Goal: Information Seeking & Learning: Find contact information

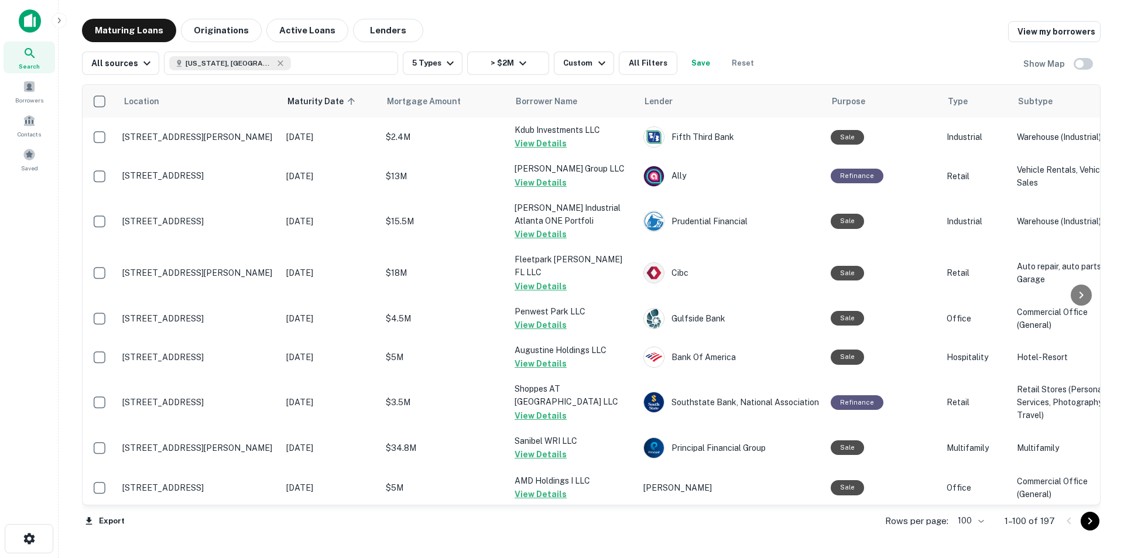
scroll to position [3173, 0]
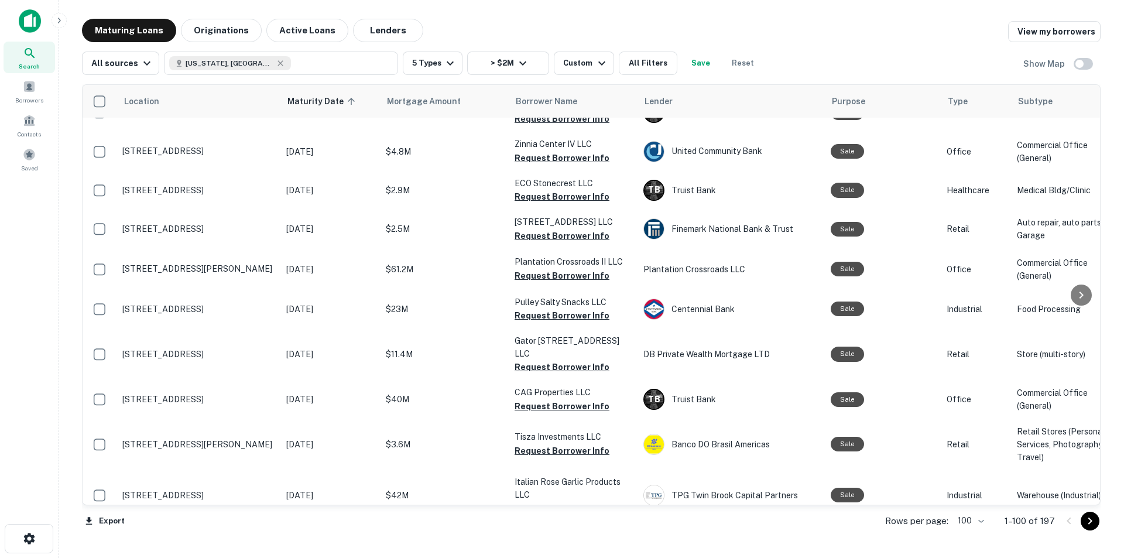
drag, startPoint x: 136, startPoint y: 367, endPoint x: 45, endPoint y: 359, distance: 91.7
click at [40, 359] on div "Search Borrowers Contacts Saved" at bounding box center [29, 261] width 58 height 522
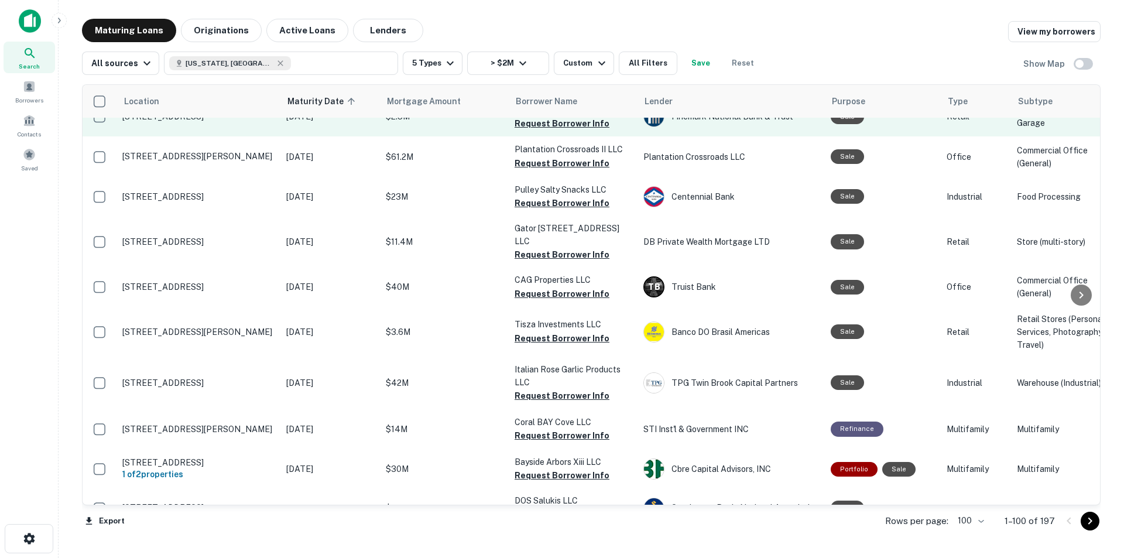
scroll to position [3290, 0]
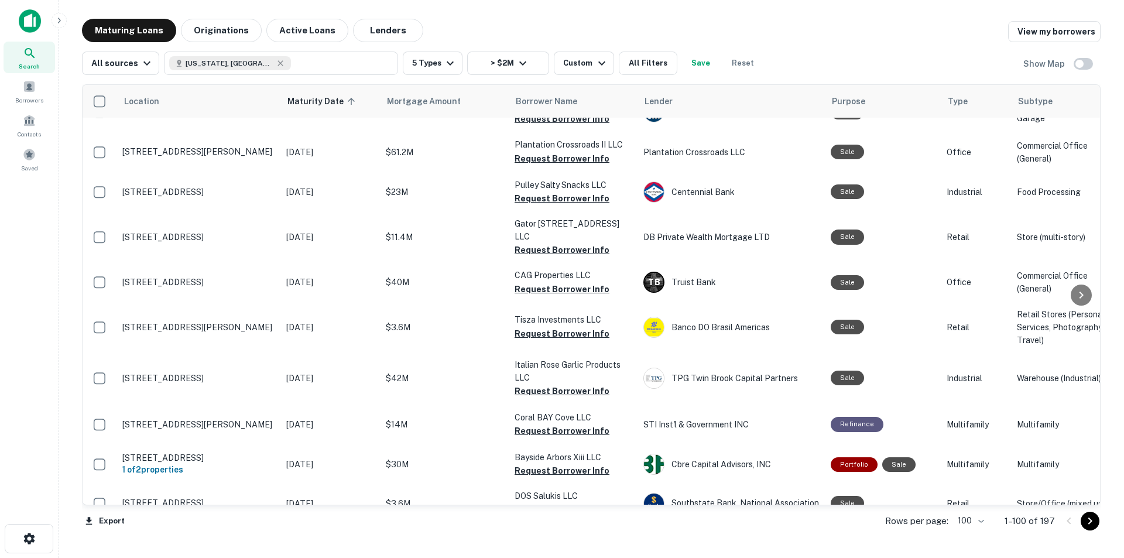
click at [532, 26] on div "Maturing Loans Originations Active Loans Lenders View my borrowers" at bounding box center [591, 30] width 1019 height 23
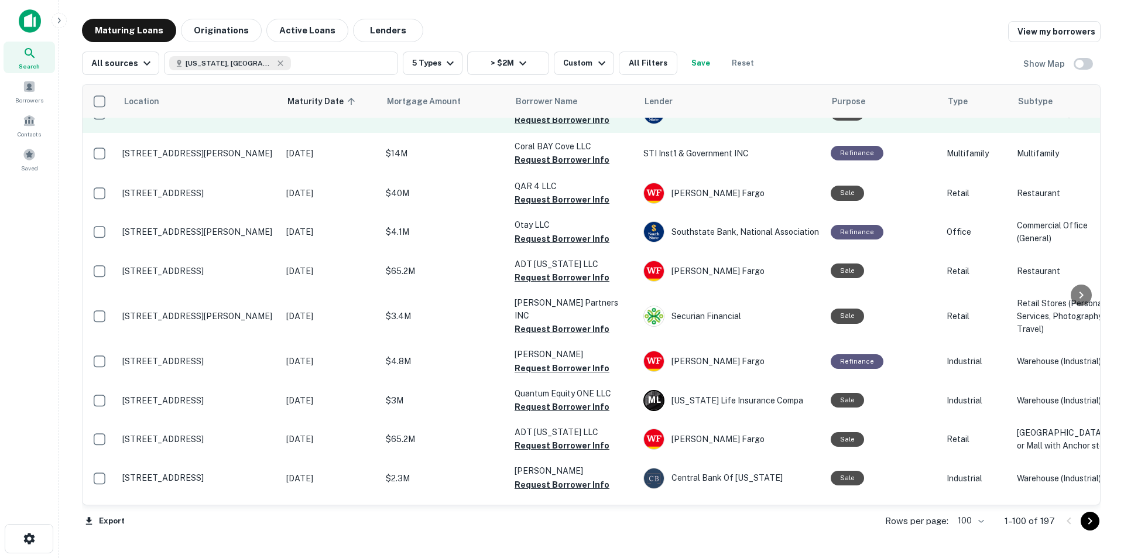
scroll to position [3700, 0]
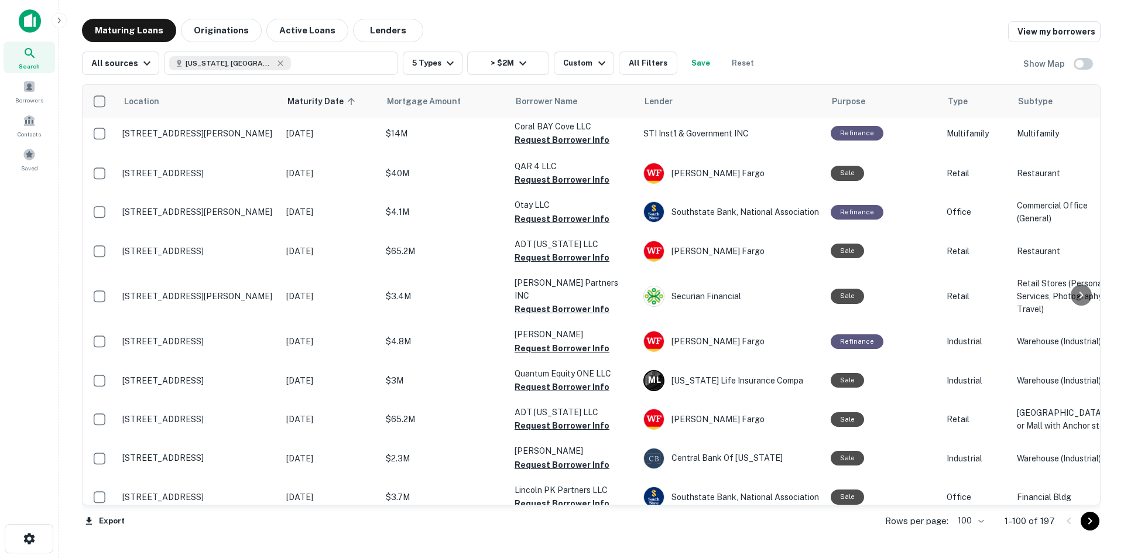
click at [841, 29] on div "Maturing Loans Originations Active Loans Lenders View my borrowers" at bounding box center [591, 30] width 1019 height 23
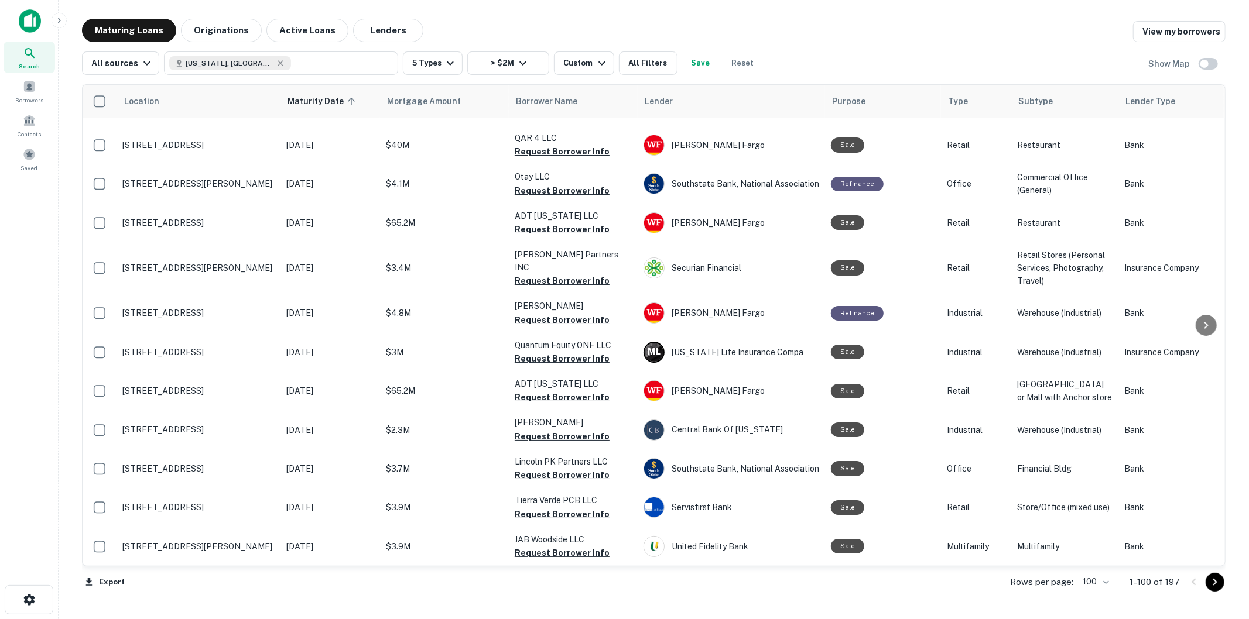
scroll to position [3998, 0]
click at [657, 9] on main "Maturing Loans Originations Active Loans Lenders View my borrowers All sources …" at bounding box center [654, 309] width 1190 height 619
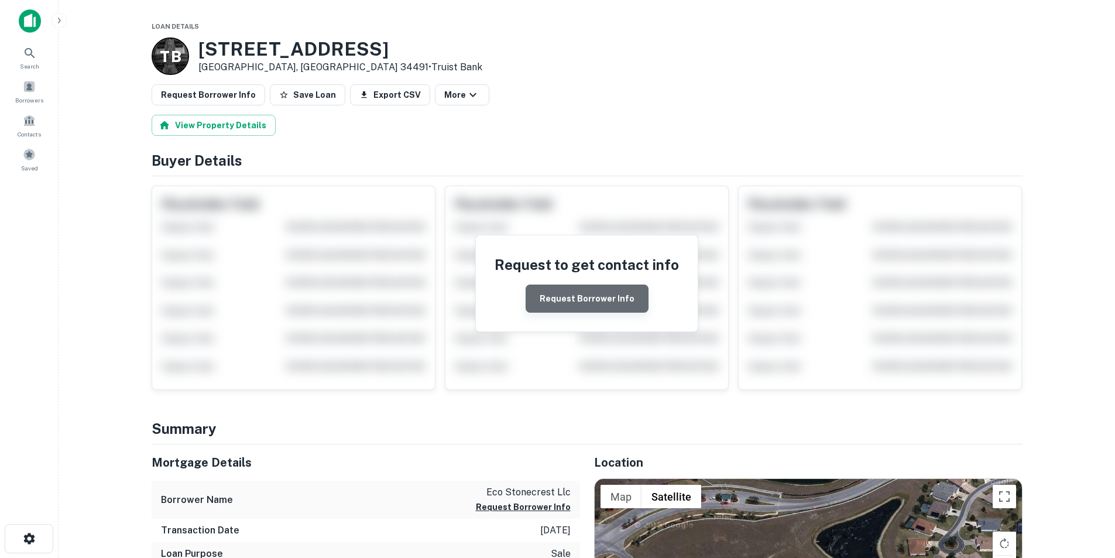
click at [614, 303] on button "Request Borrower Info" at bounding box center [587, 299] width 123 height 28
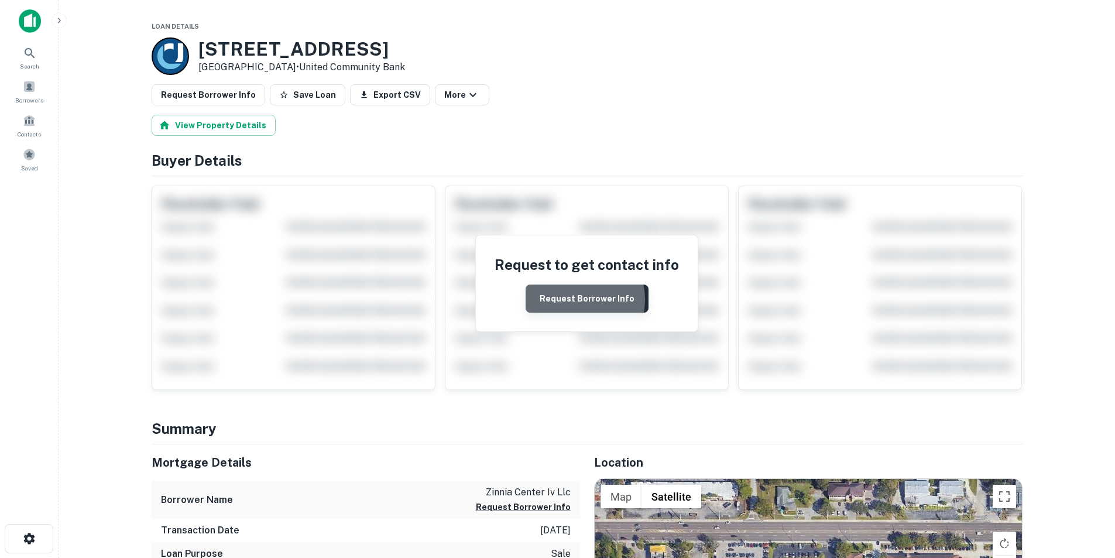
click at [582, 300] on button "Request Borrower Info" at bounding box center [587, 299] width 123 height 28
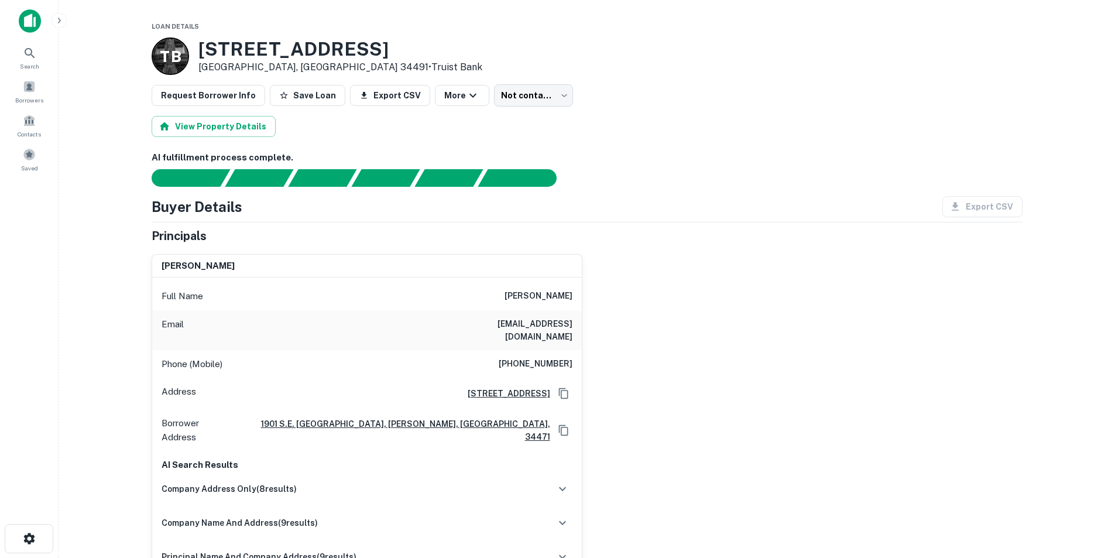
click at [527, 291] on h6 "miguel a ramos" at bounding box center [539, 296] width 68 height 14
copy h6 "miguel a ramos"
click at [510, 327] on h6 "miguelangelramos777@gmail.com" at bounding box center [502, 330] width 140 height 26
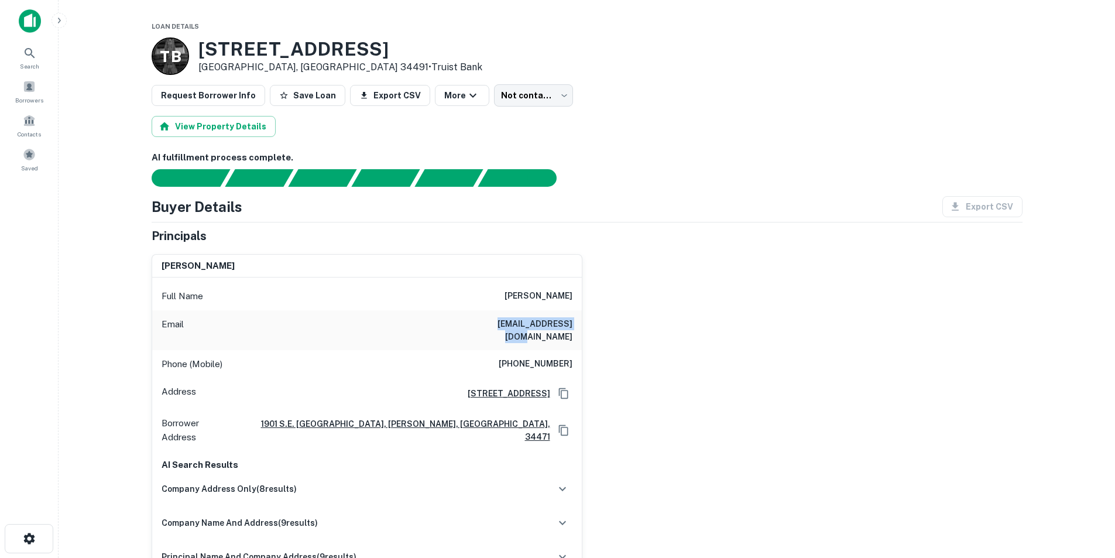
click at [510, 327] on h6 "miguelangelramos777@gmail.com" at bounding box center [502, 330] width 140 height 26
copy h6 "miguelangelramos777@gmail.com"
click at [533, 357] on h6 "(352) 362-1447" at bounding box center [536, 364] width 74 height 14
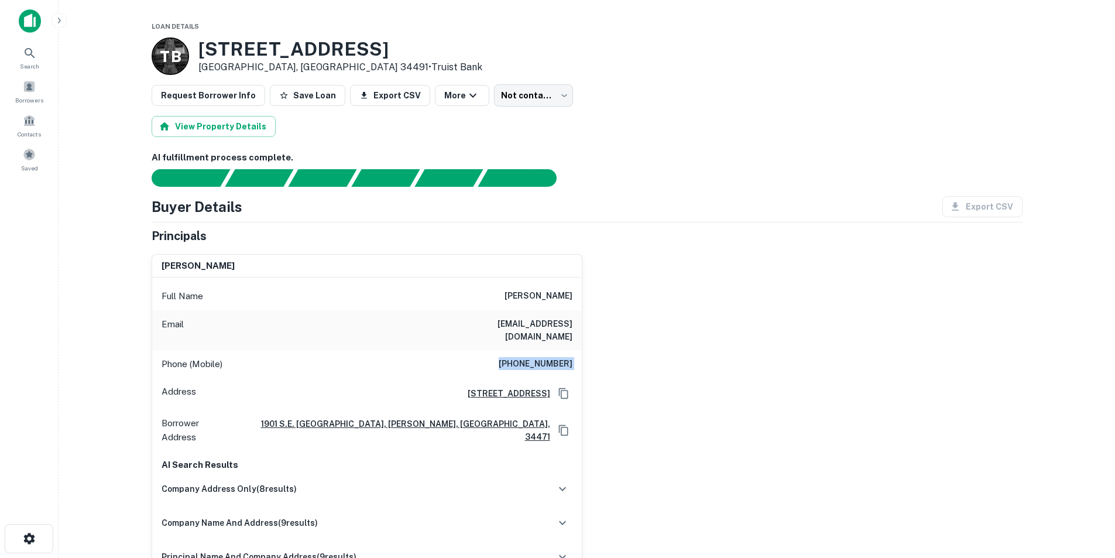
click at [533, 357] on h6 "(352) 362-1447" at bounding box center [536, 364] width 74 height 14
copy h6 "(352) 362-1447"
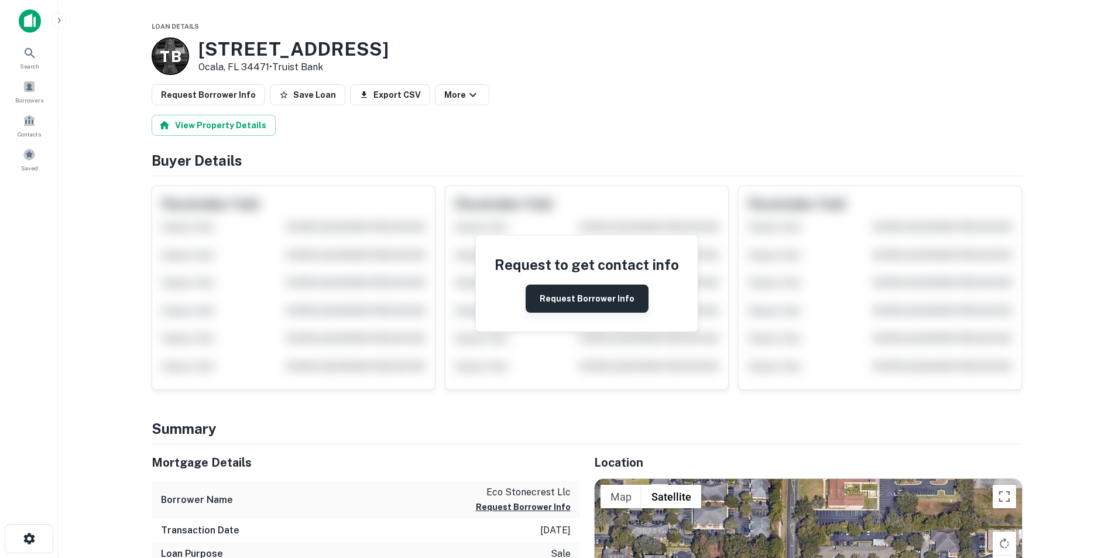
click at [553, 289] on button "Request Borrower Info" at bounding box center [587, 299] width 123 height 28
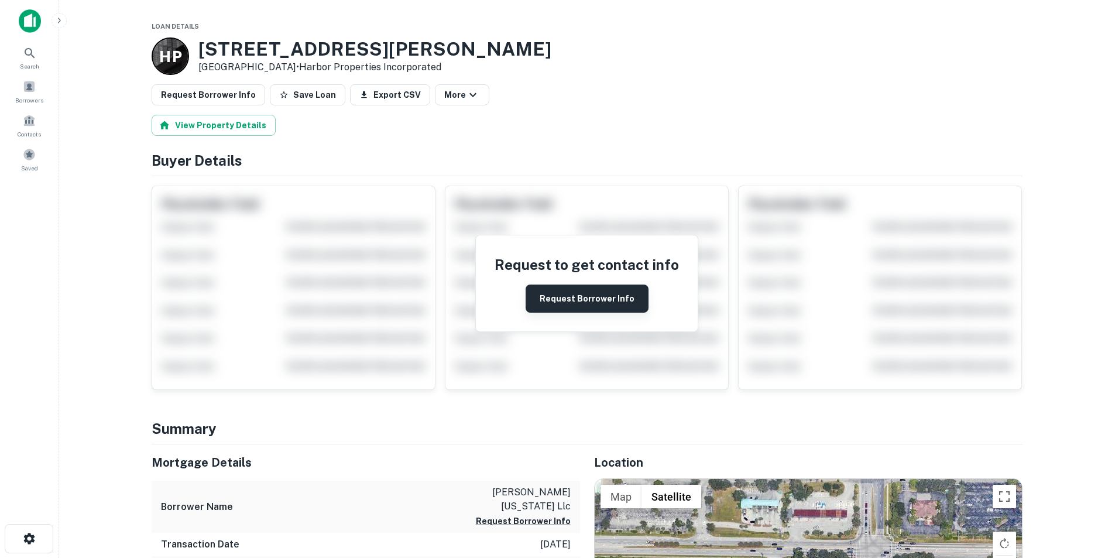
click at [595, 296] on button "Request Borrower Info" at bounding box center [587, 299] width 123 height 28
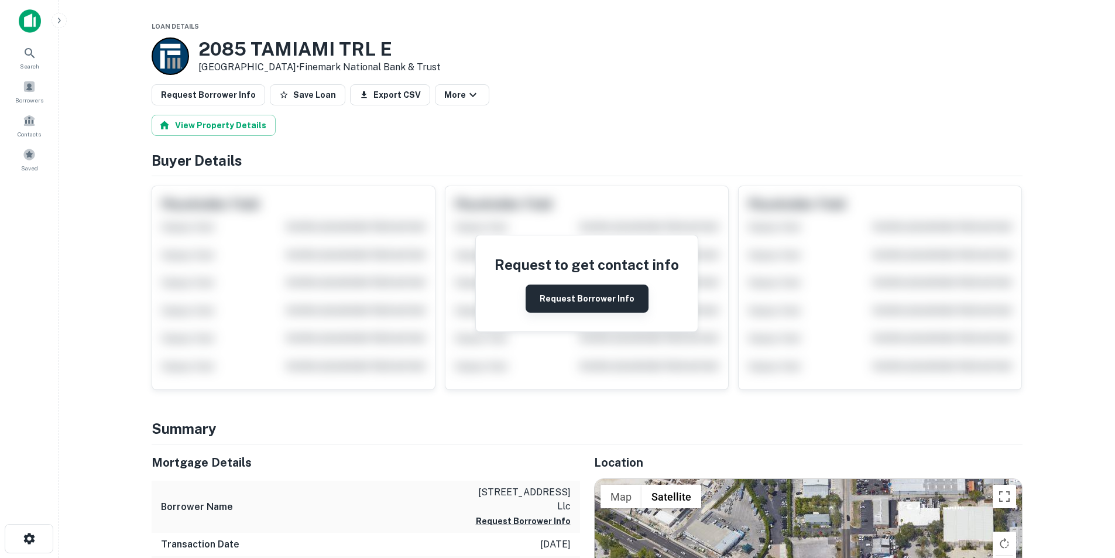
click at [590, 299] on button "Request Borrower Info" at bounding box center [587, 299] width 123 height 28
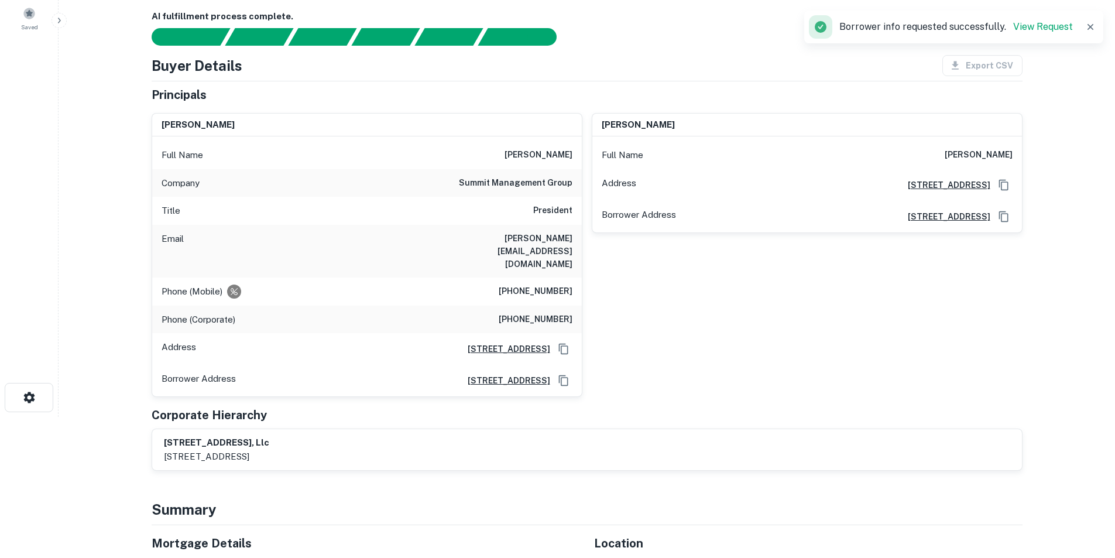
scroll to position [176, 0]
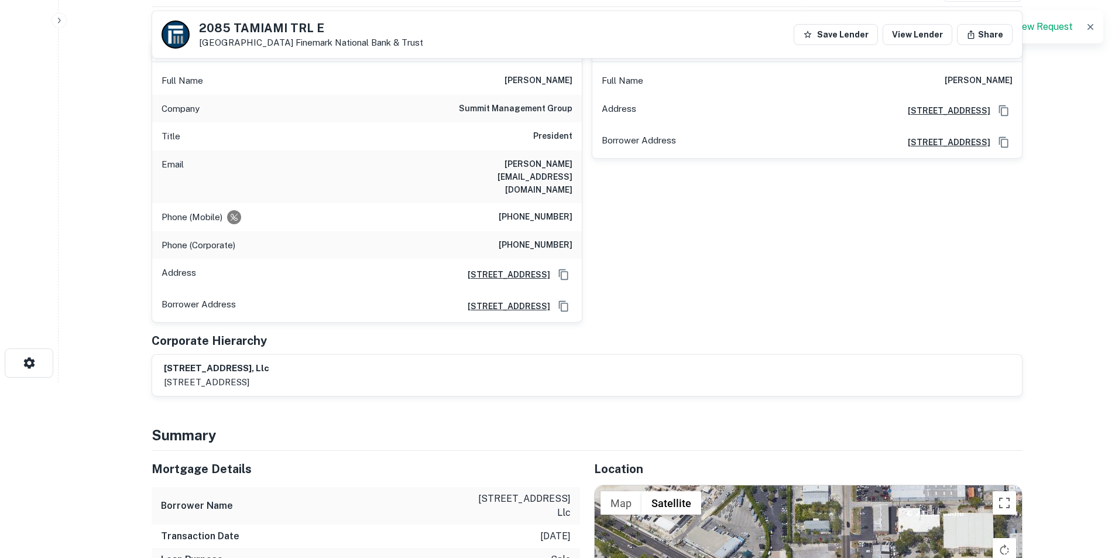
click at [546, 161] on h6 "tom@summit-management.com" at bounding box center [502, 176] width 140 height 39
copy h6 "tom@summit-management.com"
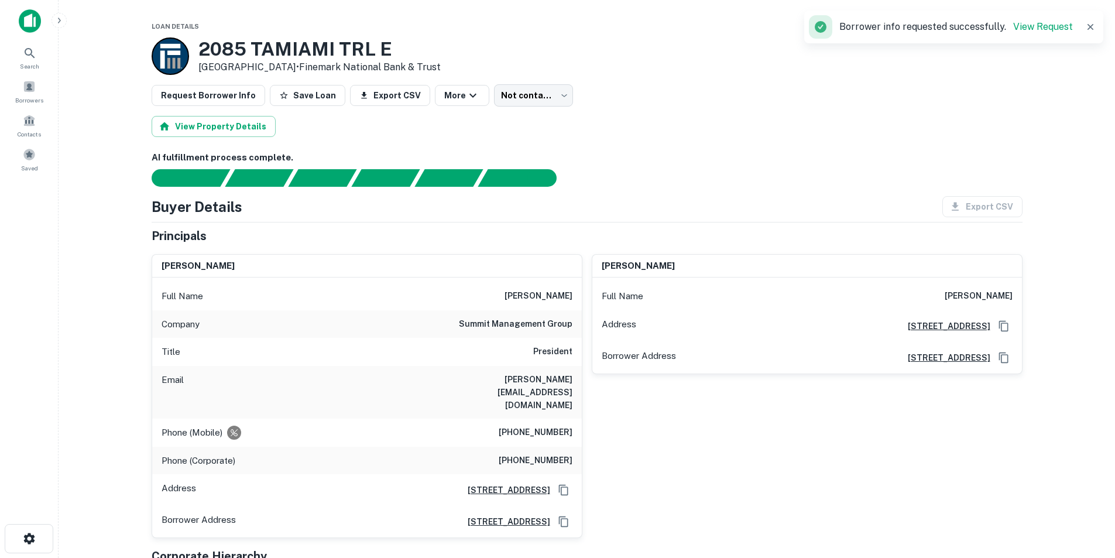
click at [516, 292] on h6 "thomas a. macivor" at bounding box center [539, 296] width 68 height 14
copy h6 "thomas a. macivor"
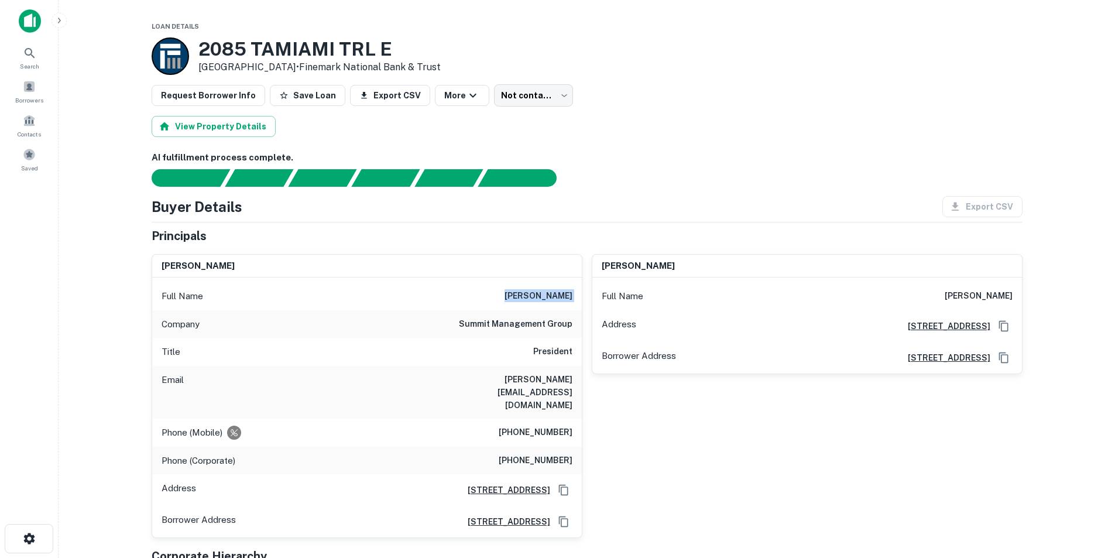
copy h6 "thomas a. macivor"
click at [530, 378] on h6 "tom@summit-management.com" at bounding box center [502, 392] width 140 height 39
copy h6 "tom@summit-management.com"
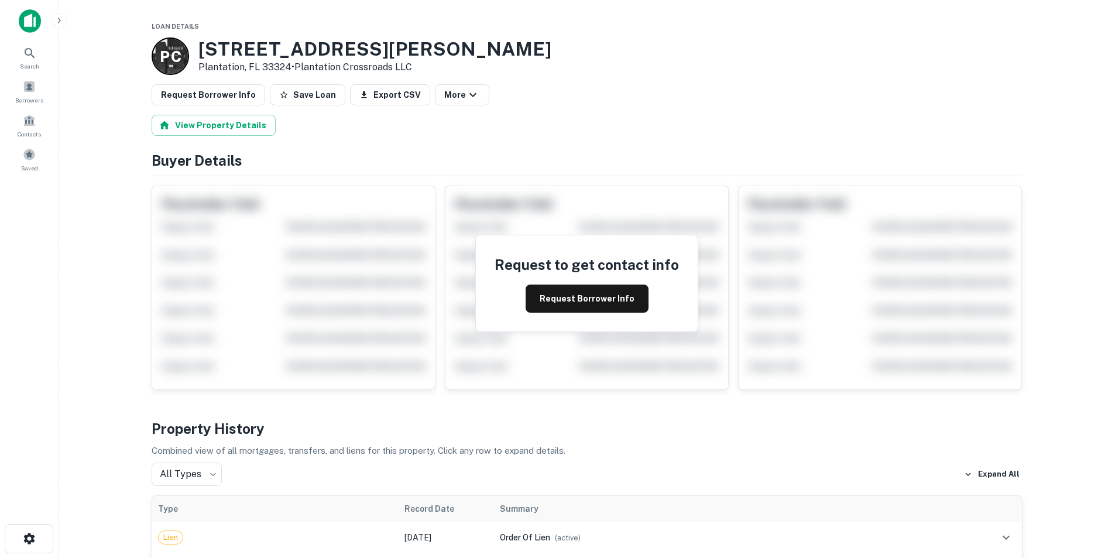
click at [574, 290] on button "Request Borrower Info" at bounding box center [587, 299] width 123 height 28
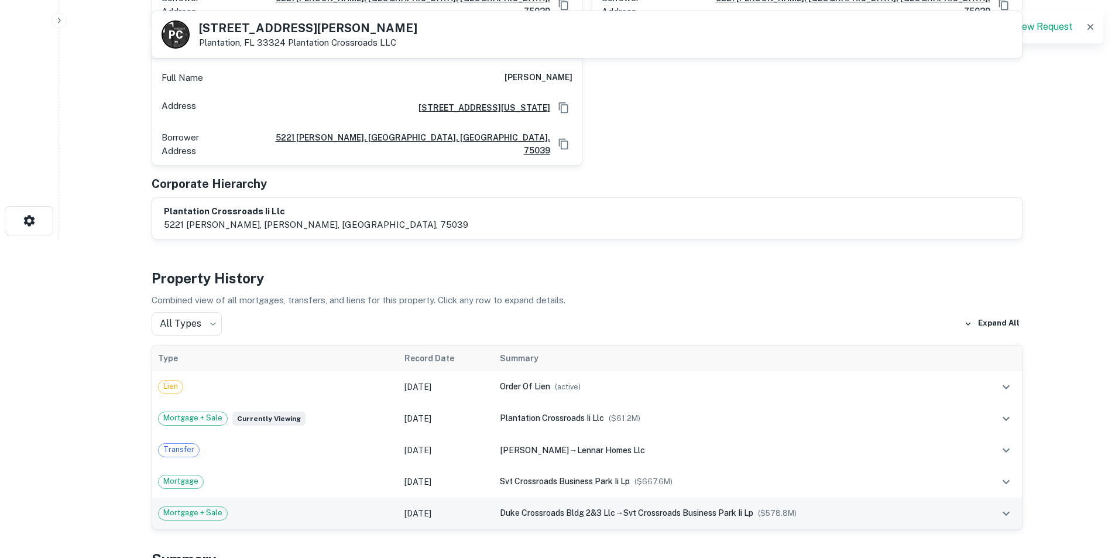
scroll to position [293, 0]
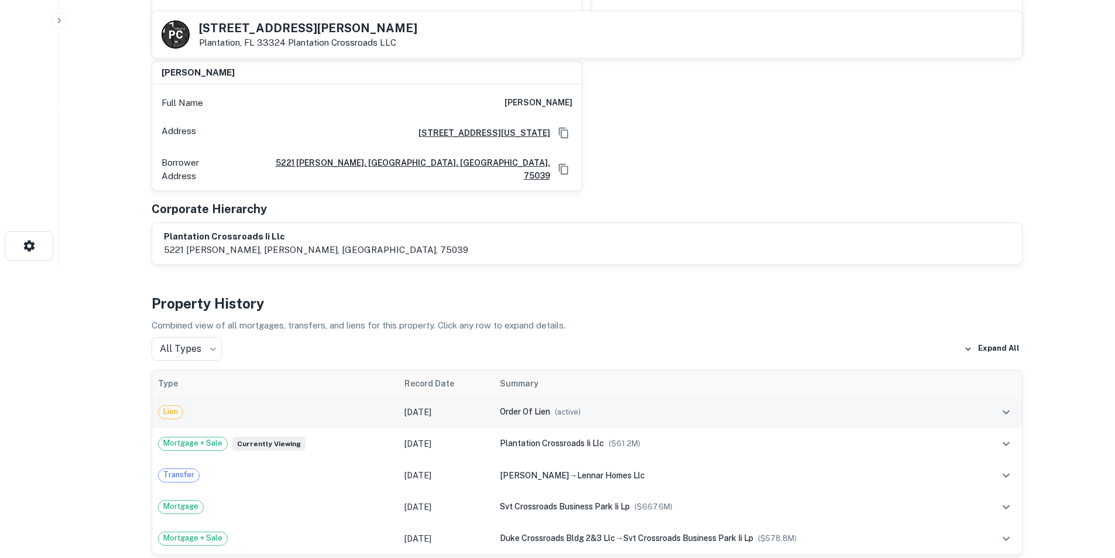
click at [299, 405] on div "Lien" at bounding box center [275, 412] width 235 height 14
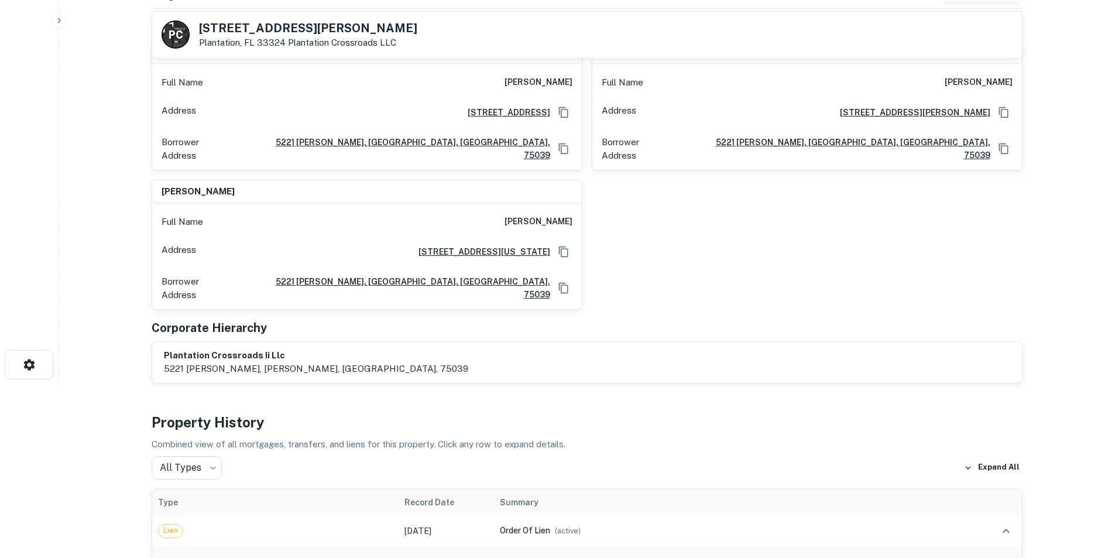
scroll to position [59, 0]
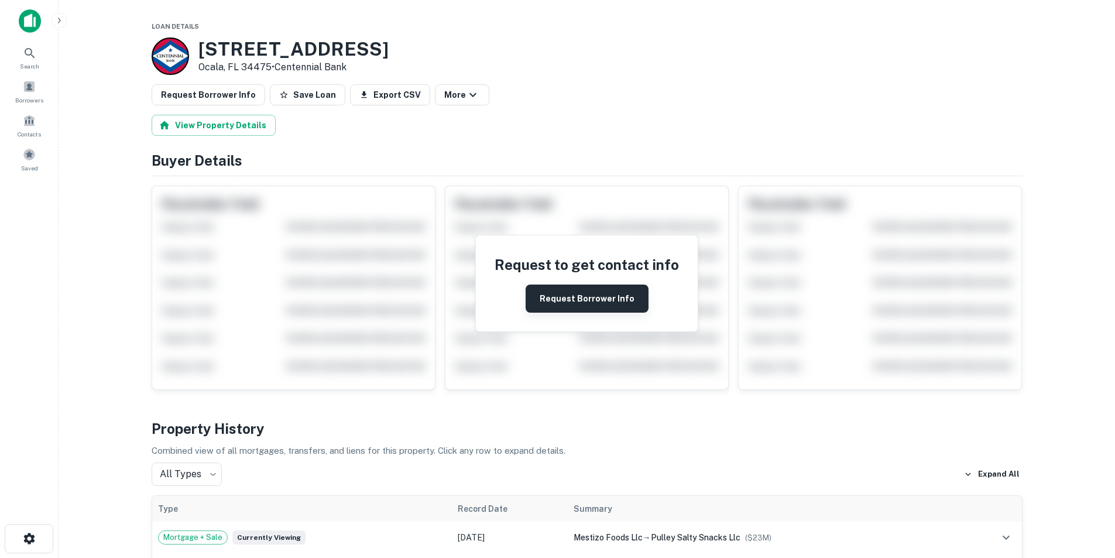
click at [567, 304] on button "Request Borrower Info" at bounding box center [587, 299] width 123 height 28
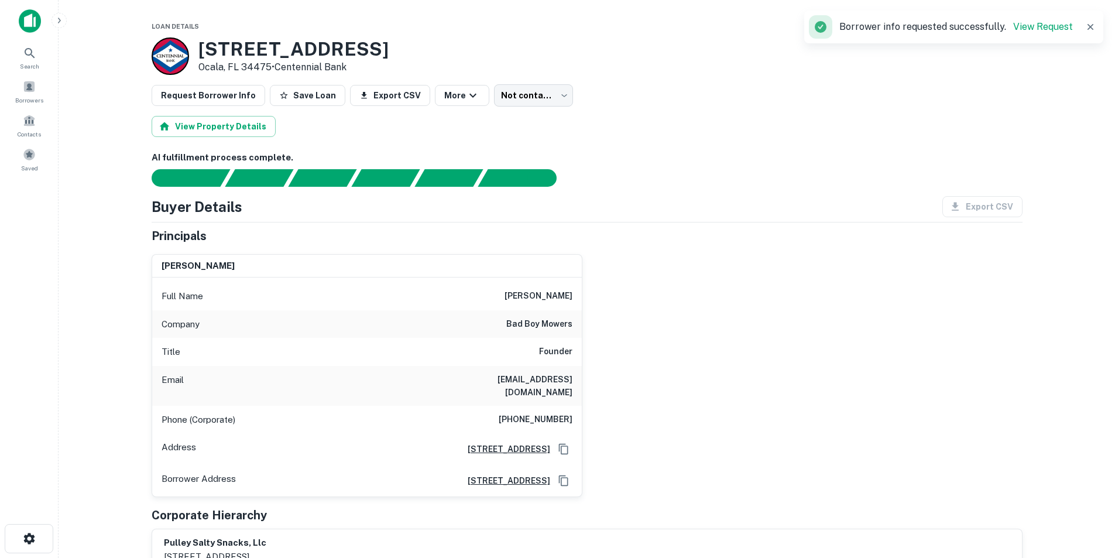
click at [561, 298] on h6 "[PERSON_NAME]" at bounding box center [539, 296] width 68 height 14
click at [561, 298] on h6 "phil pulley" at bounding box center [539, 296] width 68 height 14
copy h6 "phil pulley"
click at [556, 376] on h6 "phil.pulley@badboymowers.com" at bounding box center [502, 386] width 140 height 26
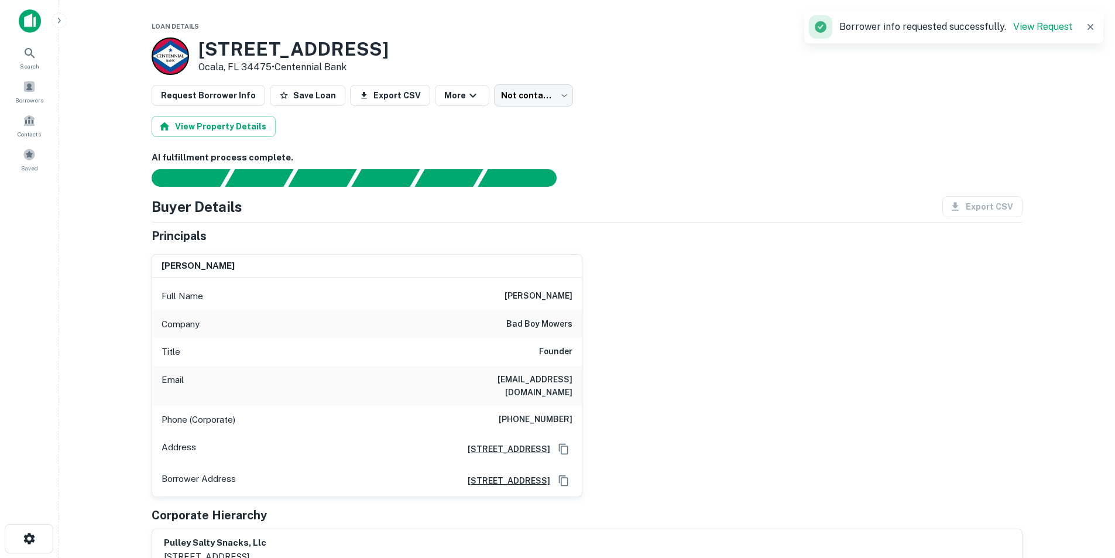
click at [550, 379] on h6 "phil.pulley@badboymowers.com" at bounding box center [502, 386] width 140 height 26
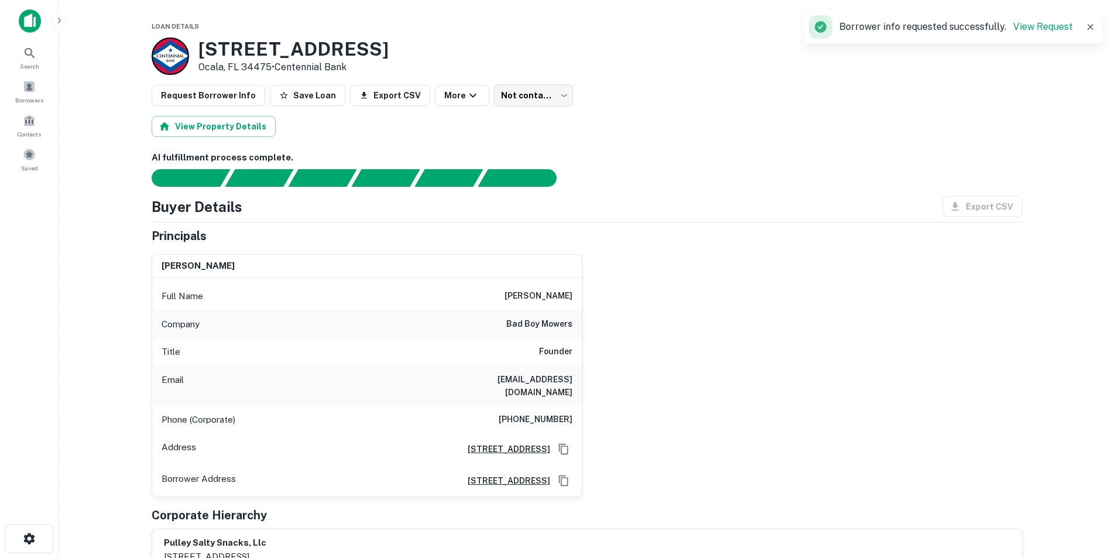
click at [537, 289] on div "Full Name phil pulley" at bounding box center [367, 296] width 430 height 28
copy h6 "phil pulley"
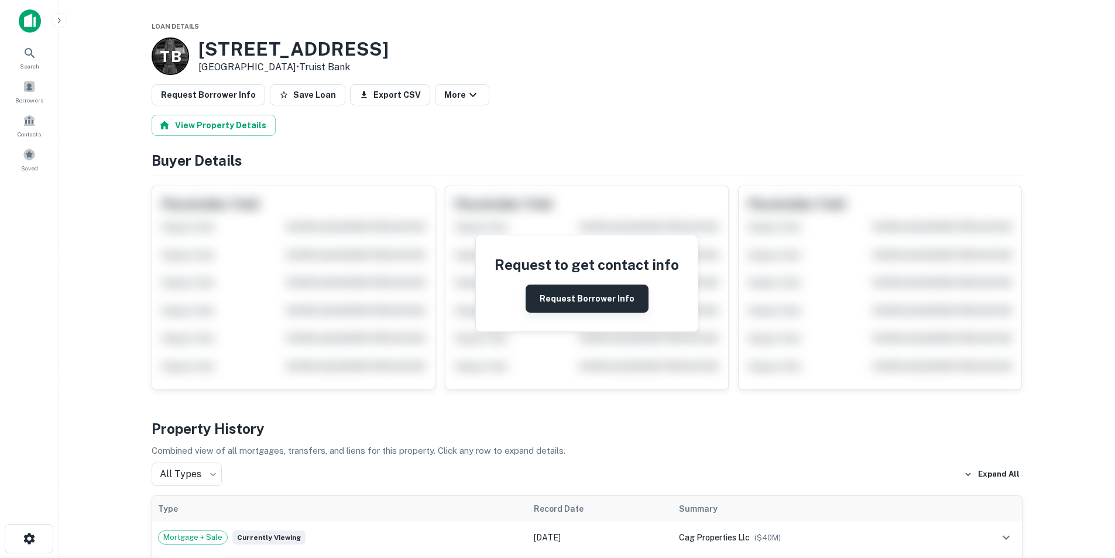
click at [619, 298] on button "Request Borrower Info" at bounding box center [587, 299] width 123 height 28
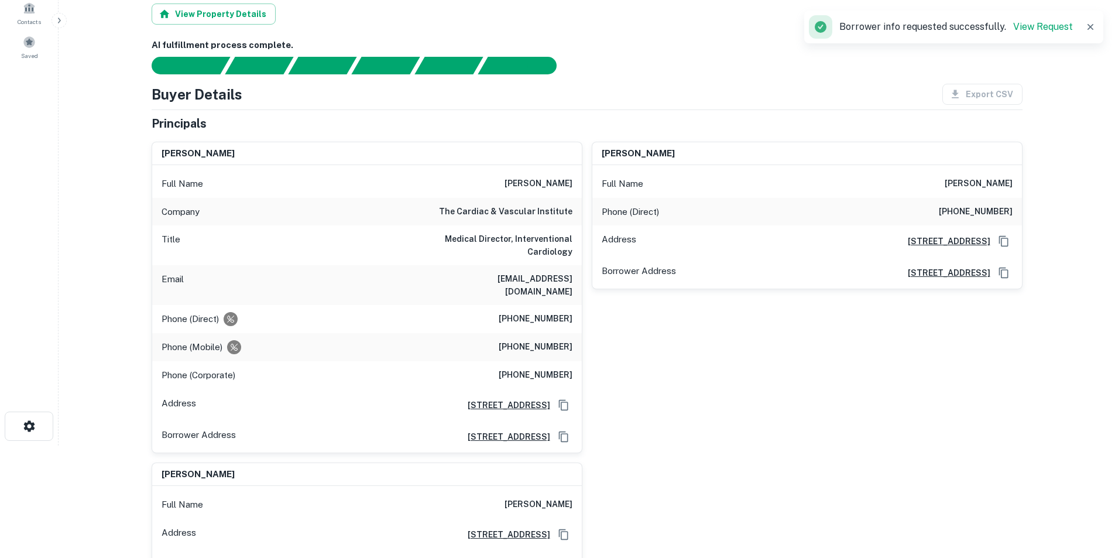
scroll to position [117, 0]
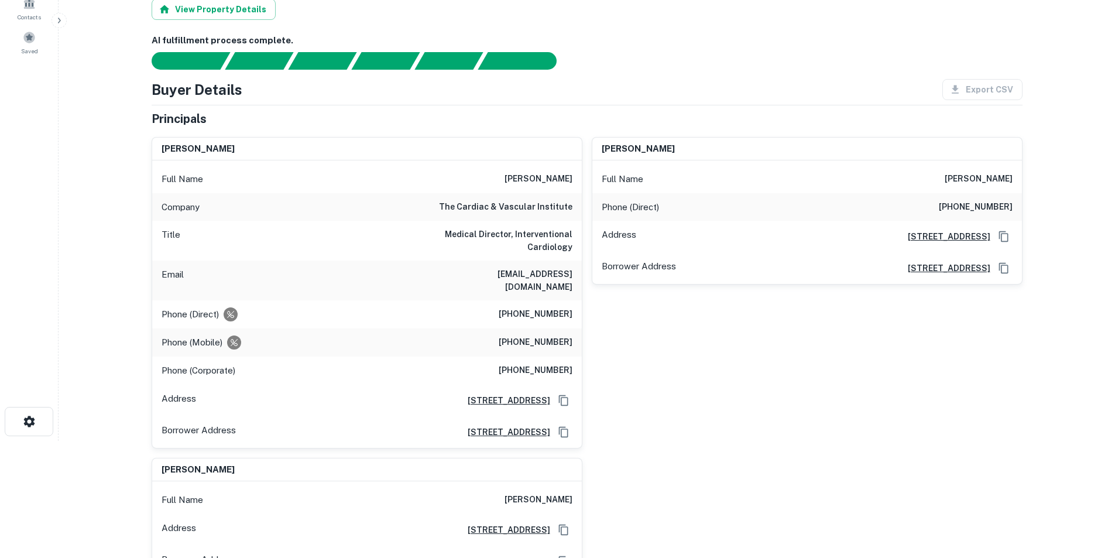
click at [540, 174] on h6 "[PERSON_NAME]" at bounding box center [539, 179] width 68 height 14
copy h6 "[PERSON_NAME]"
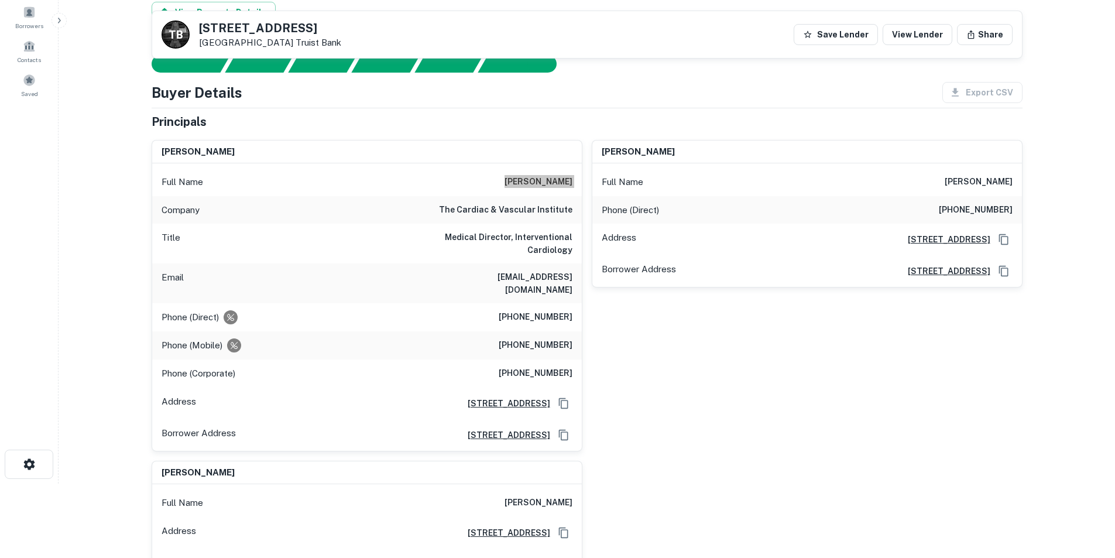
scroll to position [59, 0]
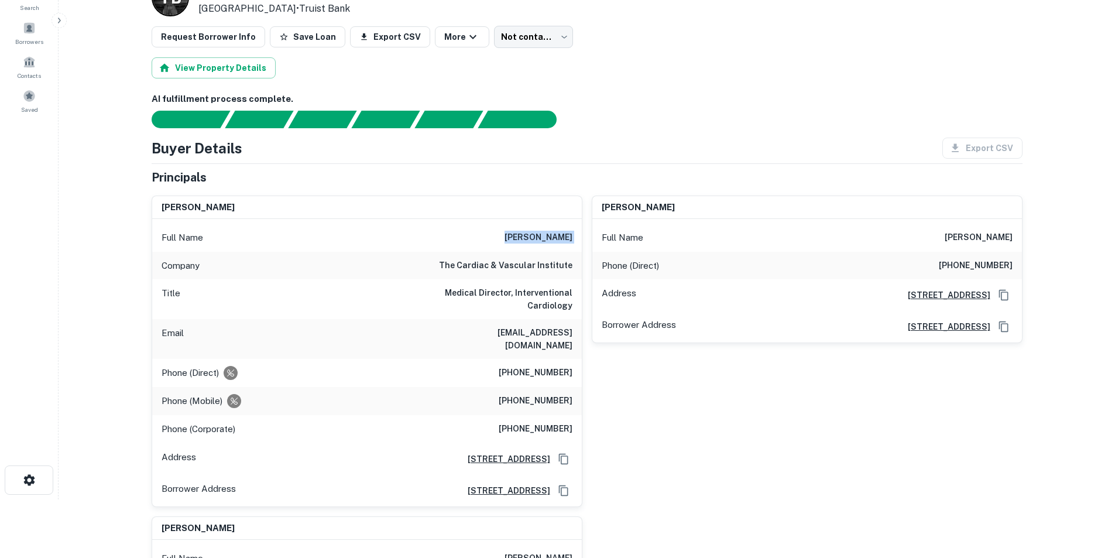
click at [534, 241] on h6 "christopher p. caputo" at bounding box center [539, 238] width 68 height 14
click at [546, 329] on h6 "ccaputo@tcavi.com" at bounding box center [502, 339] width 140 height 26
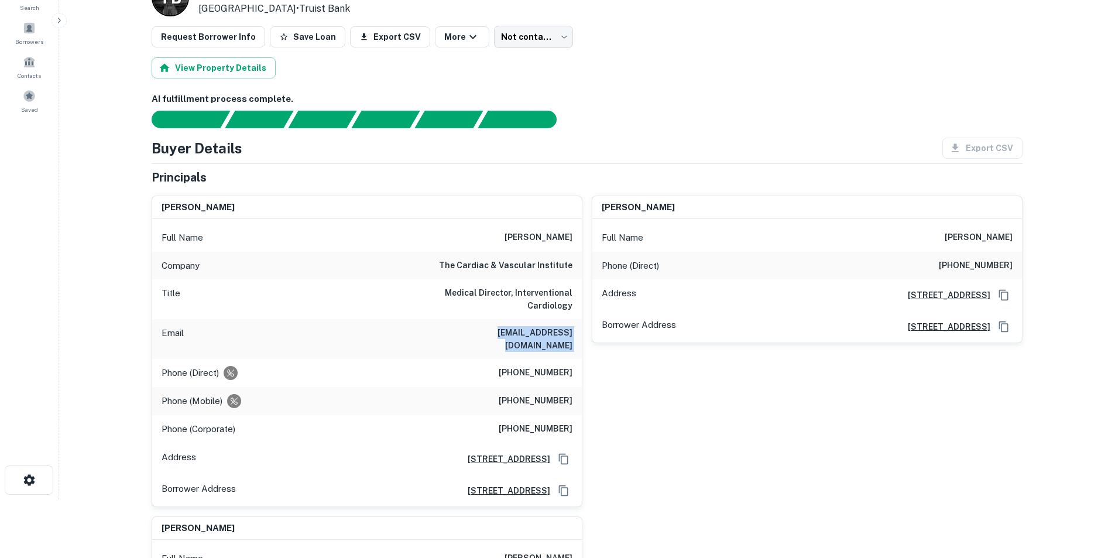
click at [546, 329] on h6 "ccaputo@tcavi.com" at bounding box center [502, 339] width 140 height 26
copy h6 "ccaputo@tcavi.com"
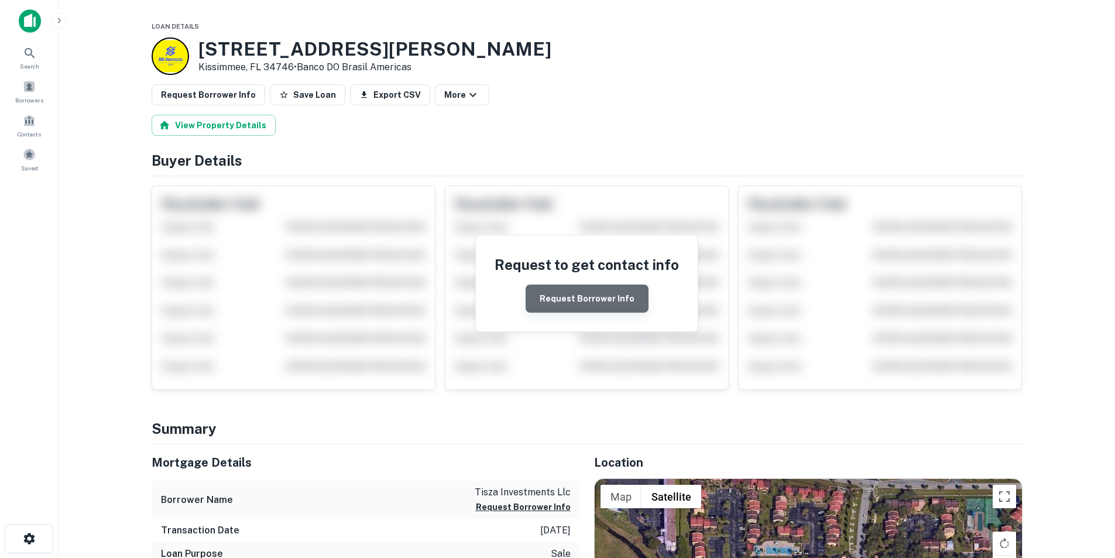
click at [615, 297] on button "Request Borrower Info" at bounding box center [587, 299] width 123 height 28
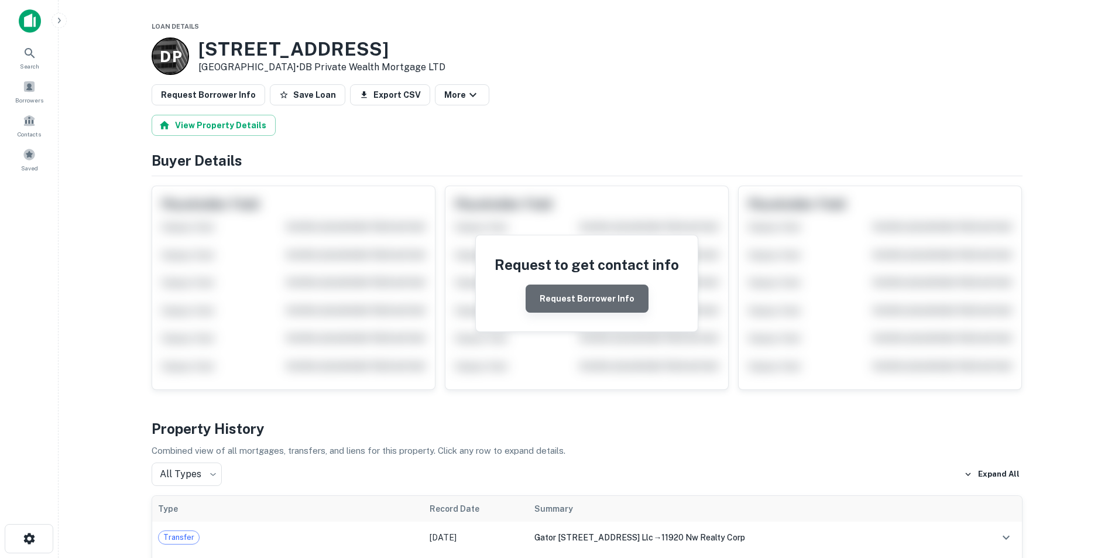
click at [597, 303] on button "Request Borrower Info" at bounding box center [587, 299] width 123 height 28
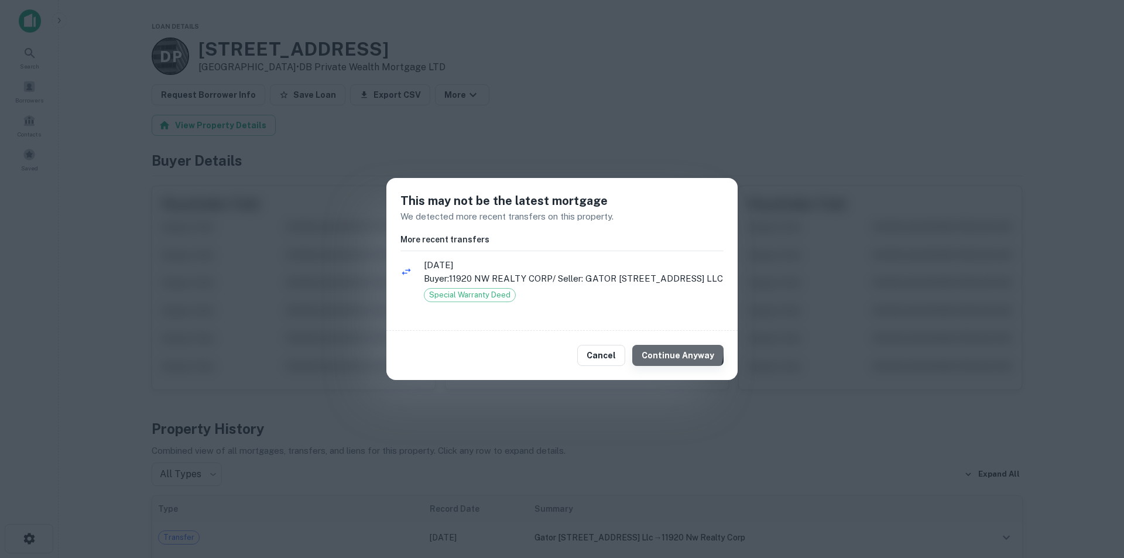
click at [681, 351] on button "Continue Anyway" at bounding box center [677, 355] width 91 height 21
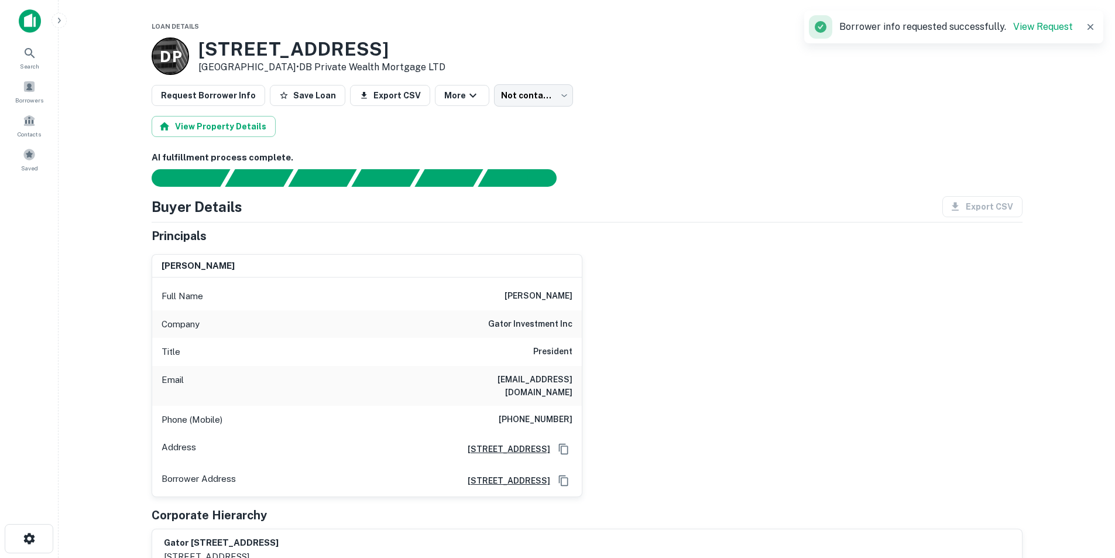
click at [529, 325] on h6 "gator investment inc" at bounding box center [530, 324] width 84 height 14
copy h6 "gator investment inc"
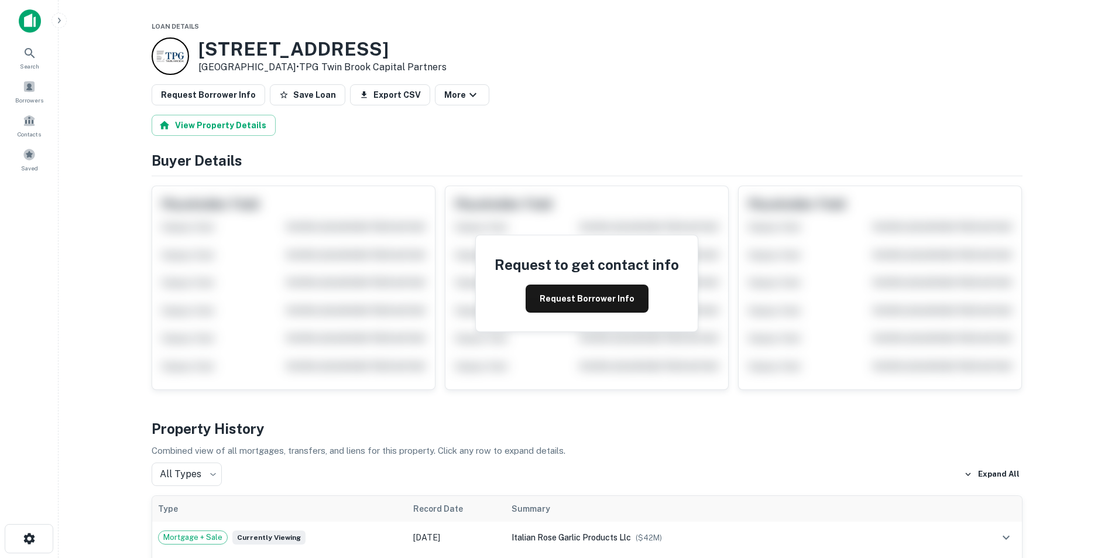
click at [584, 292] on button "Request Borrower Info" at bounding box center [587, 299] width 123 height 28
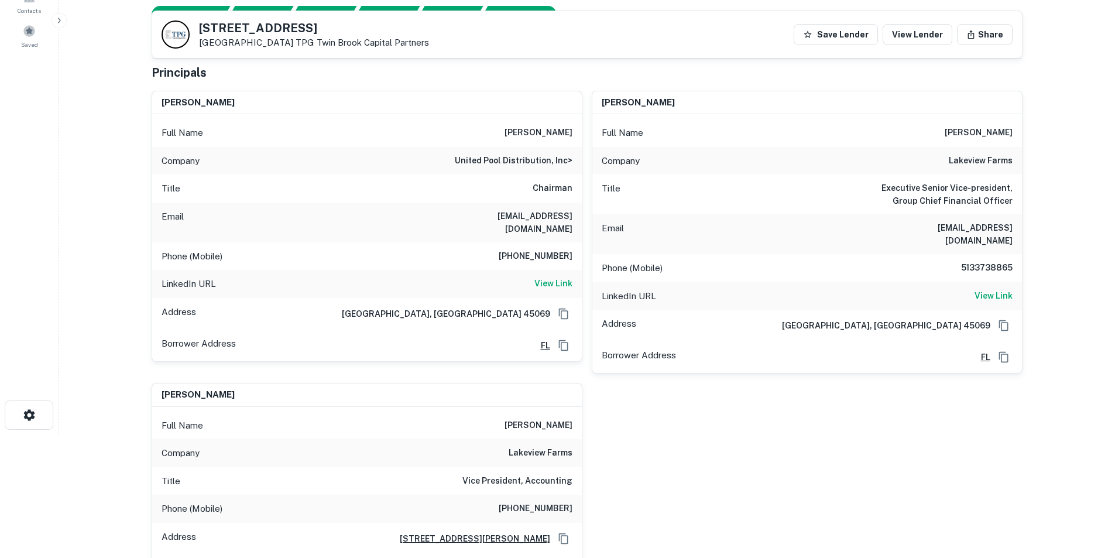
scroll to position [117, 0]
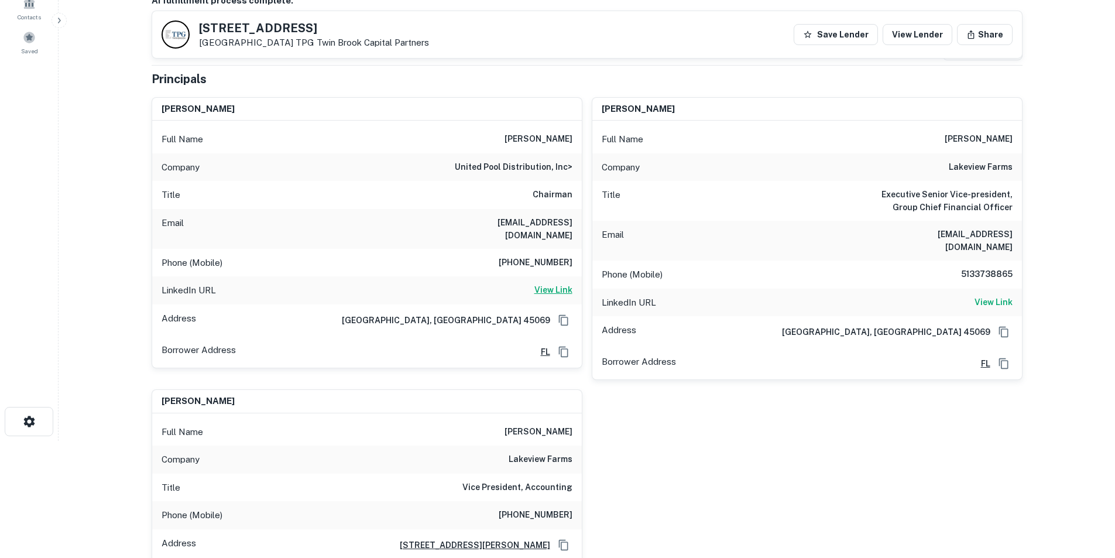
click at [538, 284] on h6 "View Link" at bounding box center [553, 289] width 38 height 13
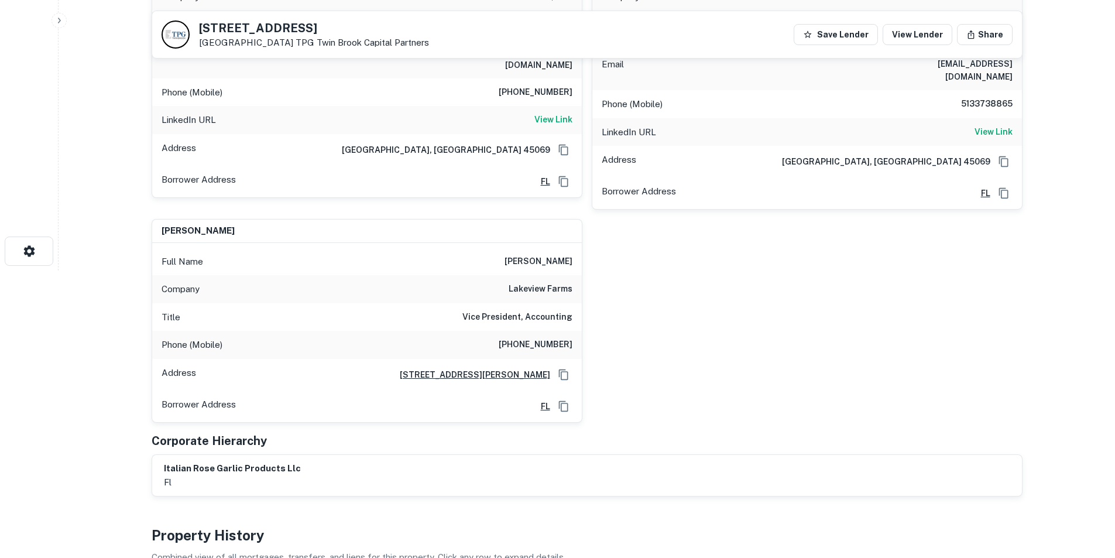
scroll to position [59, 0]
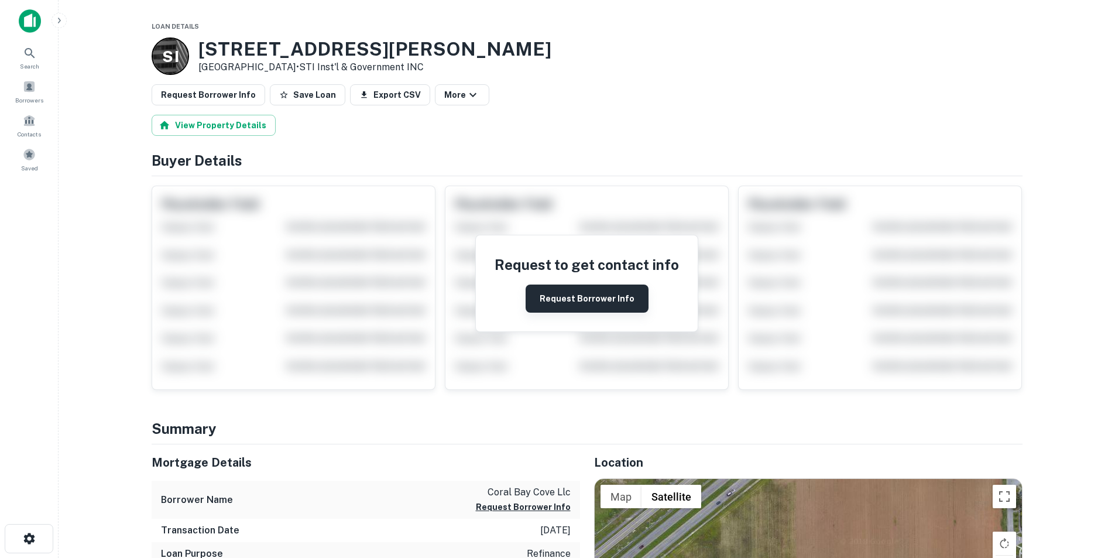
click at [588, 296] on button "Request Borrower Info" at bounding box center [587, 299] width 123 height 28
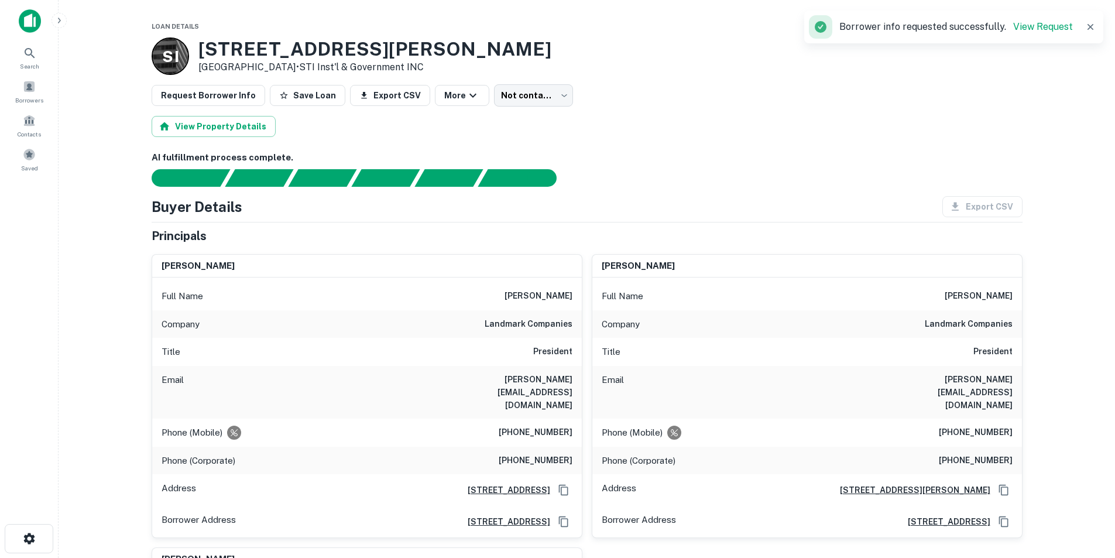
click at [736, 95] on div "Request Borrower Info Save Loan Export CSV More Not contacted **** ​" at bounding box center [587, 95] width 871 height 22
click at [554, 381] on h6 "bobby@landmarkco.net" at bounding box center [502, 392] width 140 height 39
copy h6 "landmarkco"
click at [554, 381] on h6 "[PERSON_NAME][EMAIL_ADDRESS][DOMAIN_NAME]" at bounding box center [502, 392] width 140 height 39
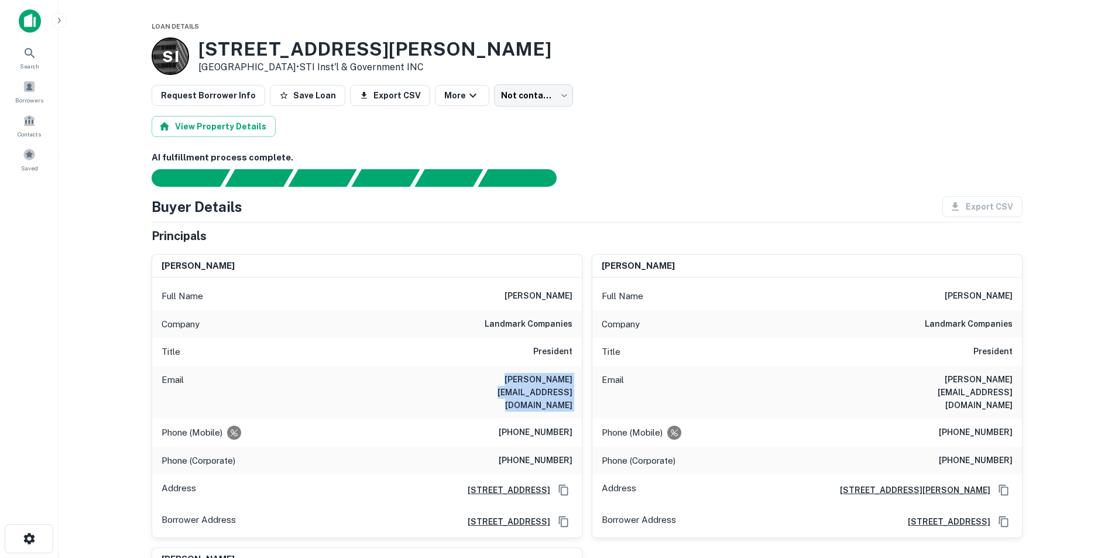
copy h6 "[PERSON_NAME][EMAIL_ADDRESS][DOMAIN_NAME]"
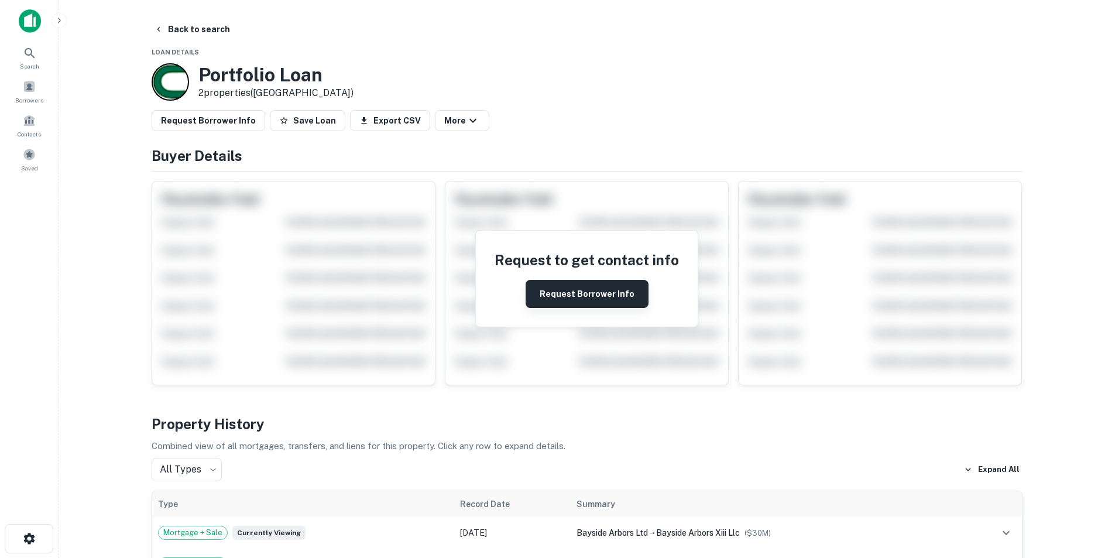
click at [557, 289] on button "Request Borrower Info" at bounding box center [587, 294] width 123 height 28
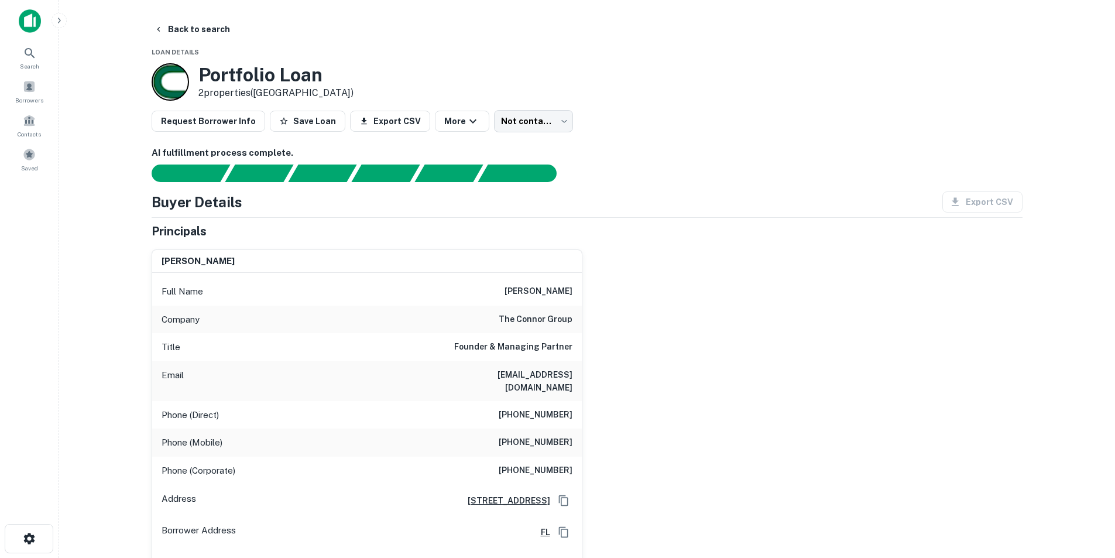
click at [545, 278] on div "Full Name lawrence connor" at bounding box center [367, 291] width 430 height 28
click at [542, 370] on h6 "lconnor@connorgroup.com" at bounding box center [502, 381] width 140 height 26
copy h6 "lconnor@connorgroup.com"
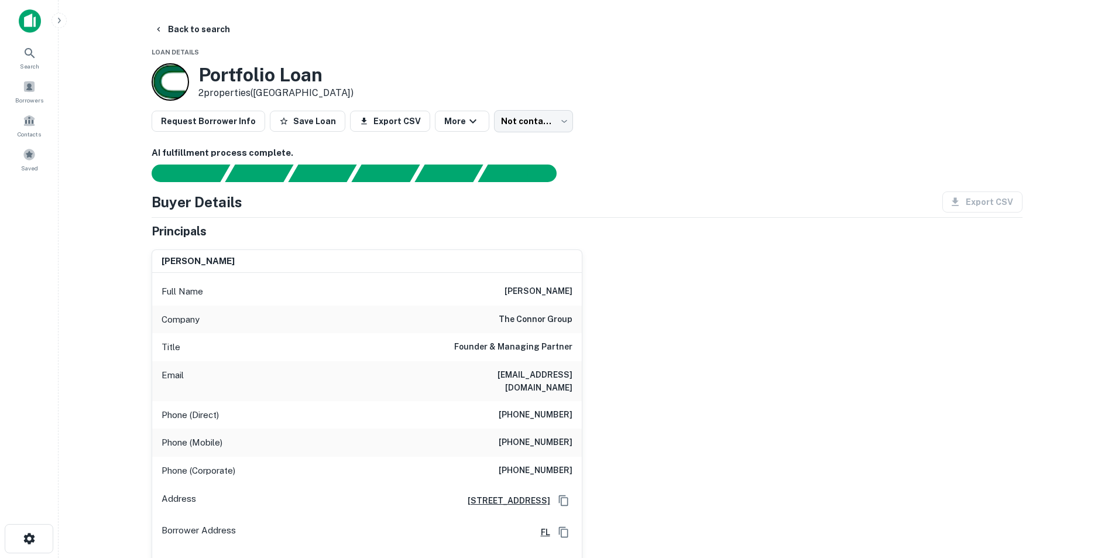
click at [538, 296] on h6 "lawrence connor" at bounding box center [539, 292] width 68 height 14
copy h6 "lawrence connor"
click at [32, 25] on img at bounding box center [30, 20] width 22 height 23
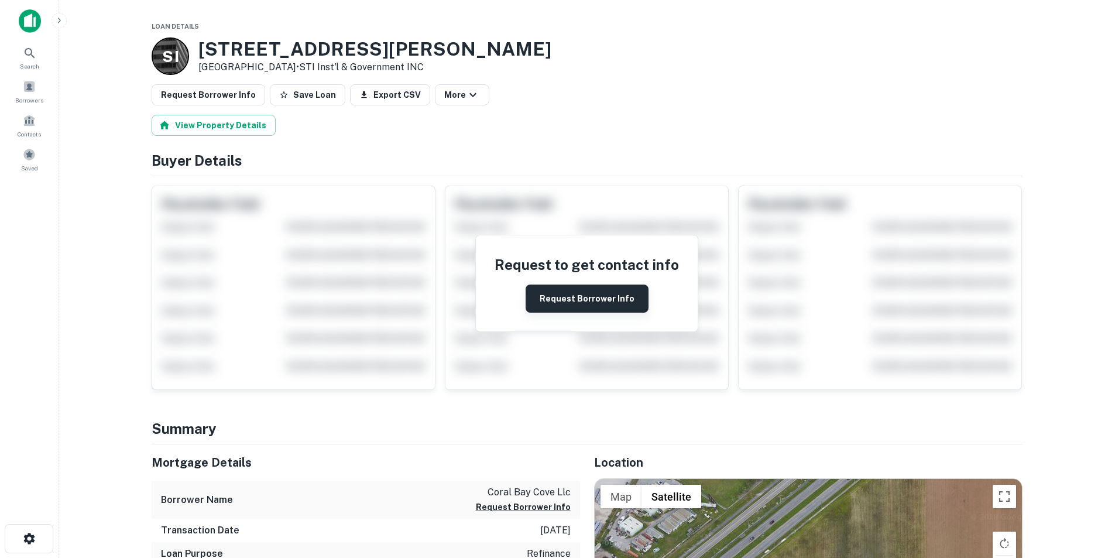
click at [587, 294] on button "Request Borrower Info" at bounding box center [587, 299] width 123 height 28
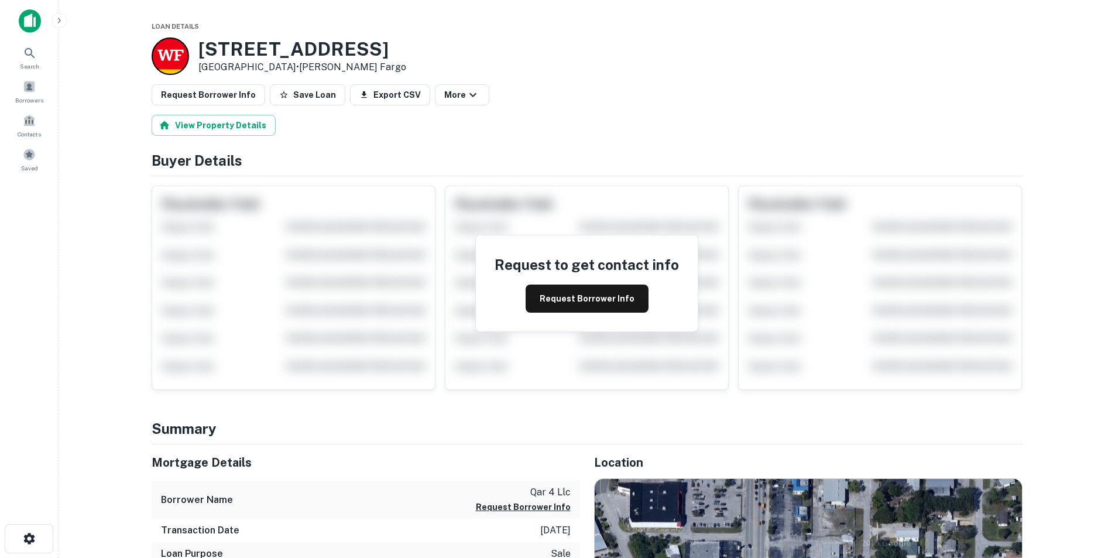
click at [568, 303] on button "Request Borrower Info" at bounding box center [587, 299] width 123 height 28
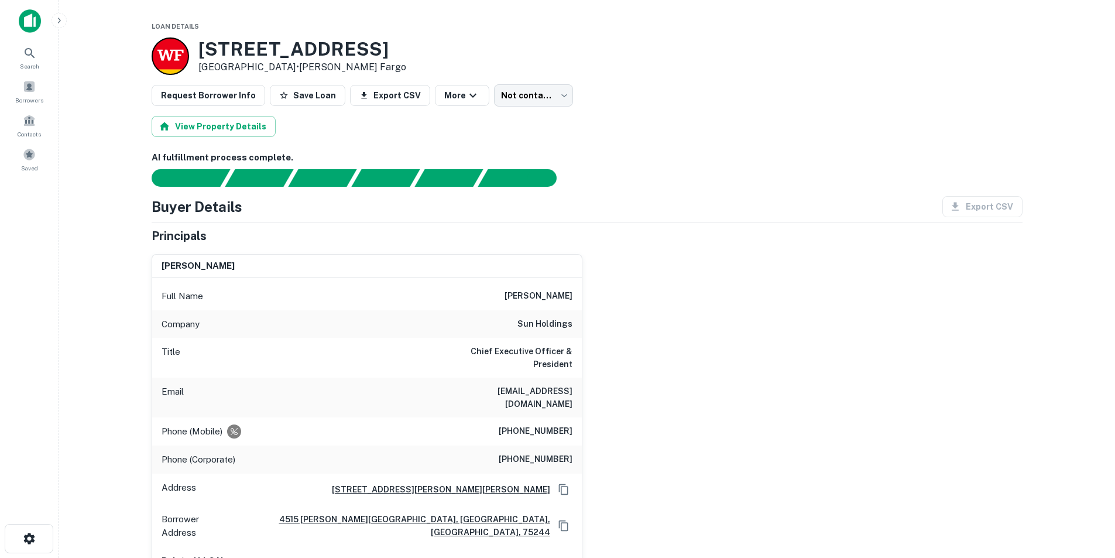
click at [559, 385] on h6 "peralesg@sunholdings.net" at bounding box center [502, 398] width 140 height 26
copy h6 "peralesg@sunholdings.net"
click at [551, 300] on h6 "guillermo perales" at bounding box center [539, 296] width 68 height 14
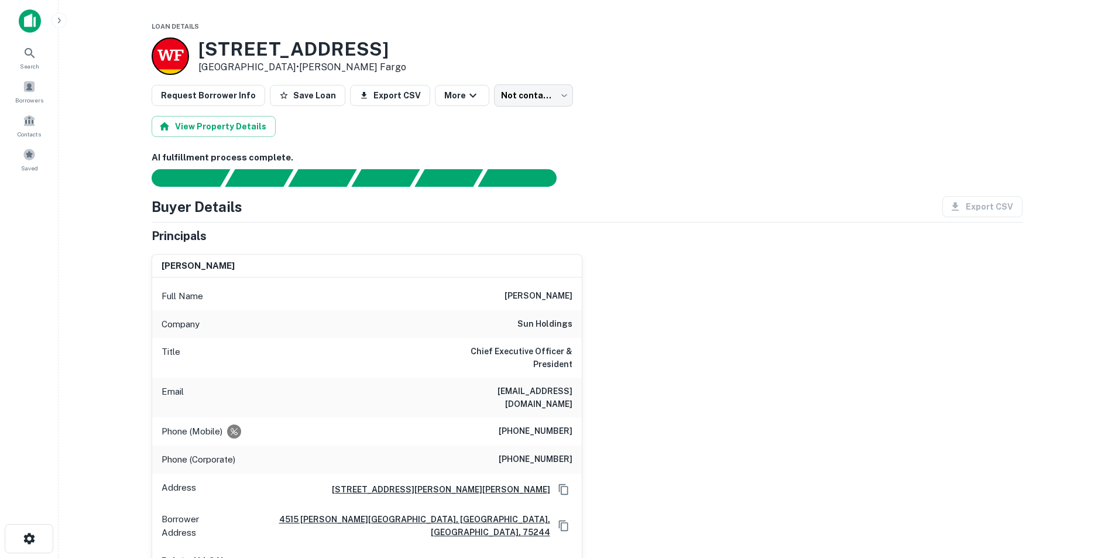
click at [551, 300] on h6 "guillermo perales" at bounding box center [539, 296] width 68 height 14
copy h6 "guillermo perales"
click at [564, 322] on h6 "sun holdings" at bounding box center [545, 324] width 55 height 14
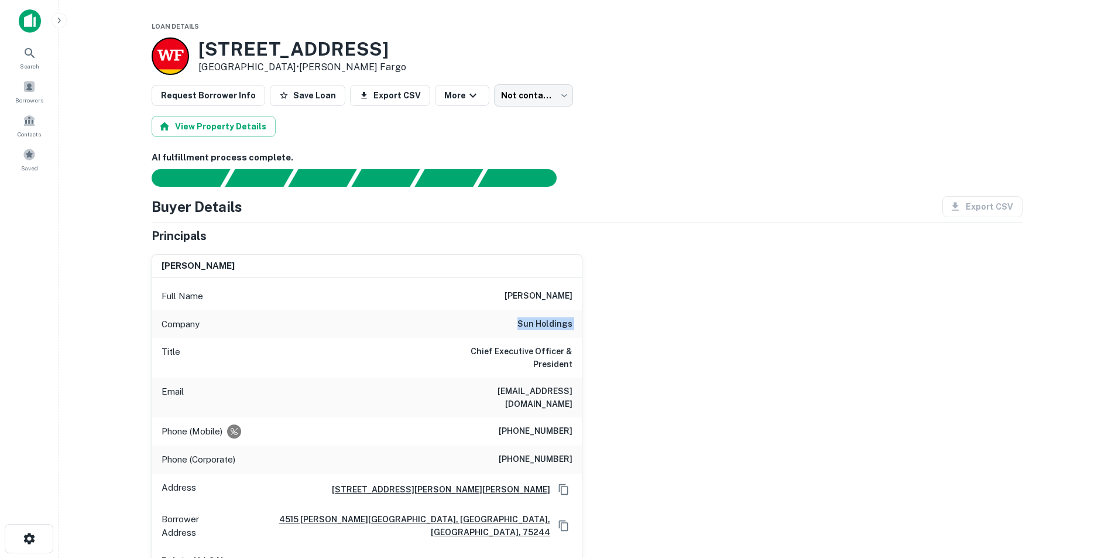
click at [564, 322] on h6 "sun holdings" at bounding box center [545, 324] width 55 height 14
copy h6 "sun holdings"
click at [534, 385] on h6 "peralesg@sunholdings.net" at bounding box center [502, 398] width 140 height 26
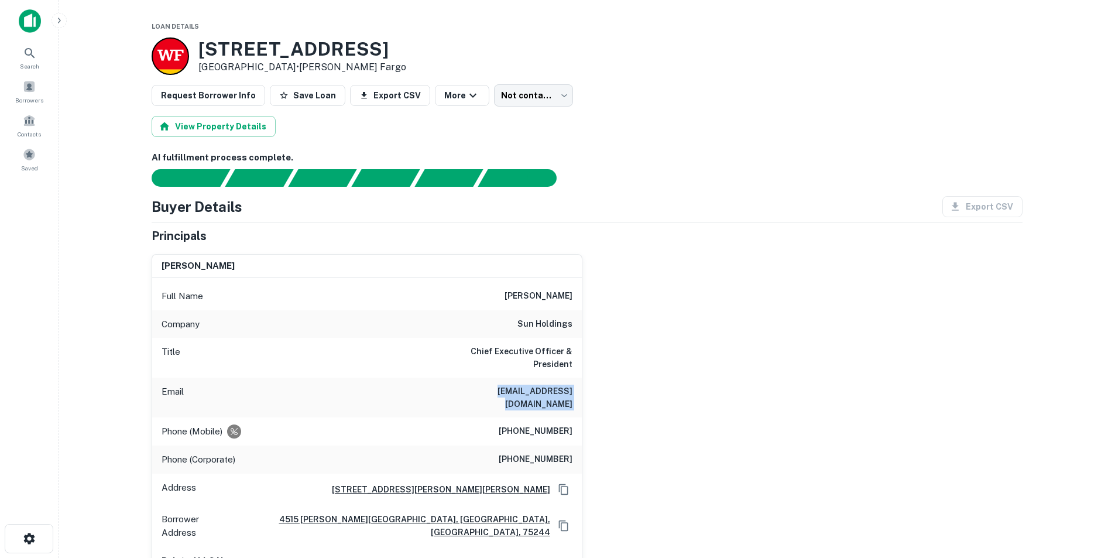
copy h6 "peralesg@sunholdings.net"
click at [533, 417] on div "Phone (Mobile) (469) 682-9843" at bounding box center [367, 431] width 430 height 28
click at [532, 417] on div "Phone (Mobile) (469) 682-9843" at bounding box center [367, 431] width 430 height 28
copy h6 "(469) 682-9843"
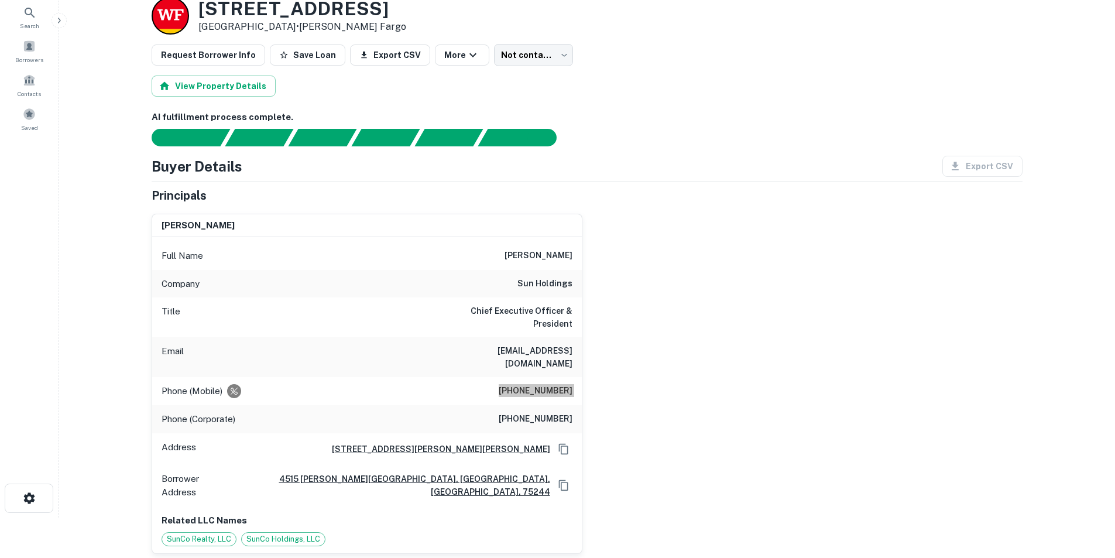
scroll to position [117, 0]
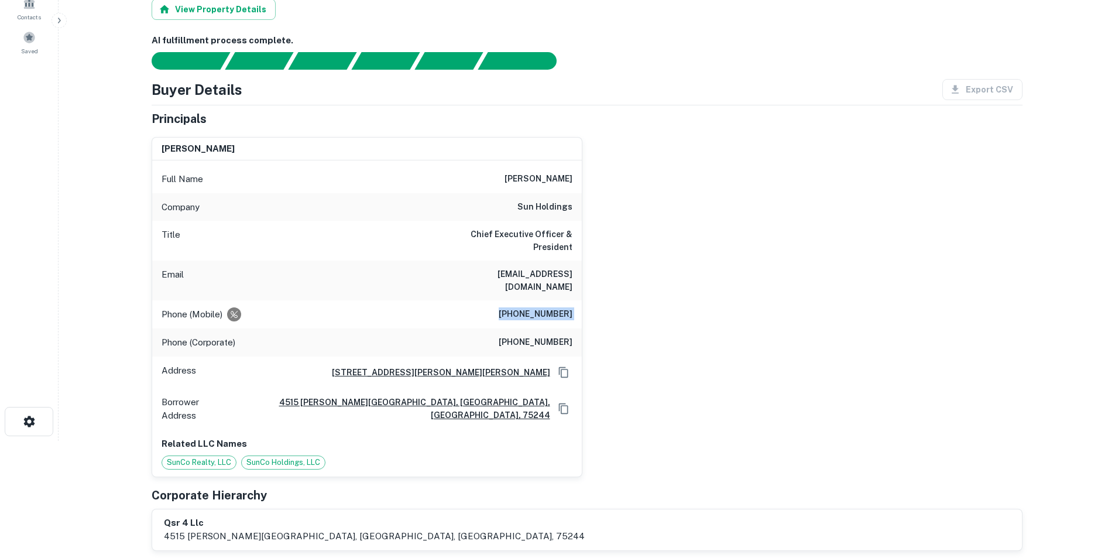
click at [546, 307] on h6 "(469) 682-9843" at bounding box center [536, 314] width 74 height 14
click at [774, 244] on div "guillermo perales Full Name guillermo perales Company sun holdings Title Chief …" at bounding box center [582, 302] width 880 height 349
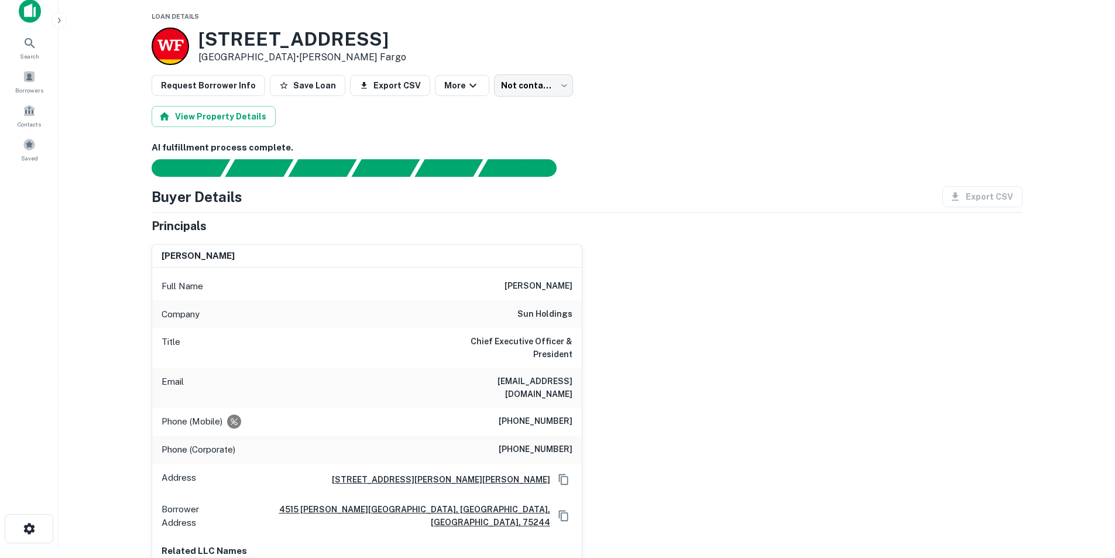
scroll to position [0, 0]
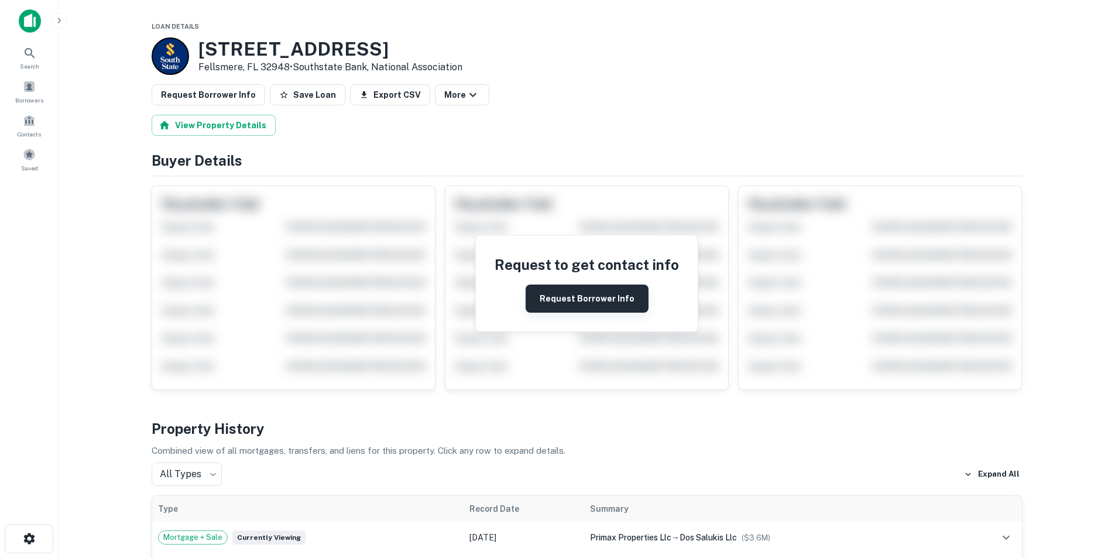
click at [601, 298] on button "Request Borrower Info" at bounding box center [587, 299] width 123 height 28
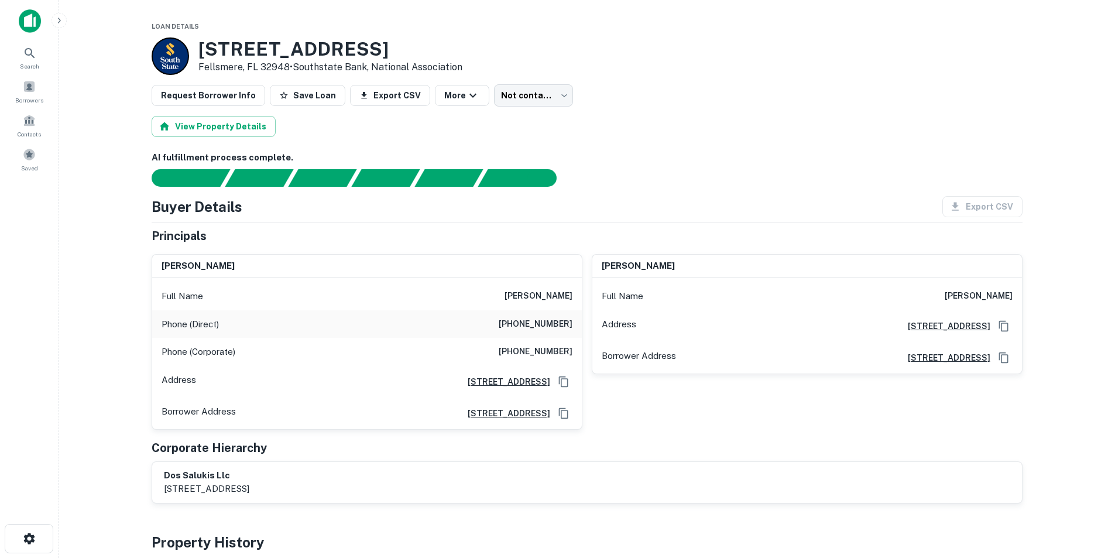
click at [578, 297] on div "Full Name [PERSON_NAME]" at bounding box center [367, 296] width 430 height 28
click at [558, 297] on h6 "[PERSON_NAME]" at bounding box center [539, 296] width 68 height 14
copy h6 "[PERSON_NAME]"
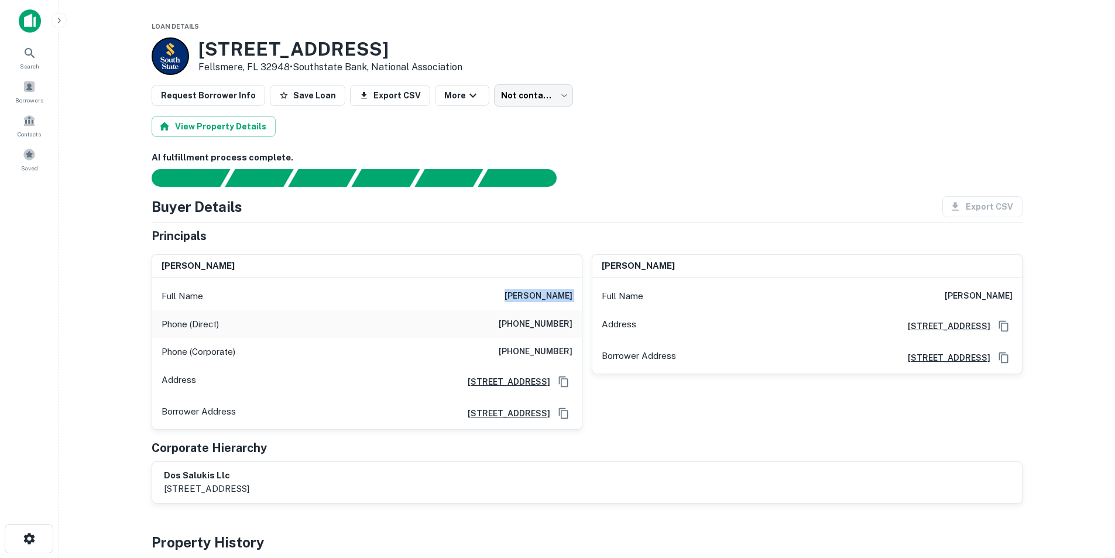
click at [569, 303] on h6 "[PERSON_NAME]" at bounding box center [539, 296] width 68 height 14
click at [568, 303] on h6 "[PERSON_NAME]" at bounding box center [539, 296] width 68 height 14
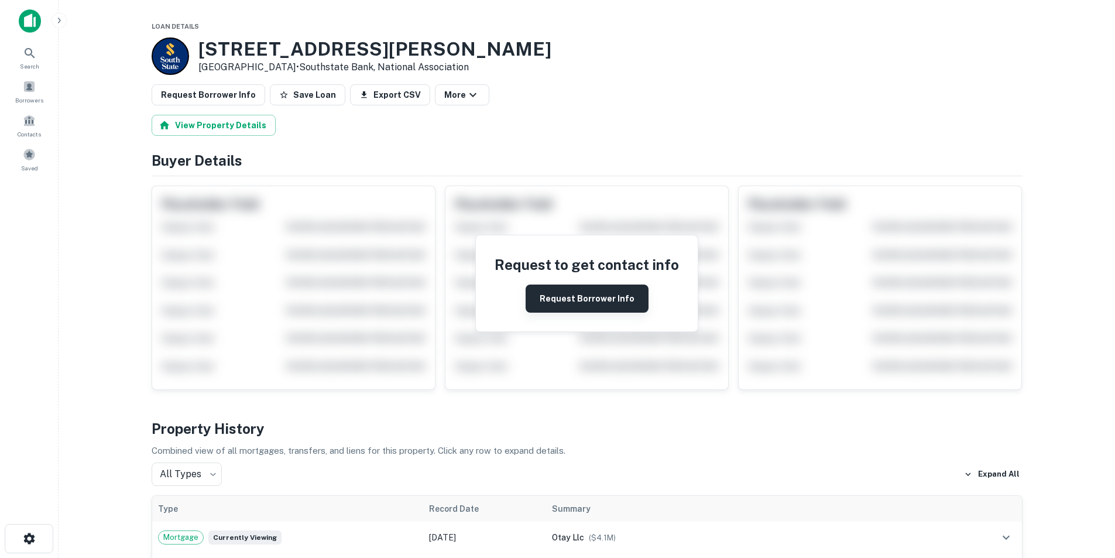
click at [591, 304] on button "Request Borrower Info" at bounding box center [587, 299] width 123 height 28
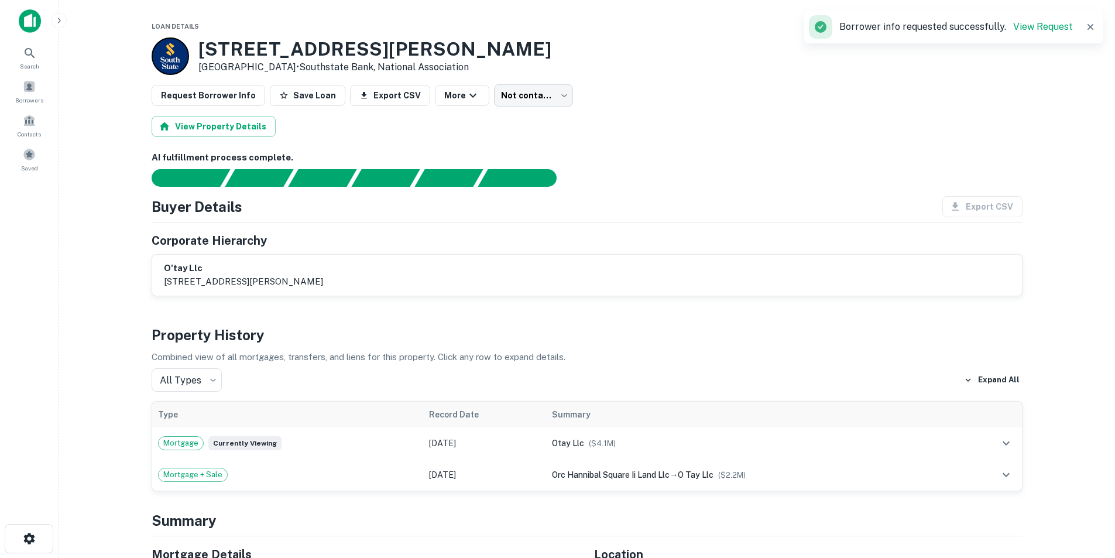
click at [1087, 27] on icon "button" at bounding box center [1091, 27] width 12 height 12
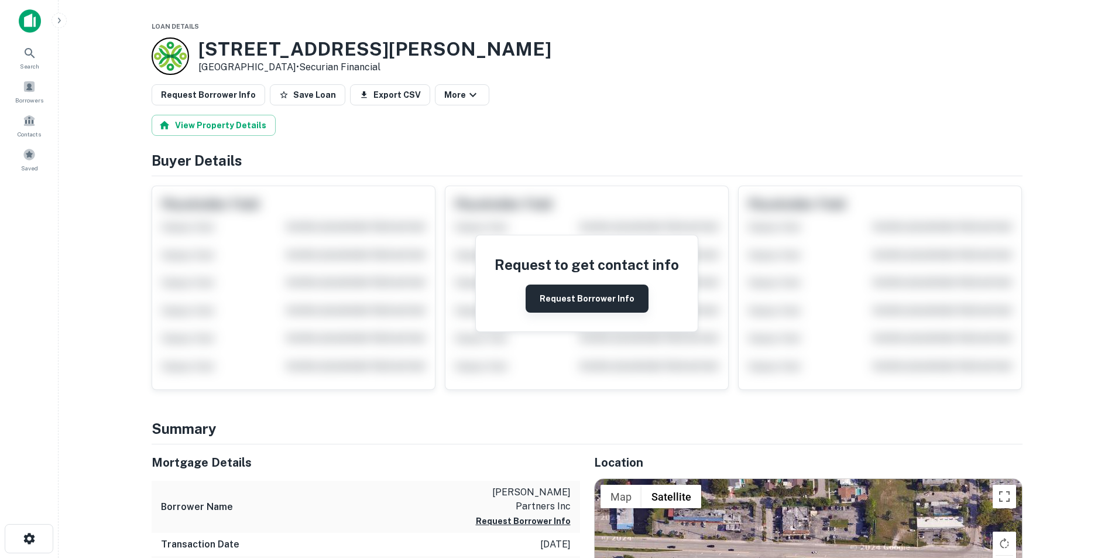
click at [598, 297] on button "Request Borrower Info" at bounding box center [587, 299] width 123 height 28
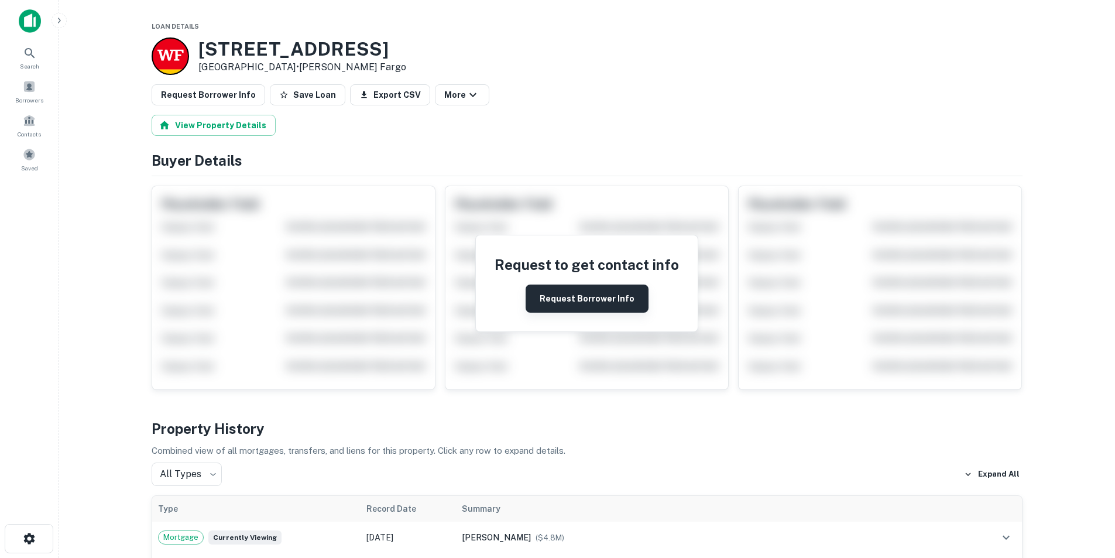
click at [553, 306] on button "Request Borrower Info" at bounding box center [587, 299] width 123 height 28
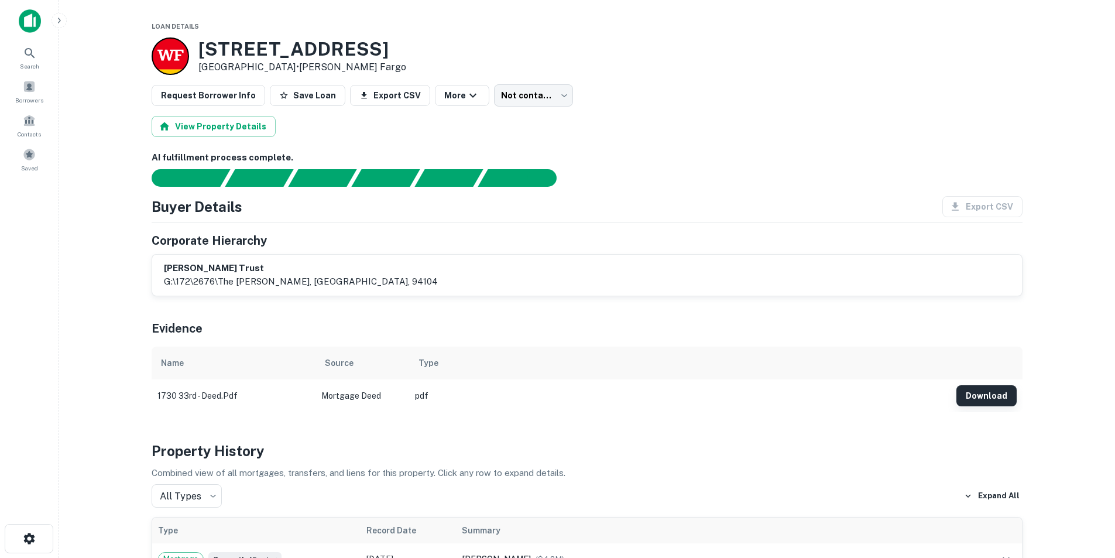
click at [994, 390] on button "Download" at bounding box center [987, 395] width 60 height 21
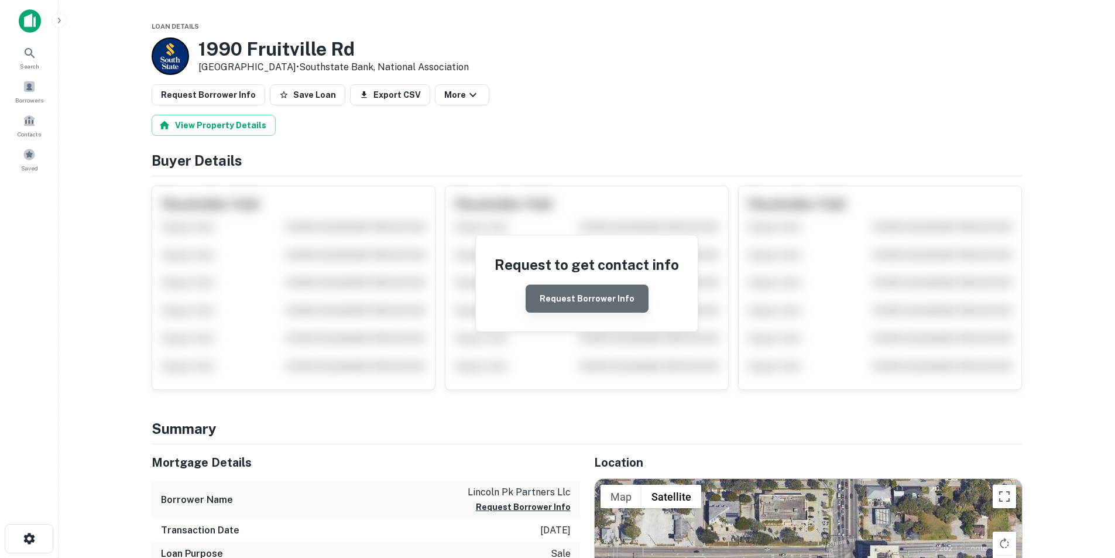
click at [599, 301] on button "Request Borrower Info" at bounding box center [587, 299] width 123 height 28
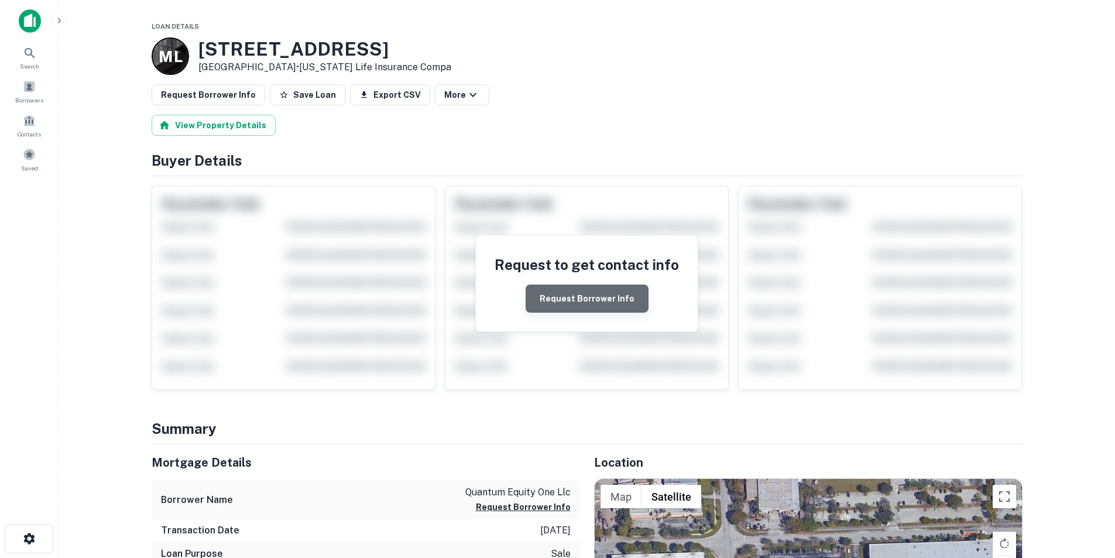
click at [593, 300] on button "Request Borrower Info" at bounding box center [587, 299] width 123 height 28
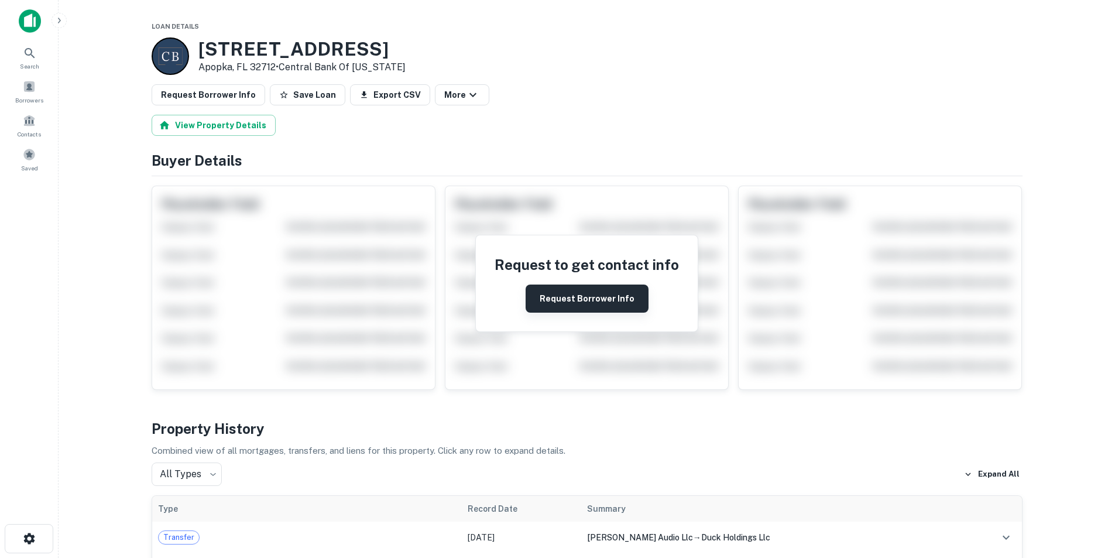
click at [597, 293] on button "Request Borrower Info" at bounding box center [587, 299] width 123 height 28
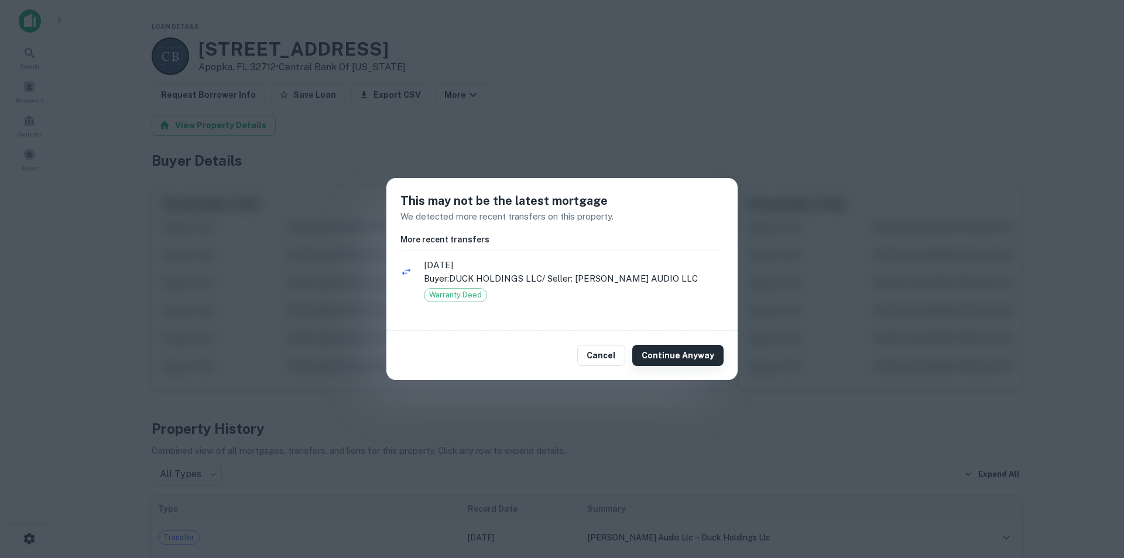
click at [673, 352] on button "Continue Anyway" at bounding box center [677, 355] width 91 height 21
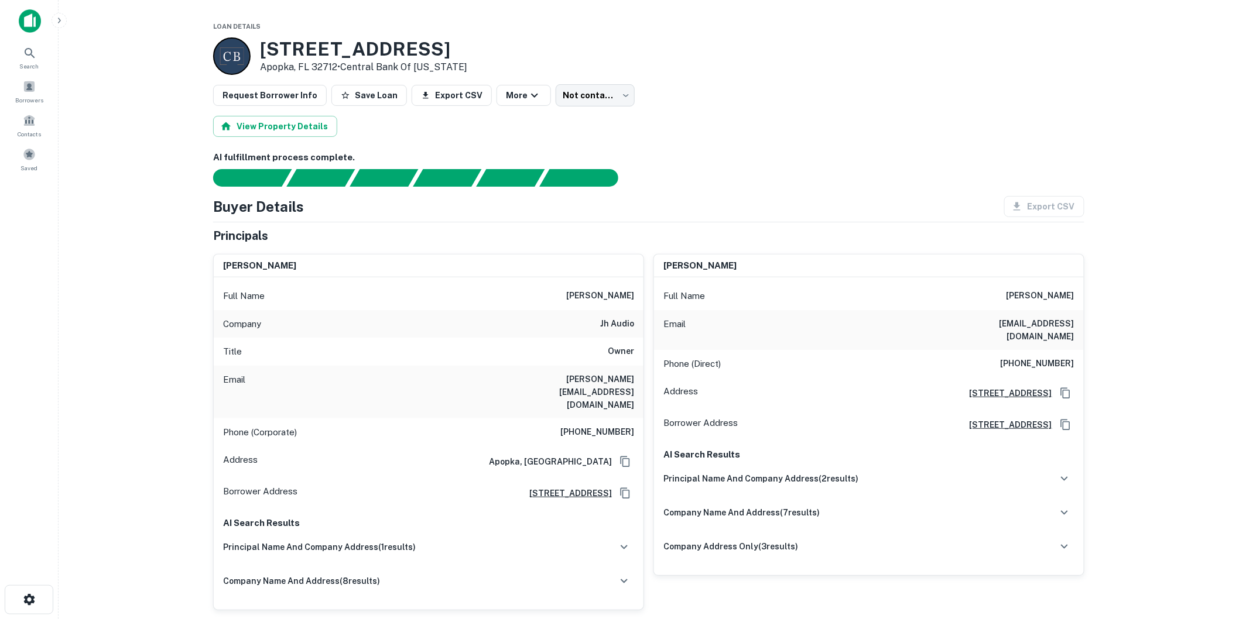
click at [616, 373] on h6 "[PERSON_NAME][EMAIL_ADDRESS][DOMAIN_NAME]" at bounding box center [564, 392] width 140 height 39
click at [616, 373] on h6 "jerry@jhaudio.com" at bounding box center [564, 392] width 140 height 39
copy h6 "jerry@jhaudio.com"
click at [598, 302] on h6 "jerry j. harvey" at bounding box center [600, 296] width 68 height 14
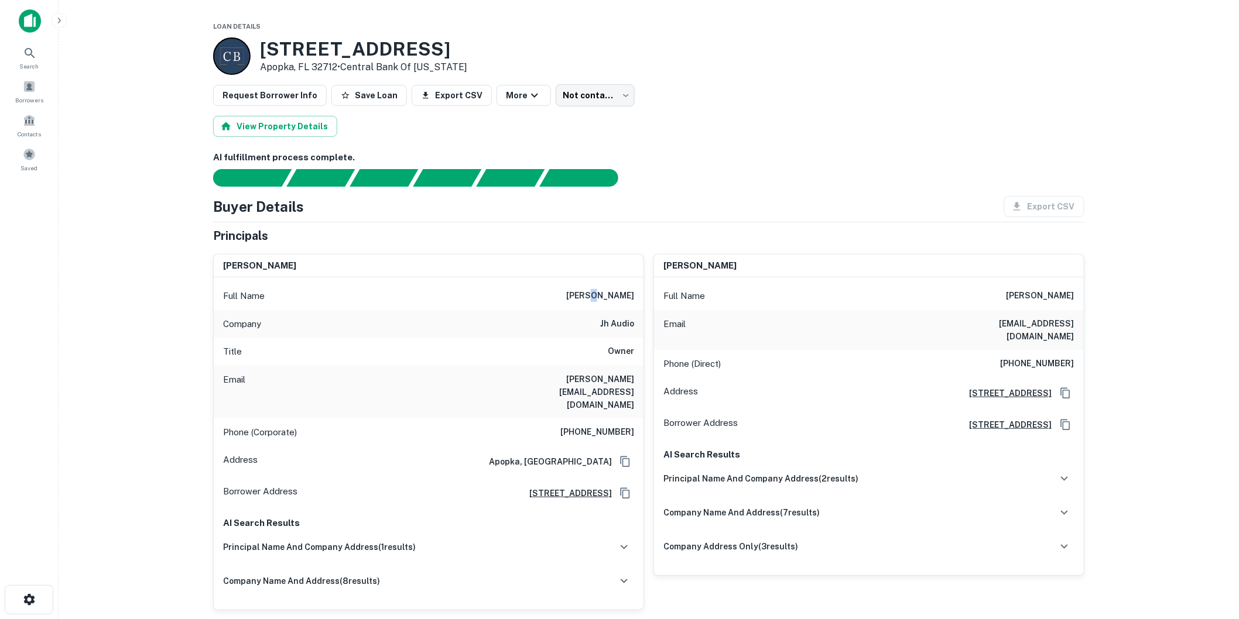
click at [598, 302] on h6 "jerry j. harvey" at bounding box center [600, 296] width 68 height 14
copy h6 "jerry j. harvey"
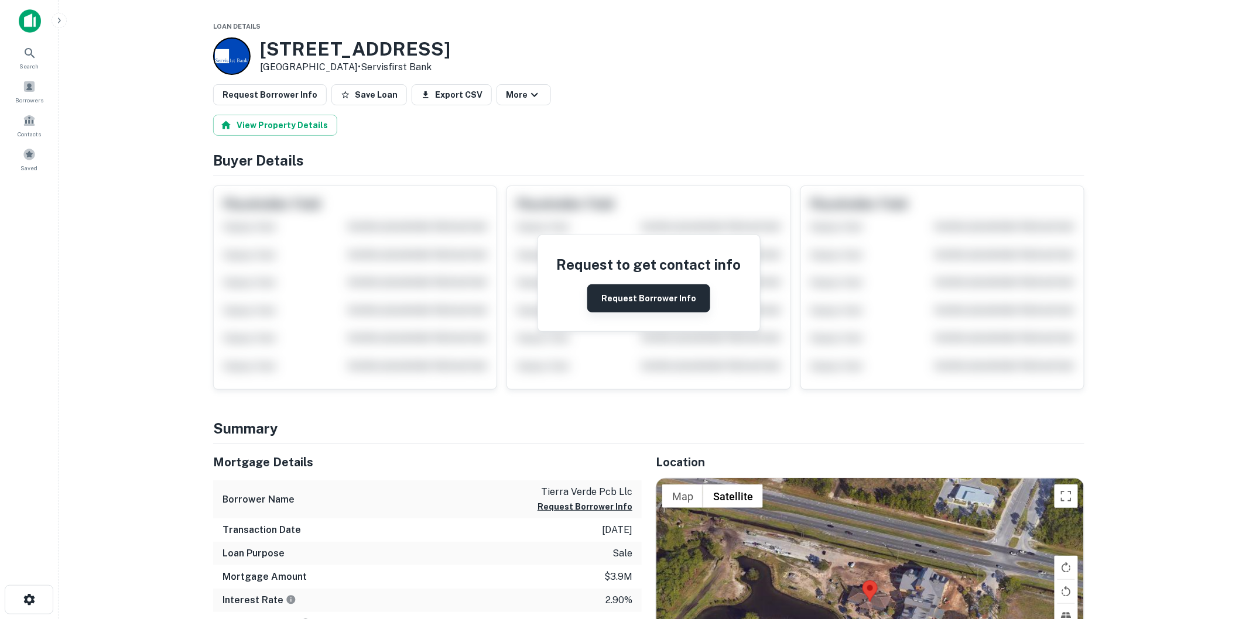
click at [647, 306] on button "Request Borrower Info" at bounding box center [648, 299] width 123 height 28
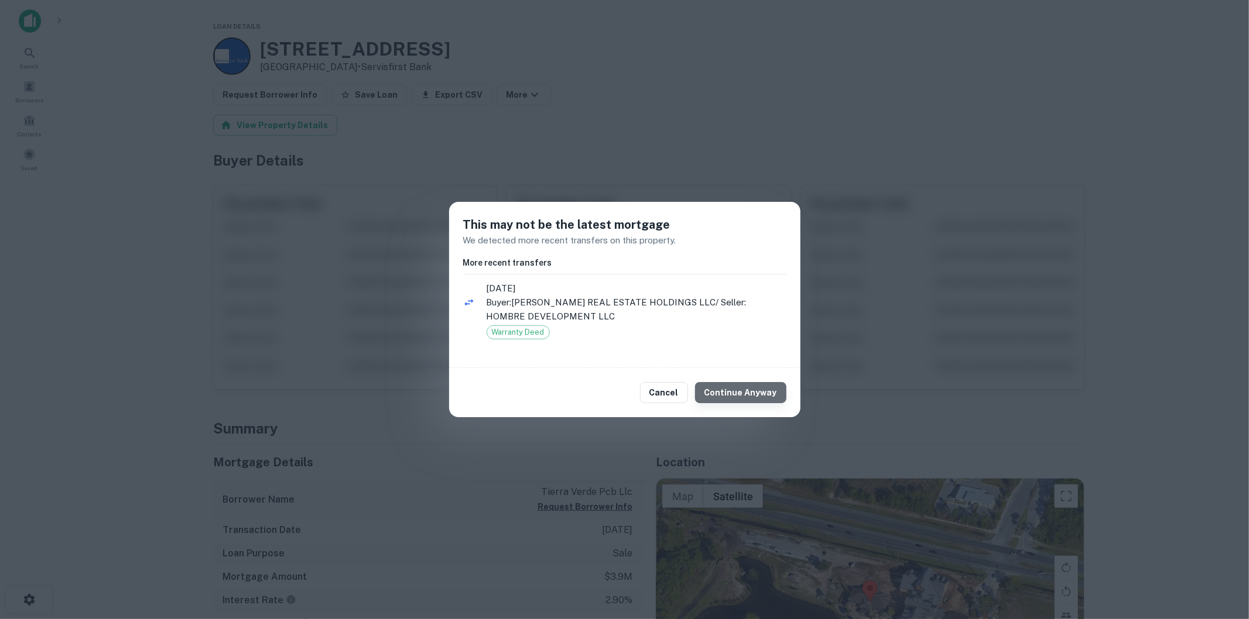
click at [762, 394] on button "Continue Anyway" at bounding box center [740, 392] width 91 height 21
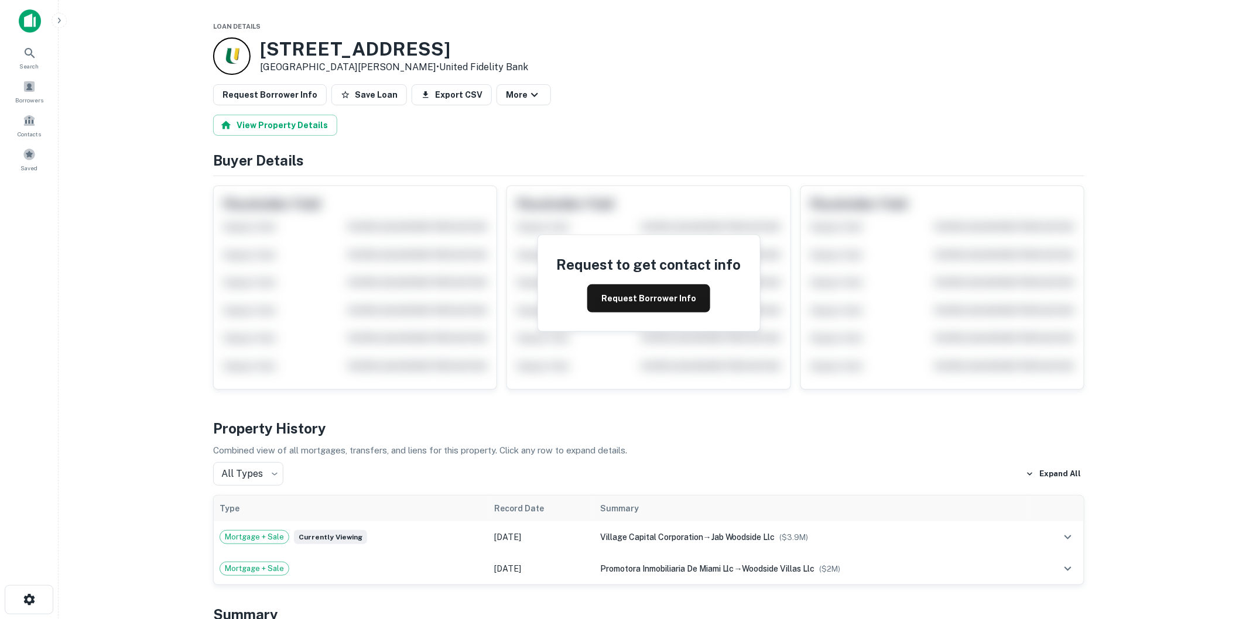
click at [644, 270] on h4 "Request to get contact info" at bounding box center [649, 264] width 184 height 21
click at [649, 288] on button "Request Borrower Info" at bounding box center [648, 299] width 123 height 28
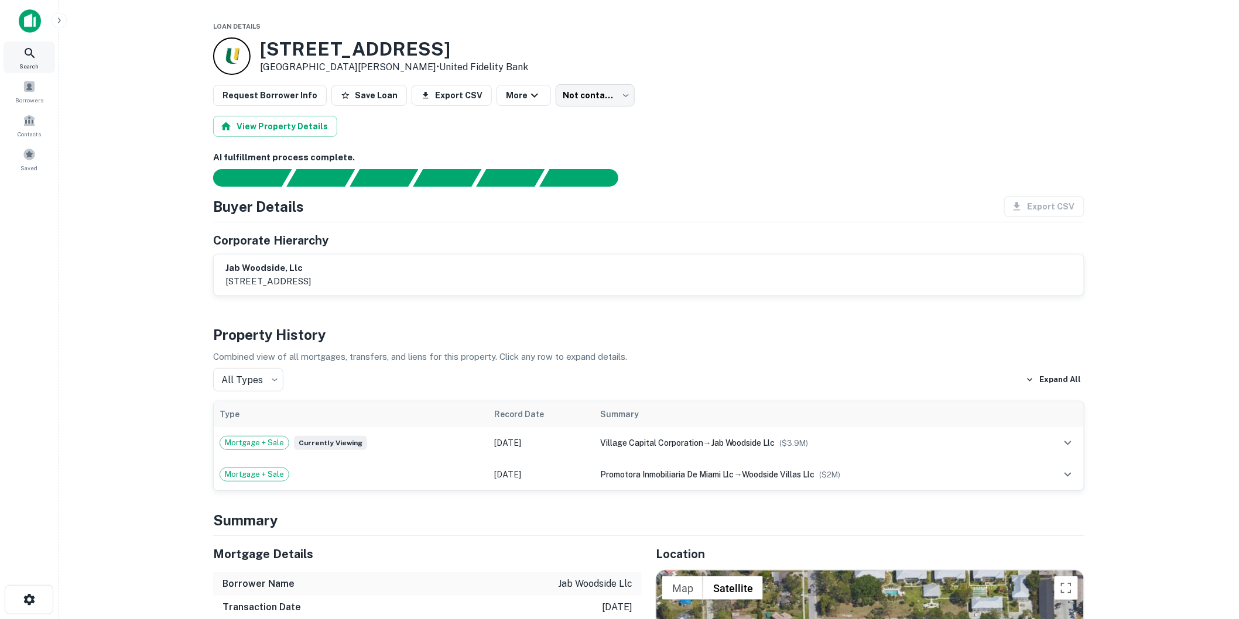
click at [30, 59] on icon at bounding box center [30, 53] width 14 height 14
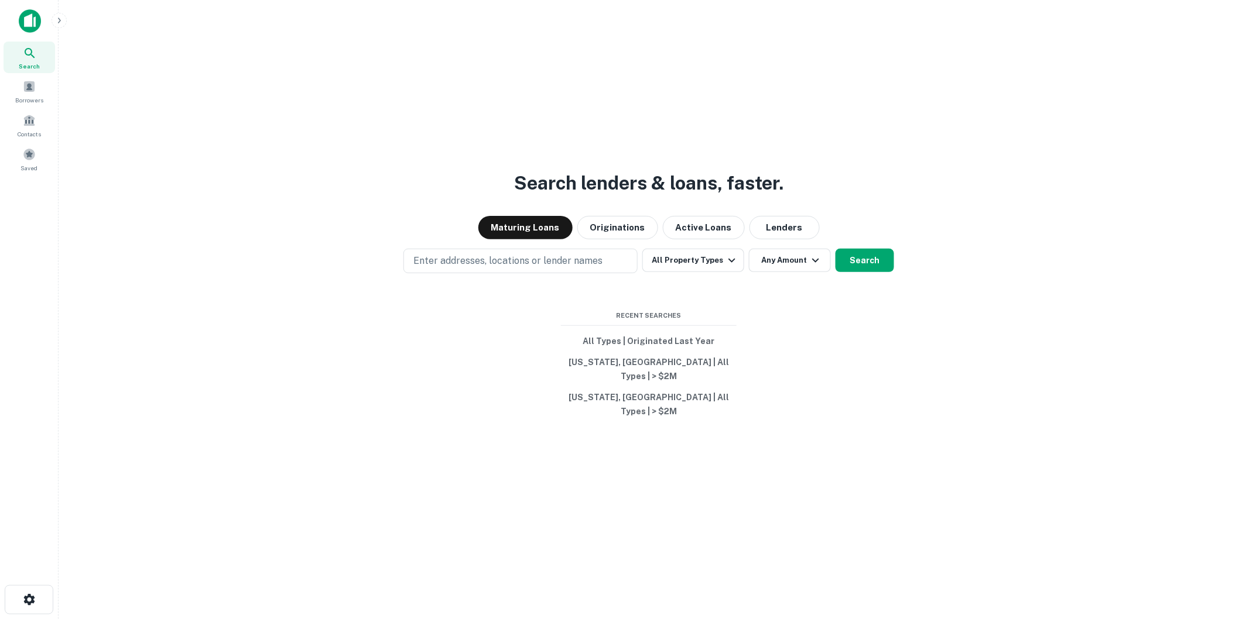
click at [473, 268] on p "Enter addresses, locations or lender names" at bounding box center [507, 261] width 189 height 14
type input "**********"
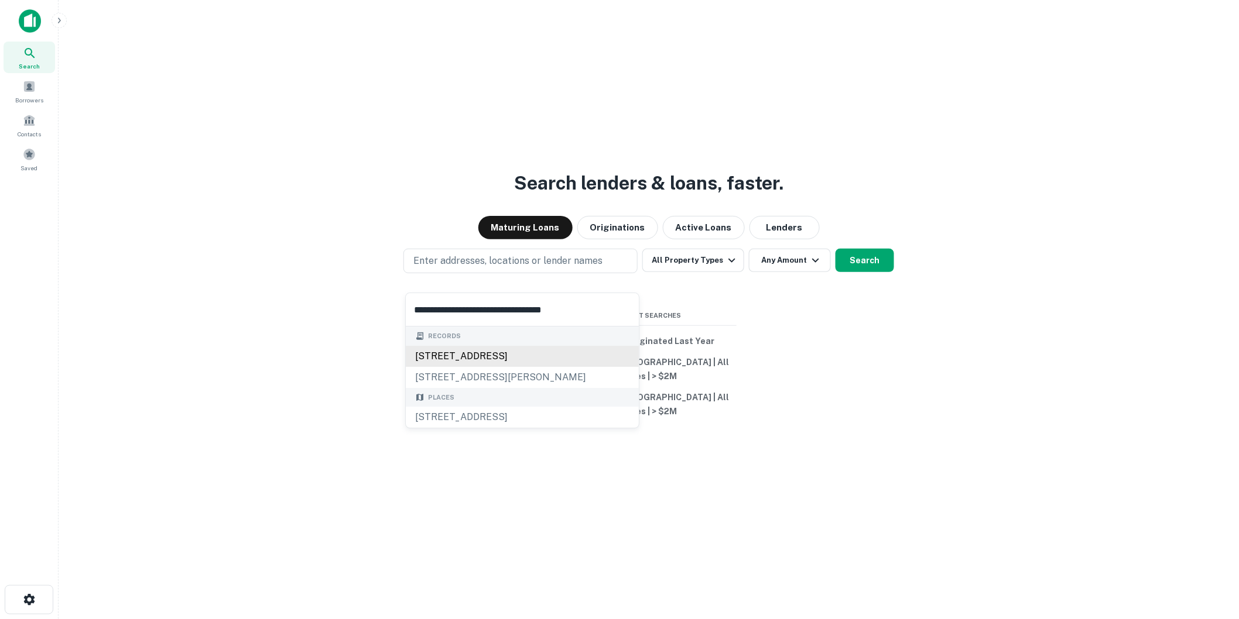
click at [502, 352] on div "101 w corporate ctr, lemont, il, 60439" at bounding box center [522, 356] width 233 height 21
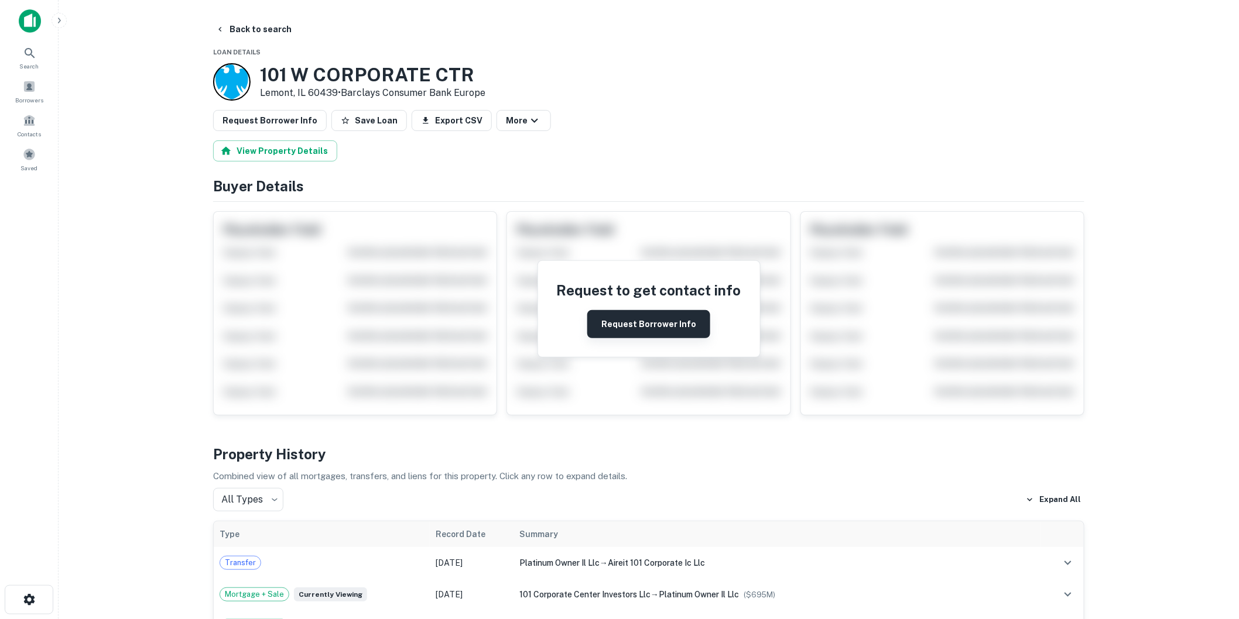
drag, startPoint x: 679, startPoint y: 331, endPoint x: 671, endPoint y: 332, distance: 7.7
click at [679, 331] on button "Request Borrower Info" at bounding box center [648, 324] width 123 height 28
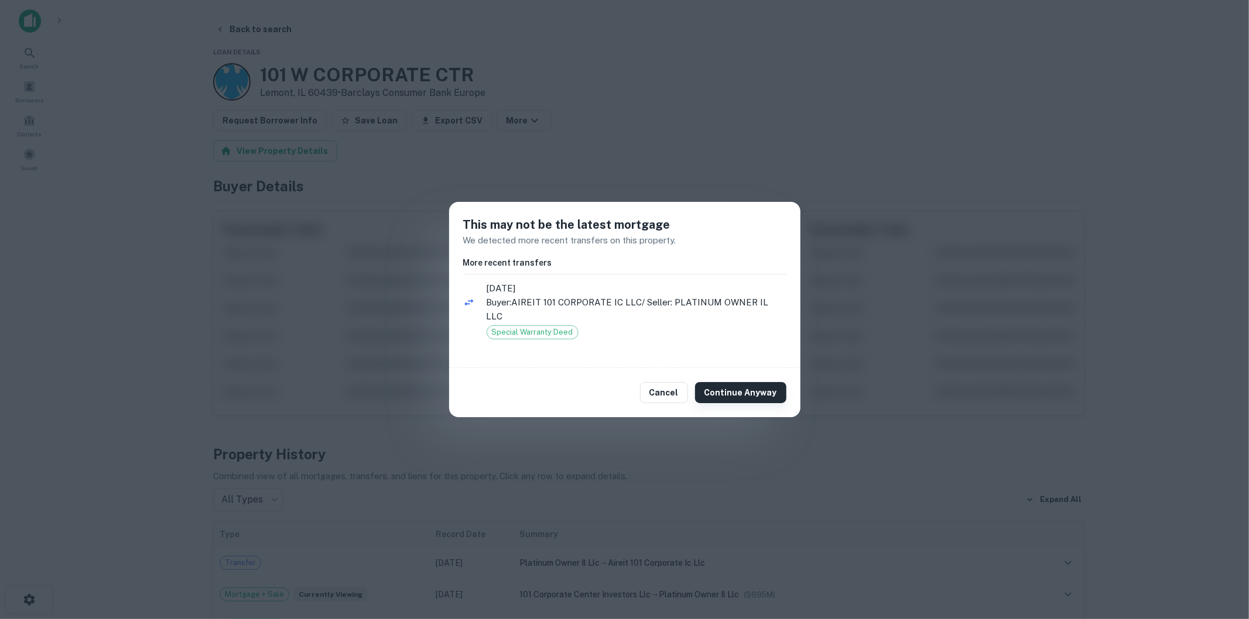
click at [735, 383] on button "Continue Anyway" at bounding box center [740, 392] width 91 height 21
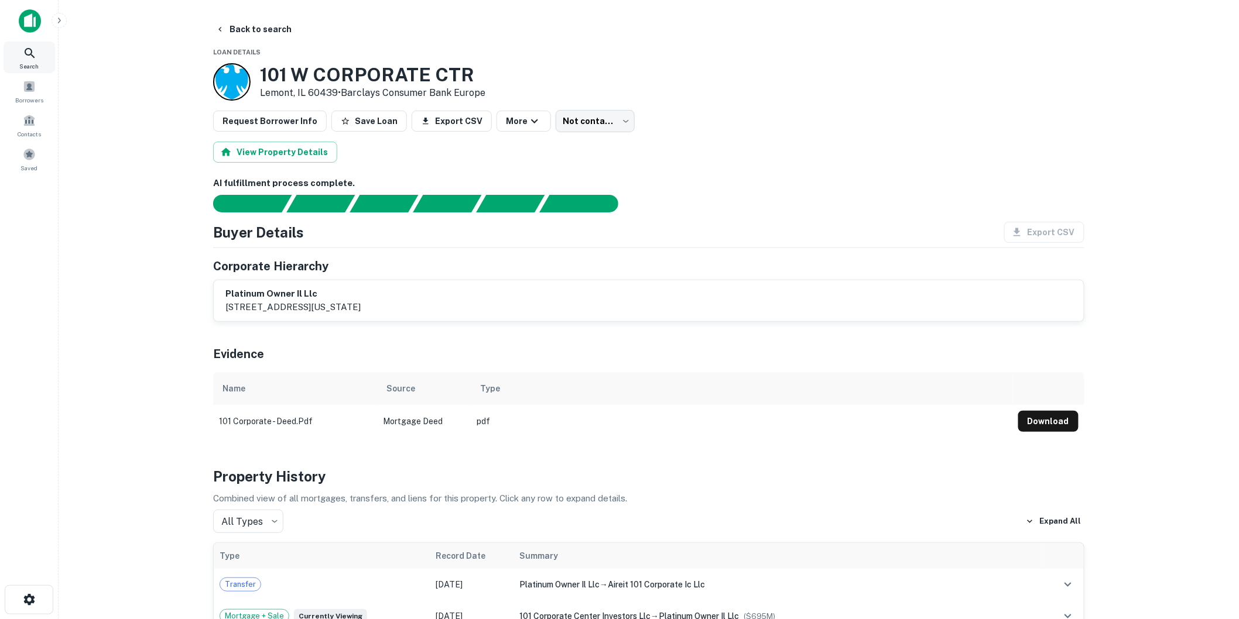
click at [31, 60] on div "Search" at bounding box center [30, 58] width 52 height 32
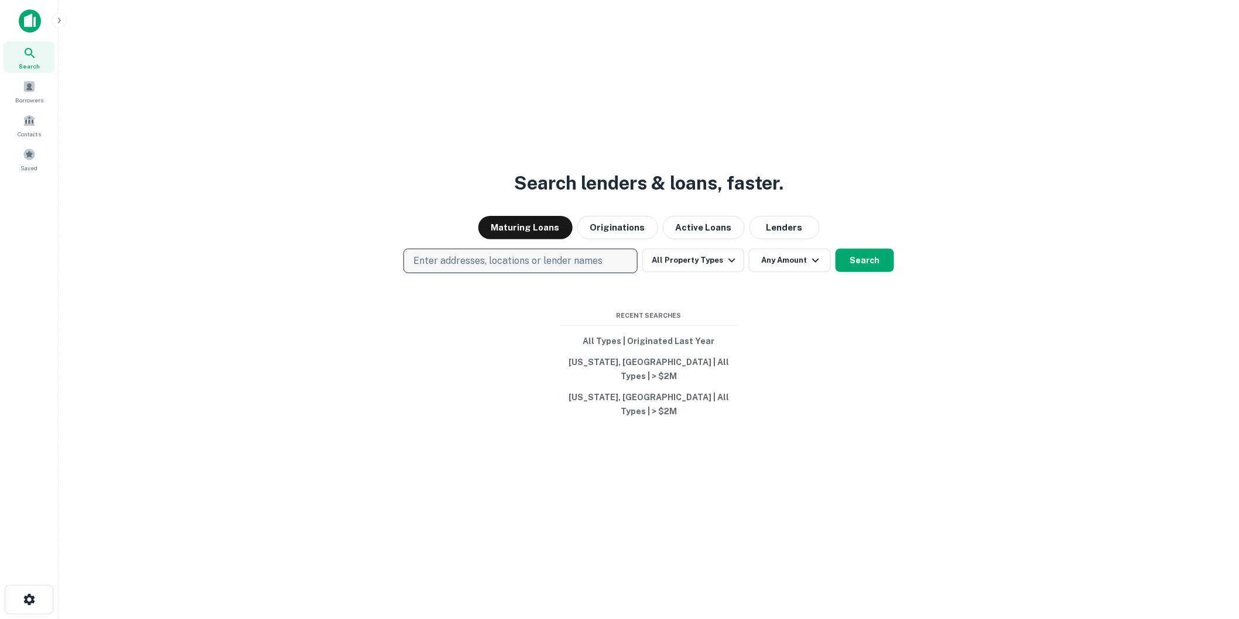
drag, startPoint x: 445, startPoint y: 275, endPoint x: 451, endPoint y: 270, distance: 7.5
click at [447, 268] on p "Enter addresses, locations or lender names" at bounding box center [507, 261] width 189 height 14
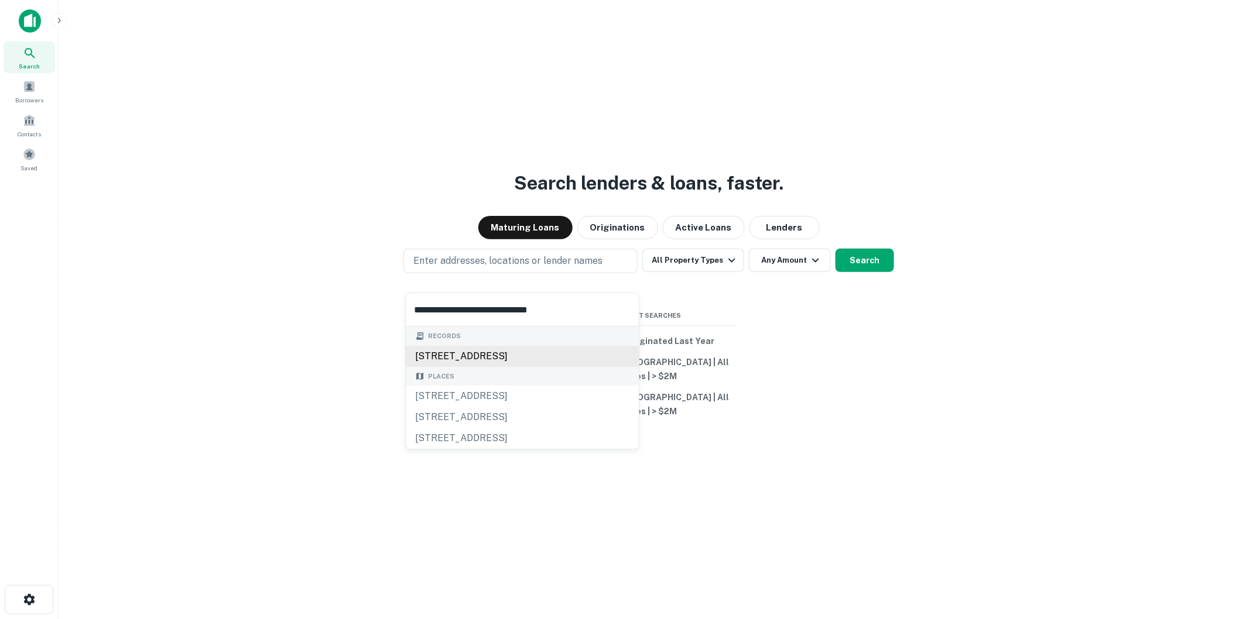
click at [465, 358] on div "1501 n main st, wheaton, il, 60187" at bounding box center [522, 356] width 233 height 21
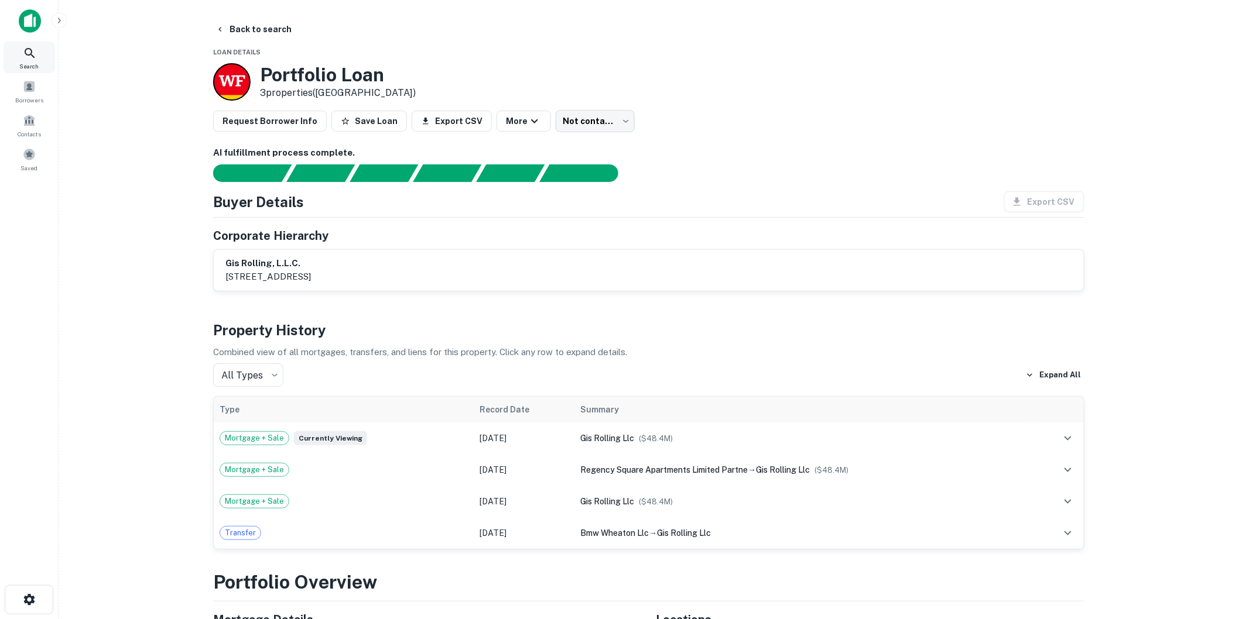
click at [37, 61] on span "Search" at bounding box center [29, 65] width 19 height 9
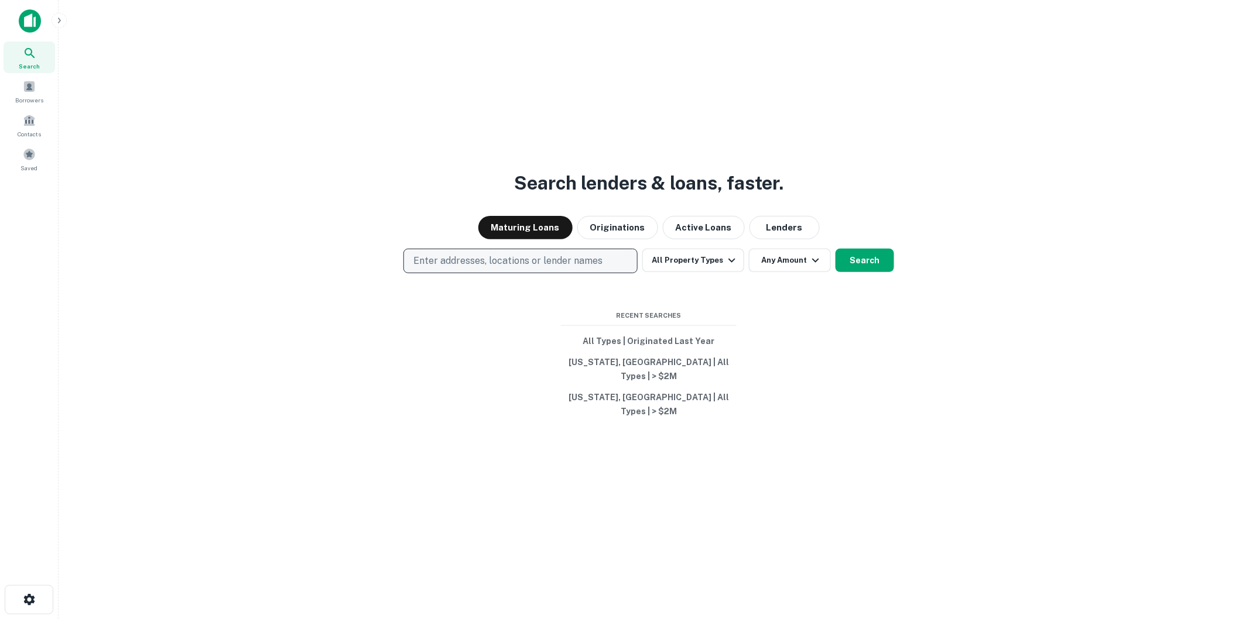
click at [525, 273] on button "Enter addresses, locations or lender names" at bounding box center [520, 261] width 234 height 25
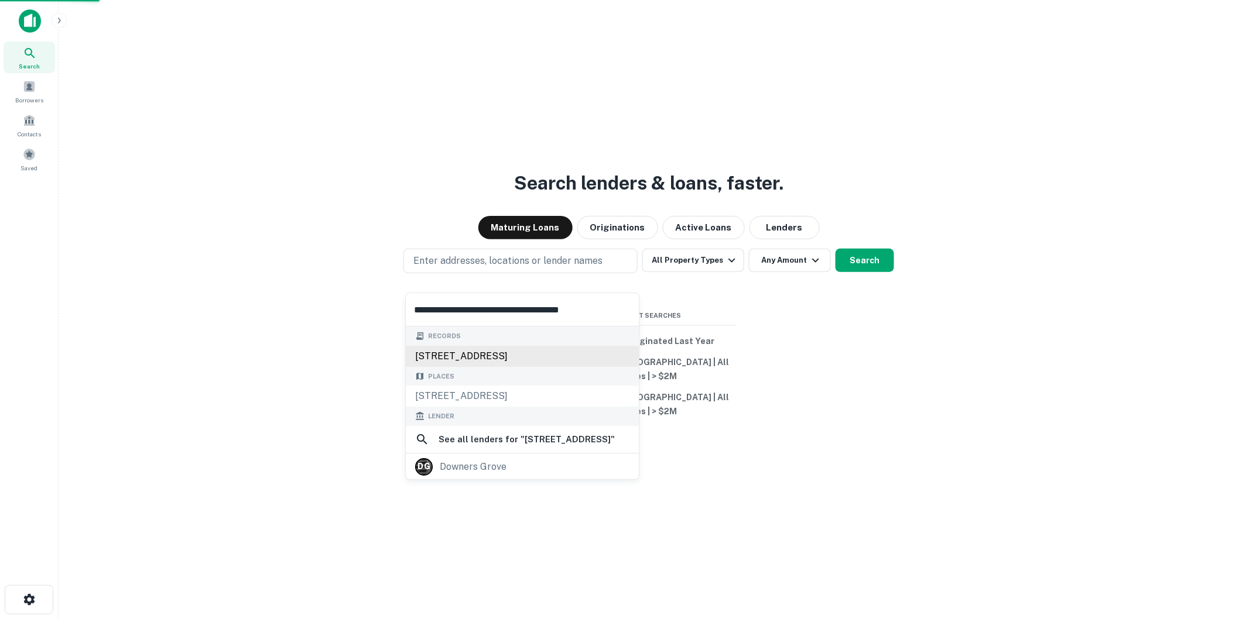
click at [501, 365] on div "[STREET_ADDRESS]" at bounding box center [522, 356] width 233 height 21
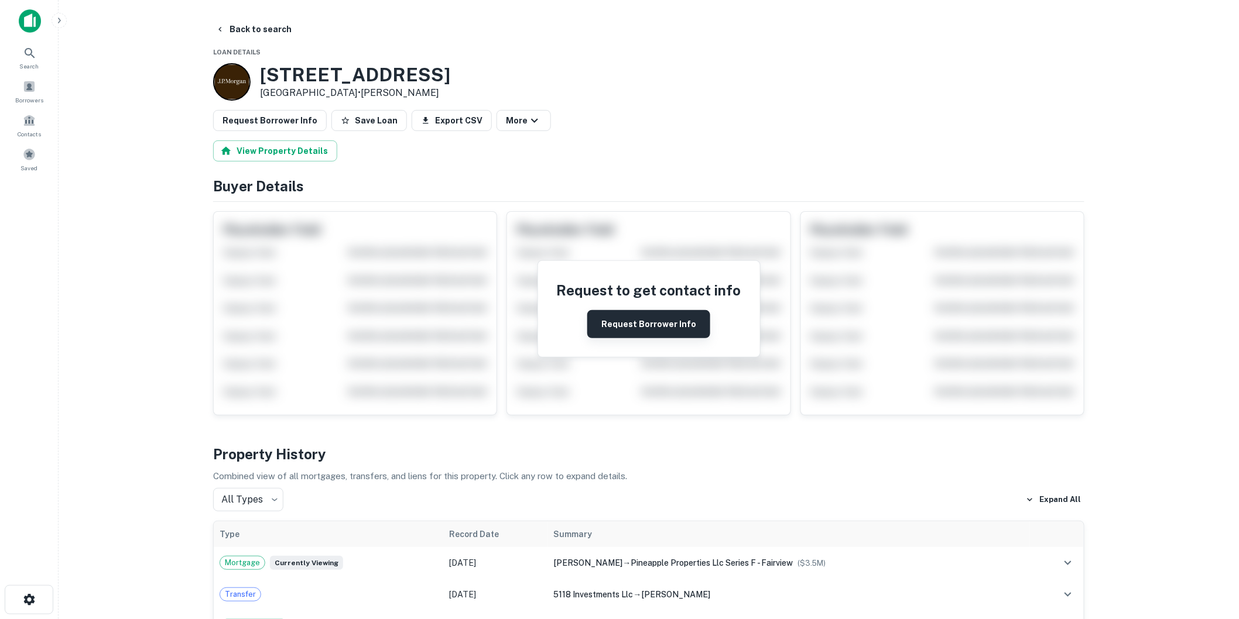
click at [633, 325] on button "Request Borrower Info" at bounding box center [648, 324] width 123 height 28
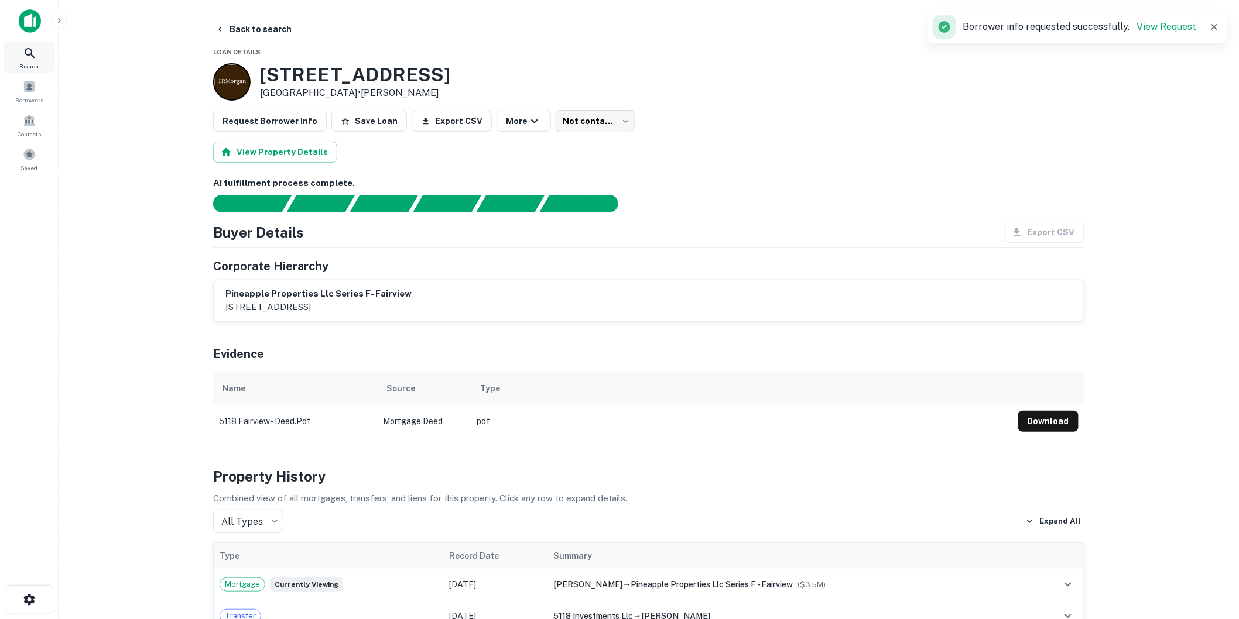
click at [31, 59] on icon at bounding box center [30, 53] width 14 height 14
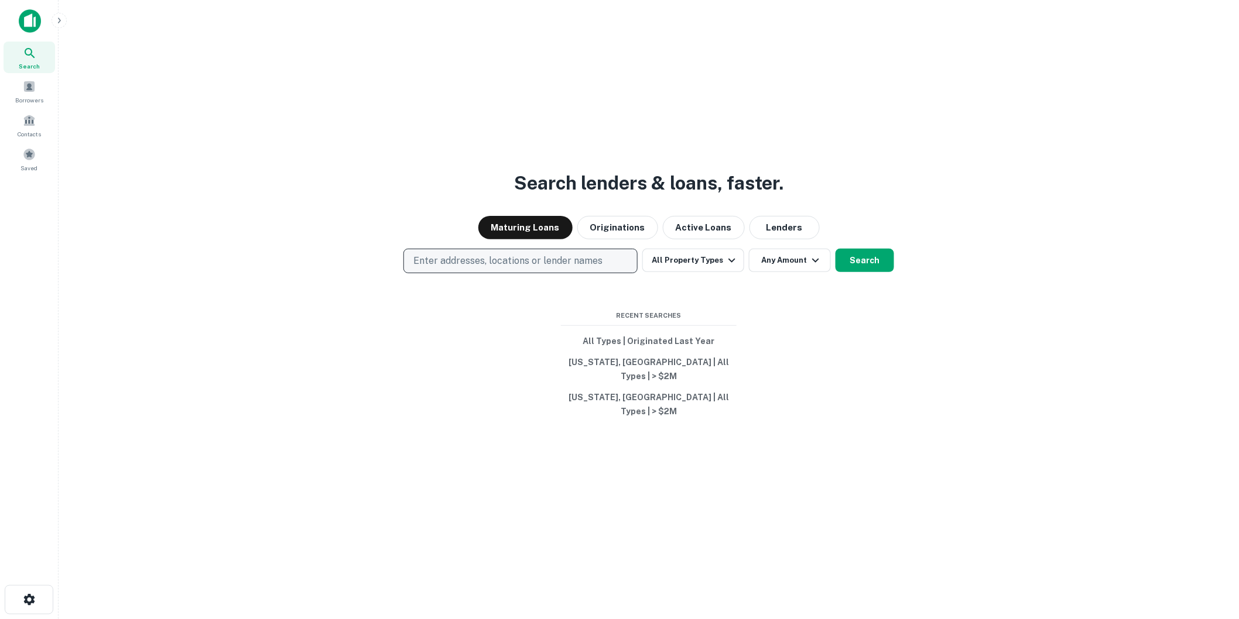
click at [447, 268] on p "Enter addresses, locations or lender names" at bounding box center [507, 261] width 189 height 14
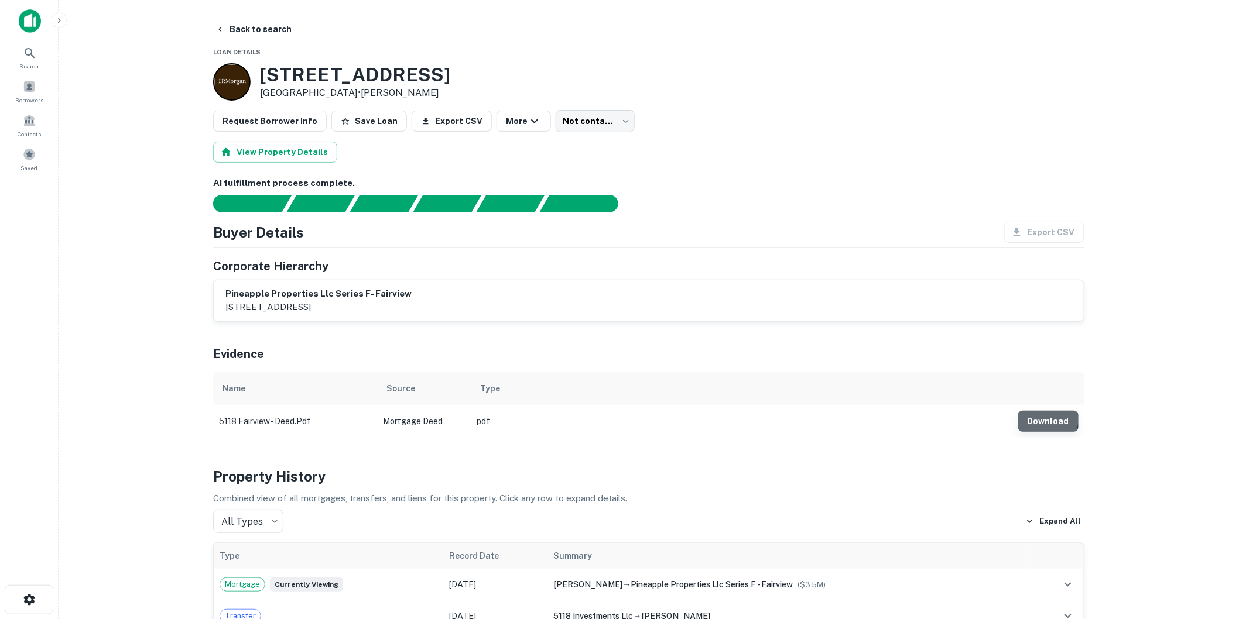
click at [1044, 420] on button "Download" at bounding box center [1048, 421] width 60 height 21
drag, startPoint x: 1133, startPoint y: 22, endPoint x: 1126, endPoint y: 8, distance: 15.2
click at [1133, 21] on main "Back to search Loan Details 5118 Fairview Ave Downers Grove, IL 60515 • J.p. Mo…" at bounding box center [649, 309] width 1180 height 619
drag, startPoint x: 23, startPoint y: 57, endPoint x: 223, endPoint y: 36, distance: 200.8
click at [23, 57] on icon at bounding box center [30, 53] width 14 height 14
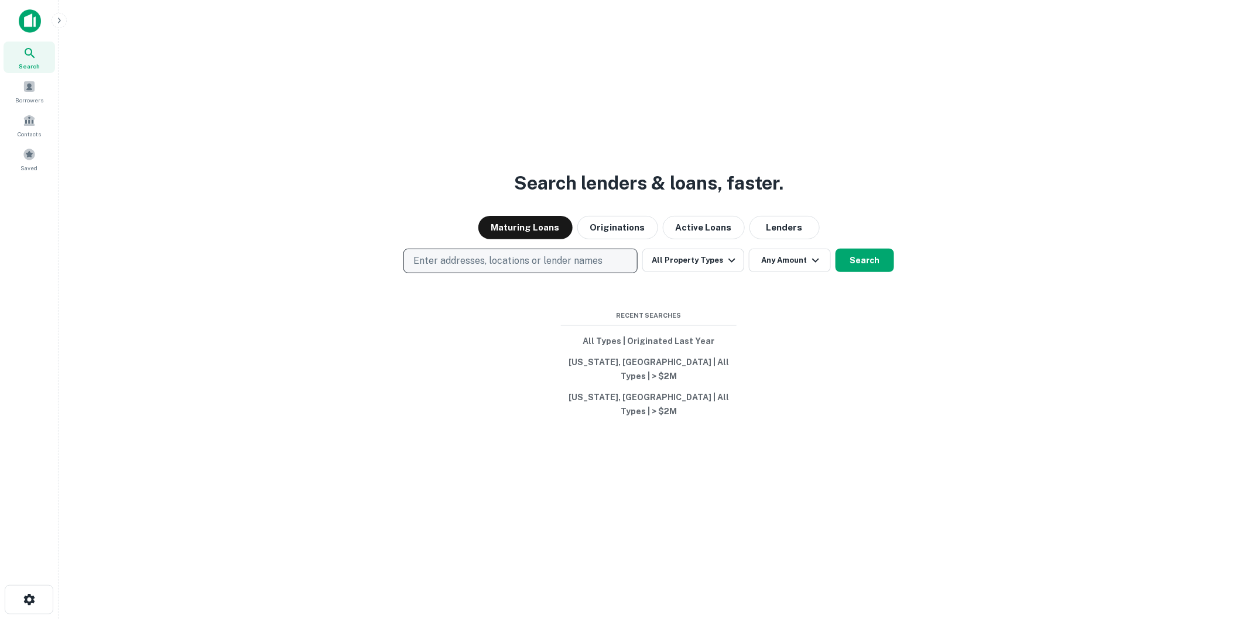
click at [581, 268] on p "Enter addresses, locations or lender names" at bounding box center [507, 261] width 189 height 14
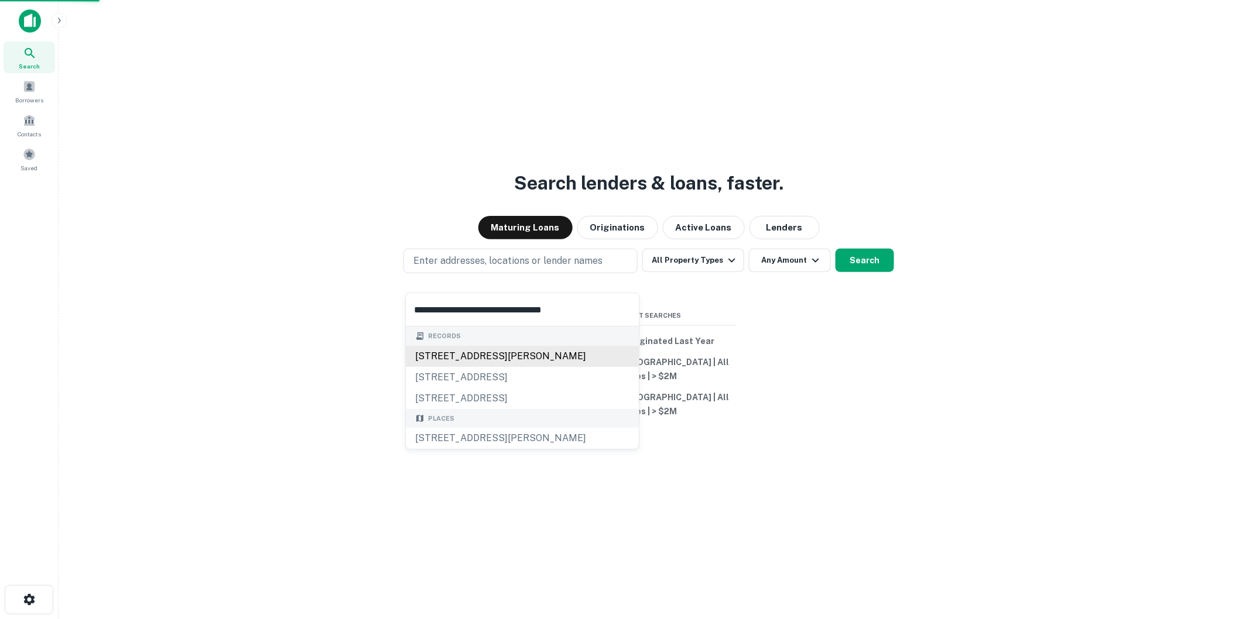
click at [477, 363] on div "[STREET_ADDRESS][PERSON_NAME]" at bounding box center [522, 356] width 233 height 21
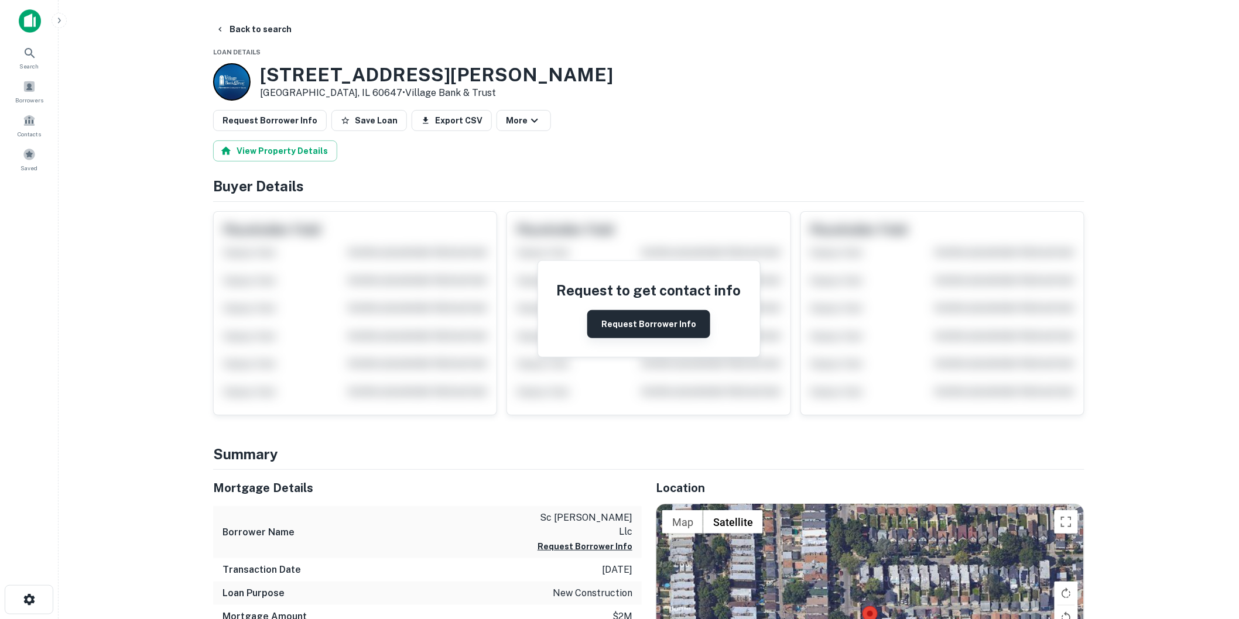
click at [656, 328] on button "Request Borrower Info" at bounding box center [648, 324] width 123 height 28
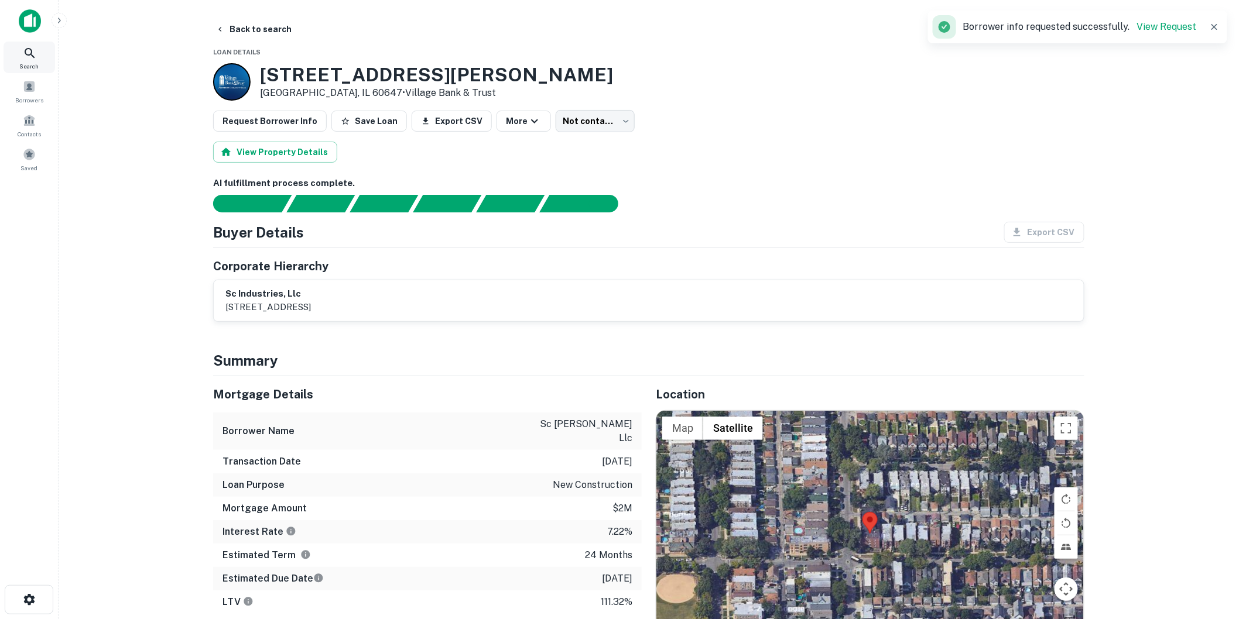
click at [23, 53] on icon at bounding box center [30, 53] width 14 height 14
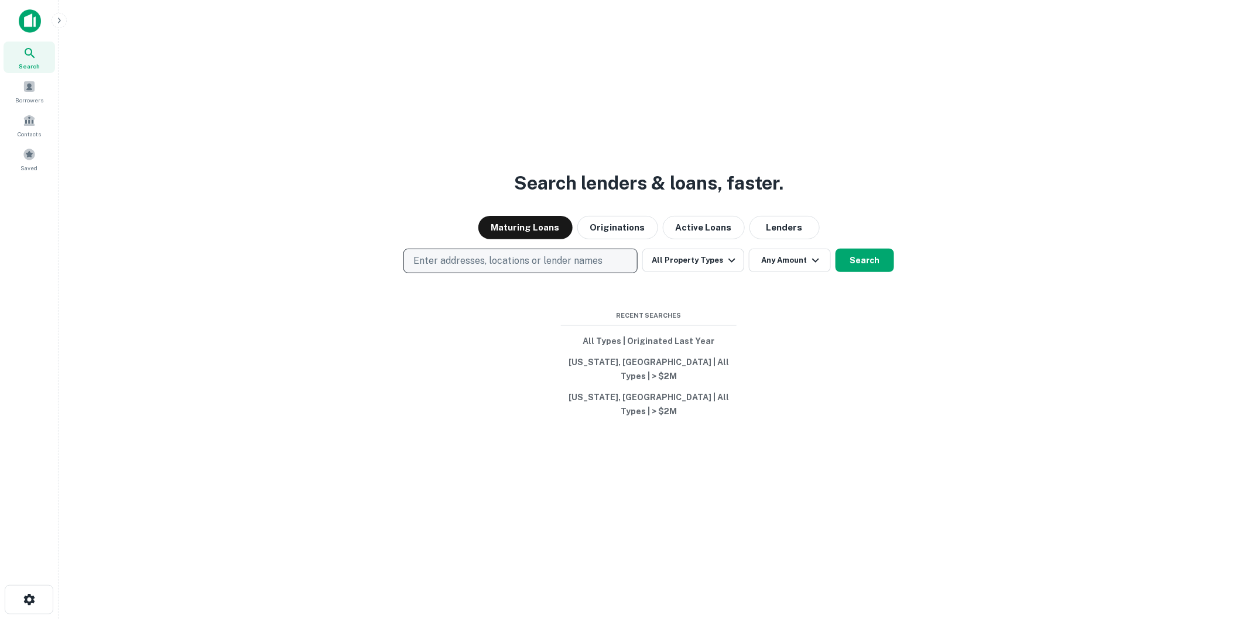
click at [453, 268] on p "Enter addresses, locations or lender names" at bounding box center [507, 261] width 189 height 14
type input "**********"
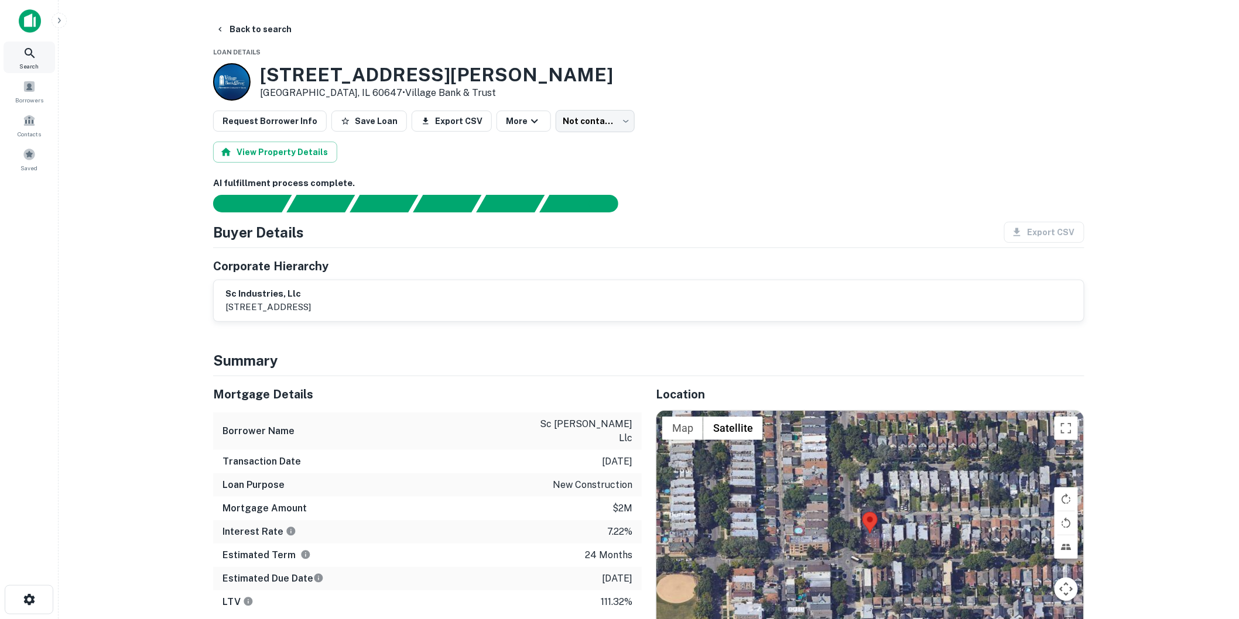
click at [23, 54] on icon at bounding box center [30, 53] width 14 height 14
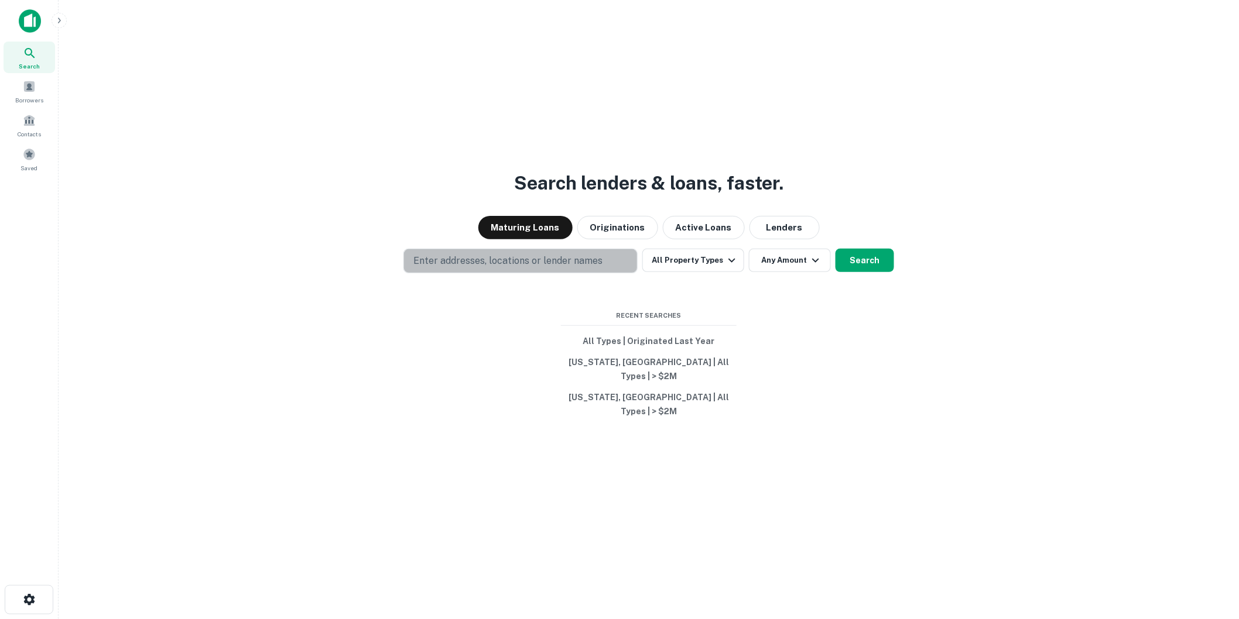
click at [506, 266] on button "Enter addresses, locations or lender names" at bounding box center [520, 261] width 234 height 25
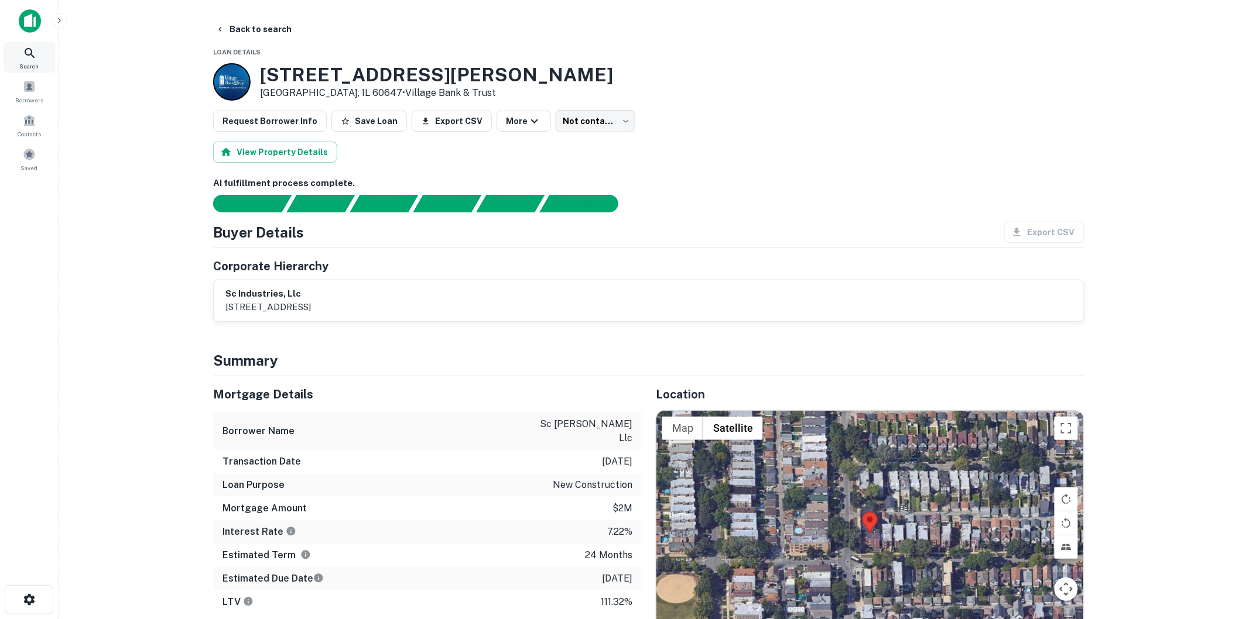
click at [32, 61] on span "Search" at bounding box center [29, 65] width 19 height 9
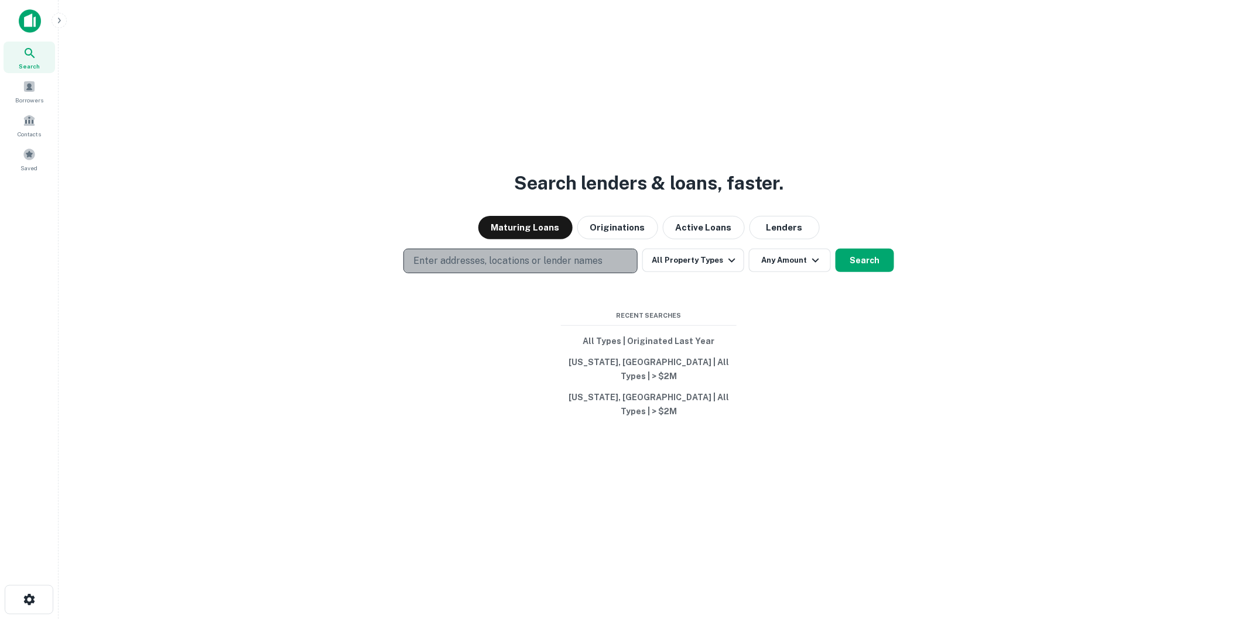
click at [514, 268] on p "Enter addresses, locations or lender names" at bounding box center [507, 261] width 189 height 14
type input "**********"
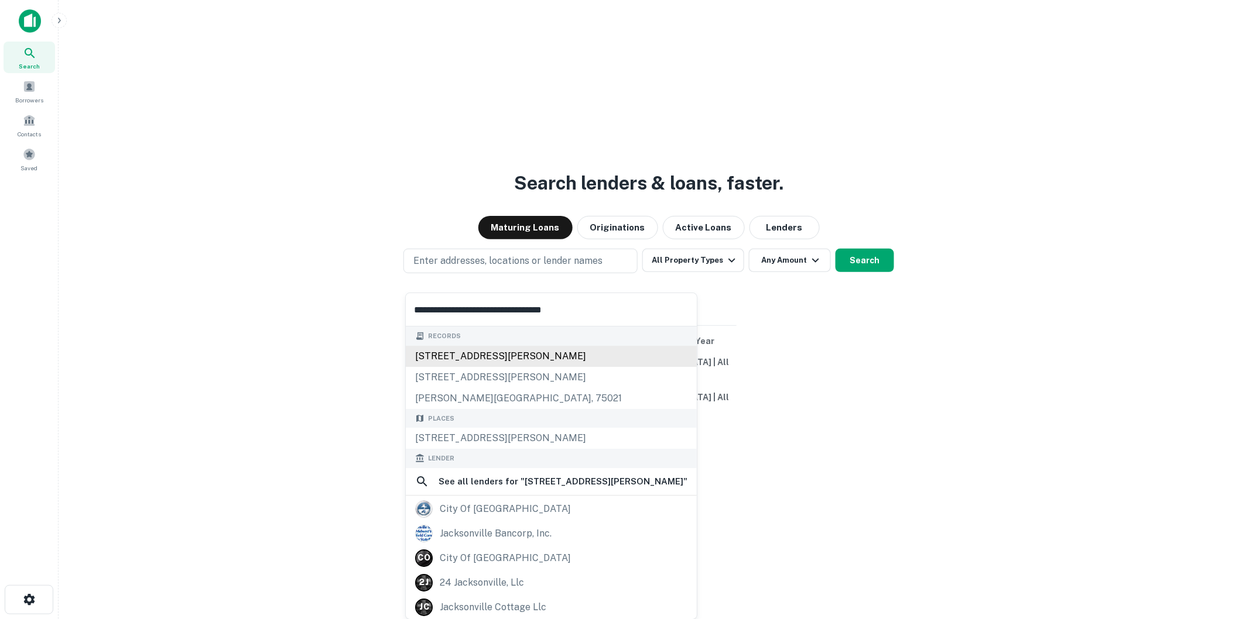
click at [503, 355] on div "7 crabtree rd, jacksonville, il, 62650" at bounding box center [551, 356] width 291 height 21
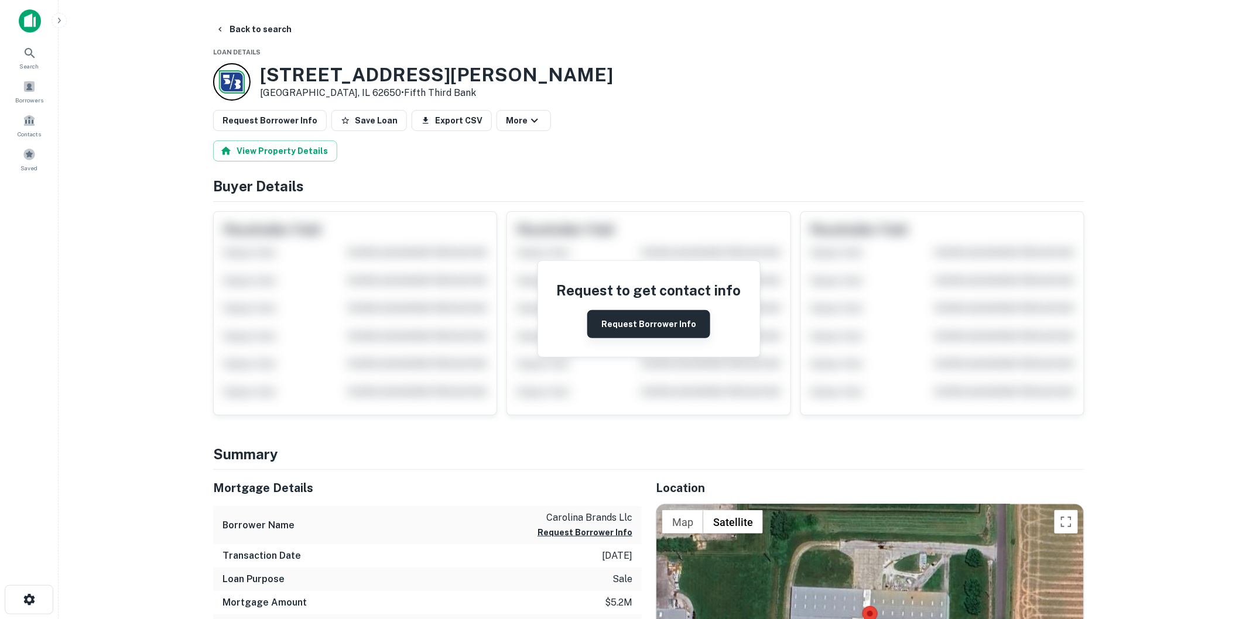
click at [646, 316] on button "Request Borrower Info" at bounding box center [648, 324] width 123 height 28
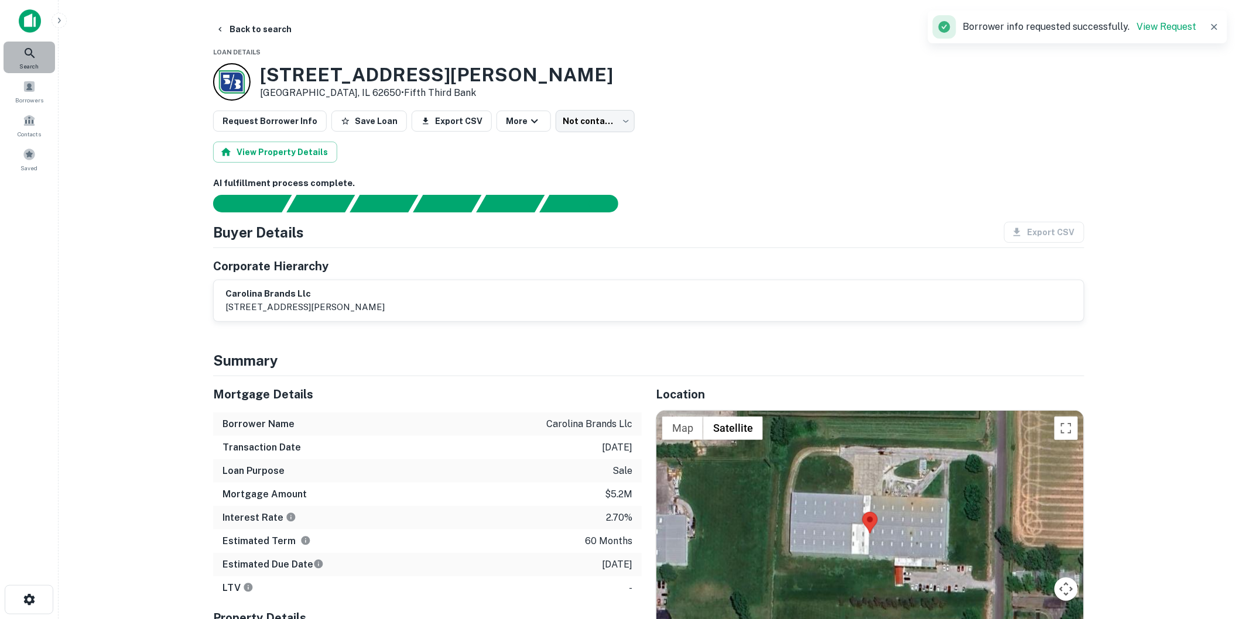
click at [34, 50] on icon at bounding box center [30, 53] width 14 height 14
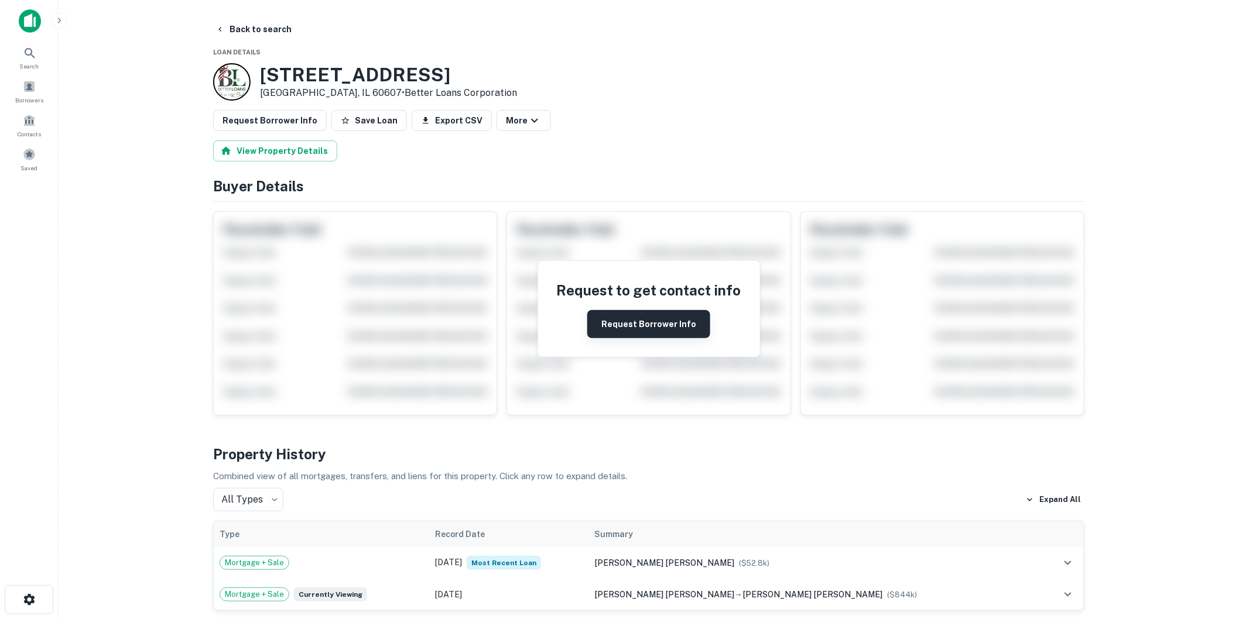
click at [635, 313] on button "Request Borrower Info" at bounding box center [648, 324] width 123 height 28
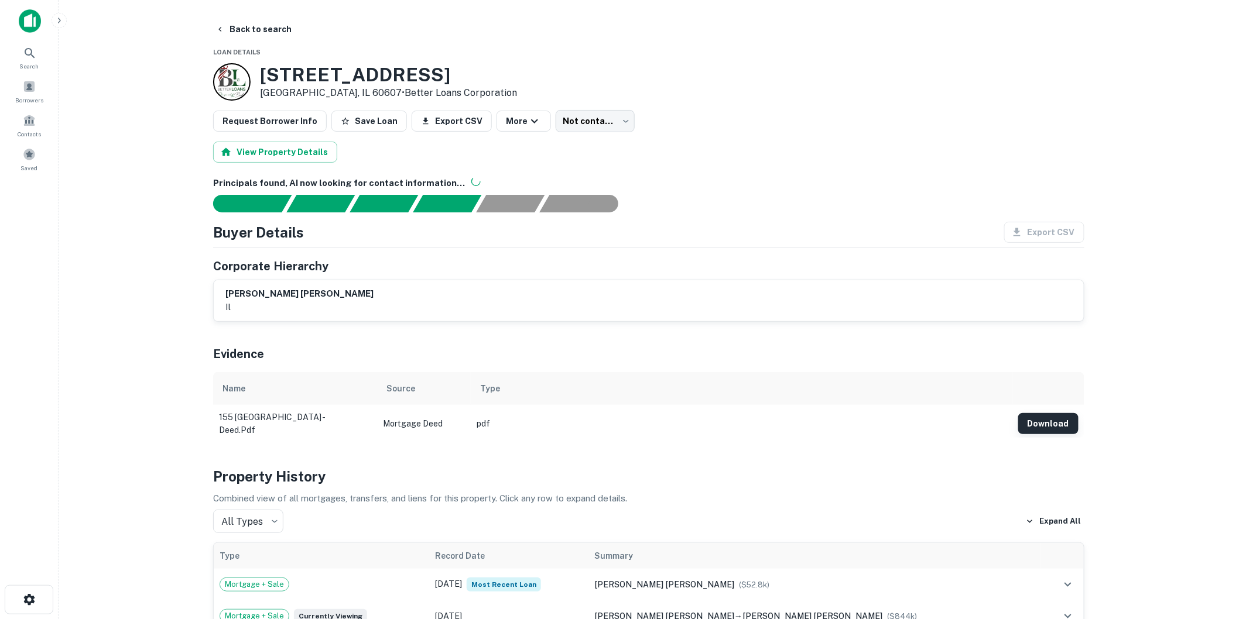
click at [1028, 423] on button "Download" at bounding box center [1048, 423] width 60 height 21
click at [961, 6] on main "Back to search Loan Details [STREET_ADDRESS] • Better Loans Corporation Request…" at bounding box center [649, 309] width 1180 height 619
click at [1027, 66] on div "[STREET_ADDRESS] • Better Loans Corporation" at bounding box center [648, 81] width 871 height 37
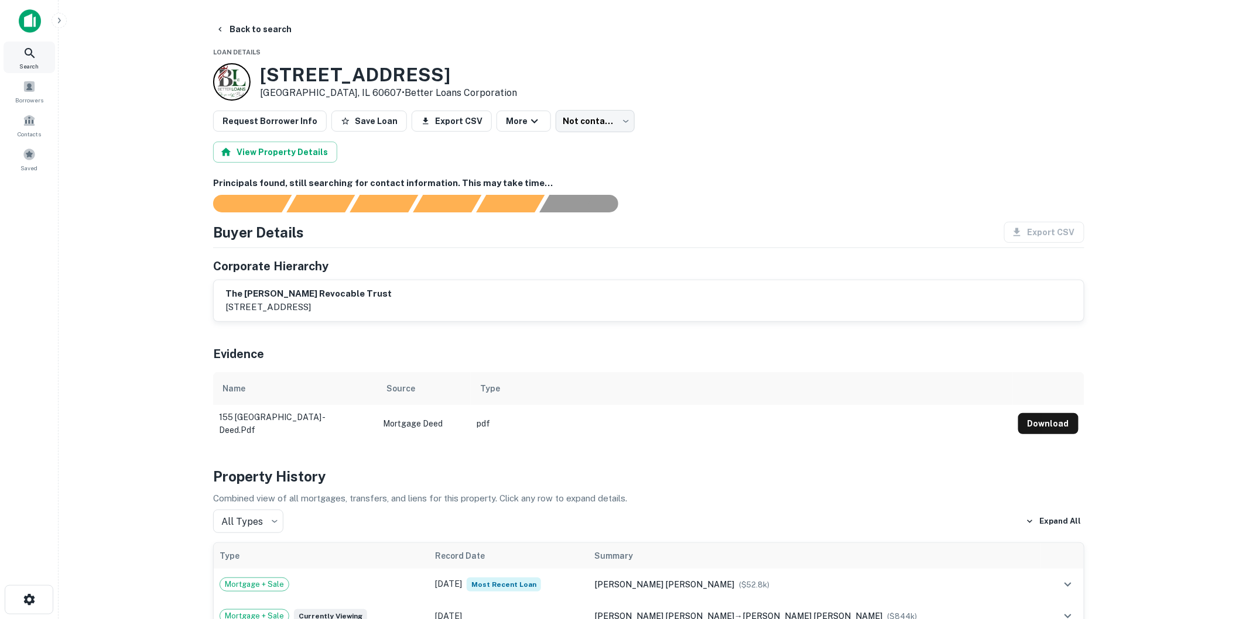
click at [21, 59] on div "Search" at bounding box center [30, 58] width 52 height 32
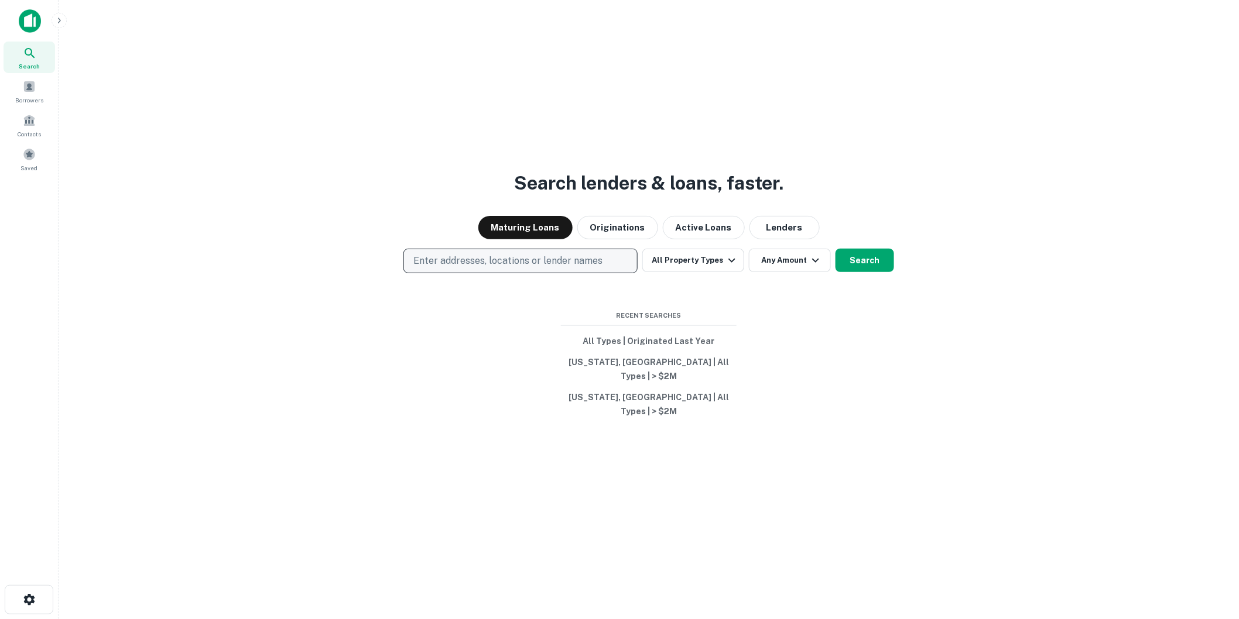
click at [457, 268] on p "Enter addresses, locations or lender names" at bounding box center [507, 261] width 189 height 14
type input "**********"
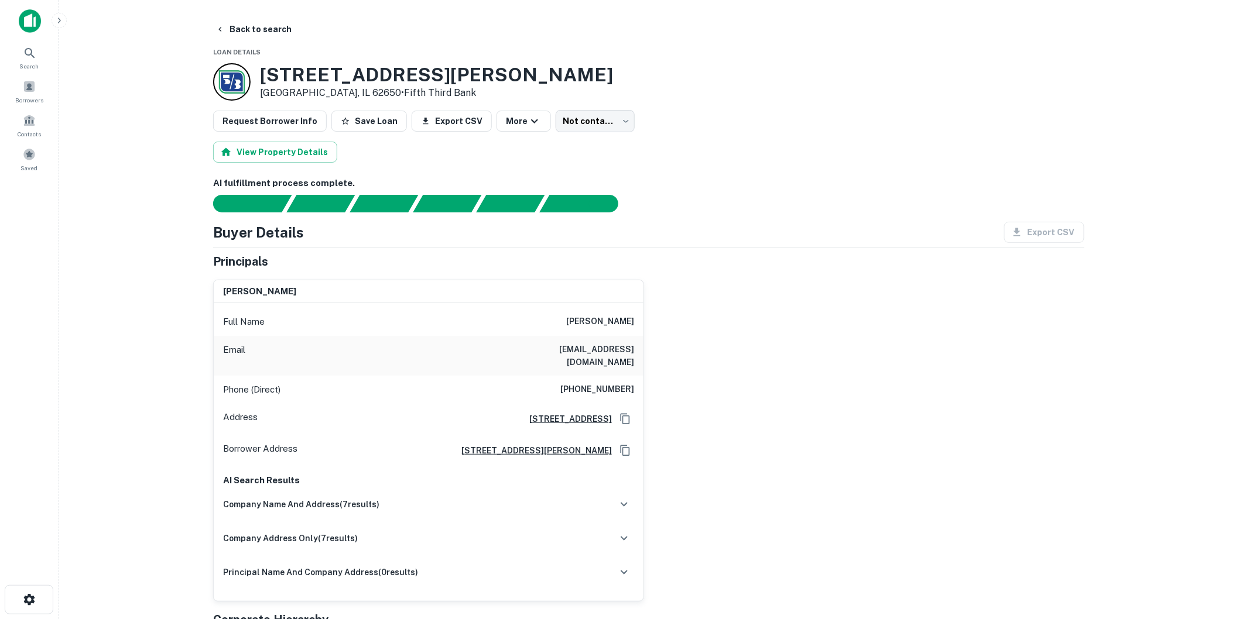
click at [580, 325] on h6 "joseph p altman" at bounding box center [600, 322] width 68 height 14
copy h6 "joseph p altman"
click at [632, 346] on h6 "briere1105@yahoo.com" at bounding box center [564, 356] width 140 height 26
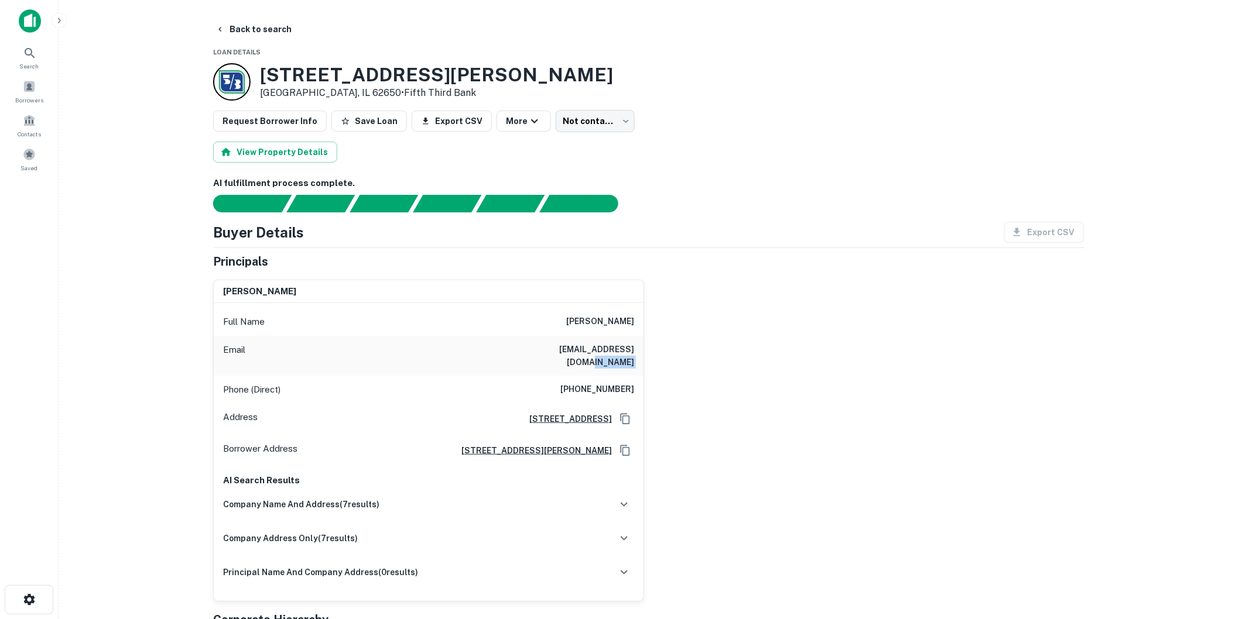
click at [632, 346] on h6 "briere1105@yahoo.com" at bounding box center [564, 356] width 140 height 26
copy h6 "briere1105@yahoo.com"
click at [602, 383] on h6 "(615) 962-2882" at bounding box center [597, 390] width 74 height 14
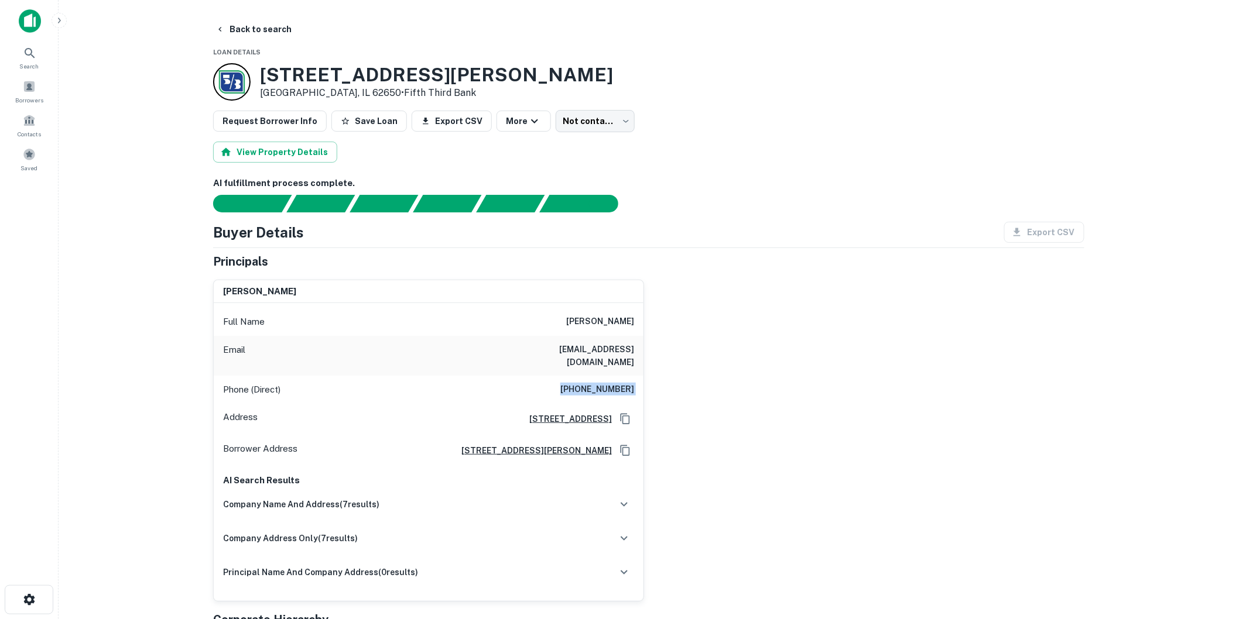
click at [602, 383] on h6 "(615) 962-2882" at bounding box center [597, 390] width 74 height 14
copy h6 "(615) 962-2882"
click at [36, 56] on icon at bounding box center [30, 53] width 14 height 14
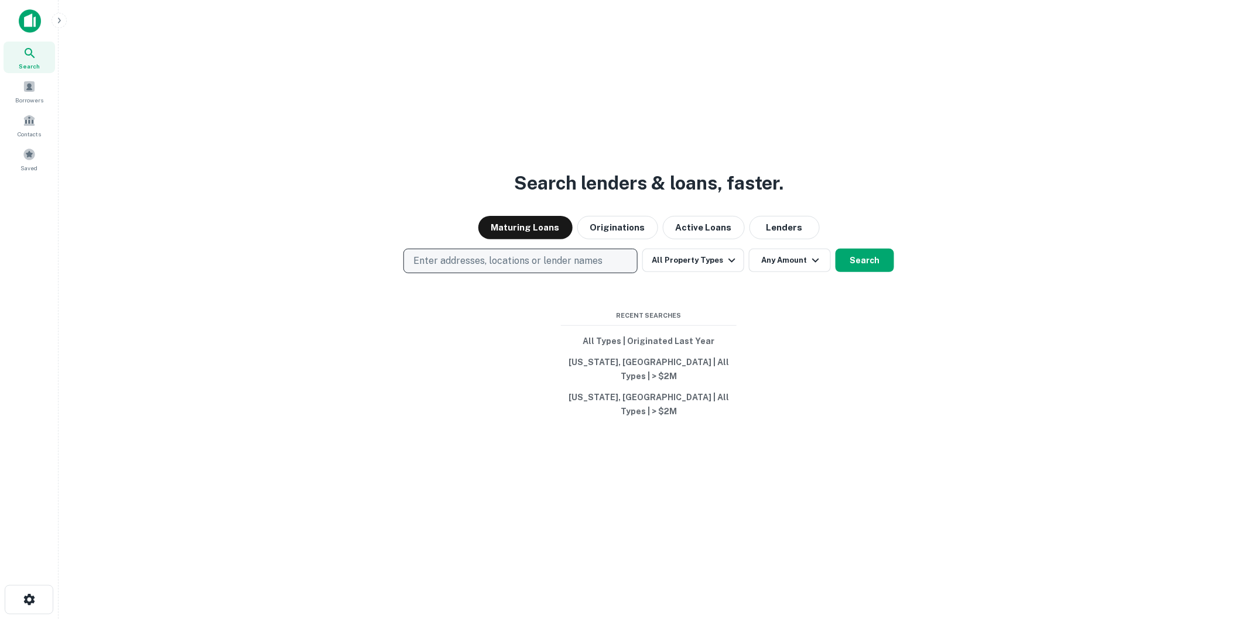
click at [496, 268] on p "Enter addresses, locations or lender names" at bounding box center [507, 261] width 189 height 14
type input "**********"
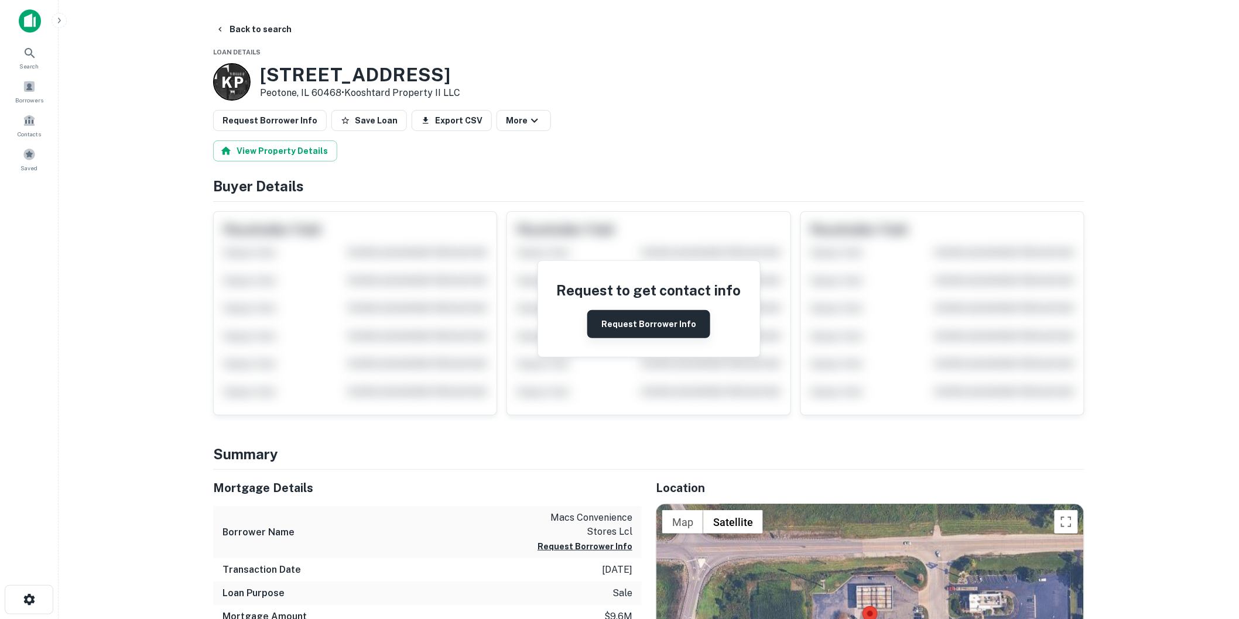
click at [632, 314] on button "Request Borrower Info" at bounding box center [648, 324] width 123 height 28
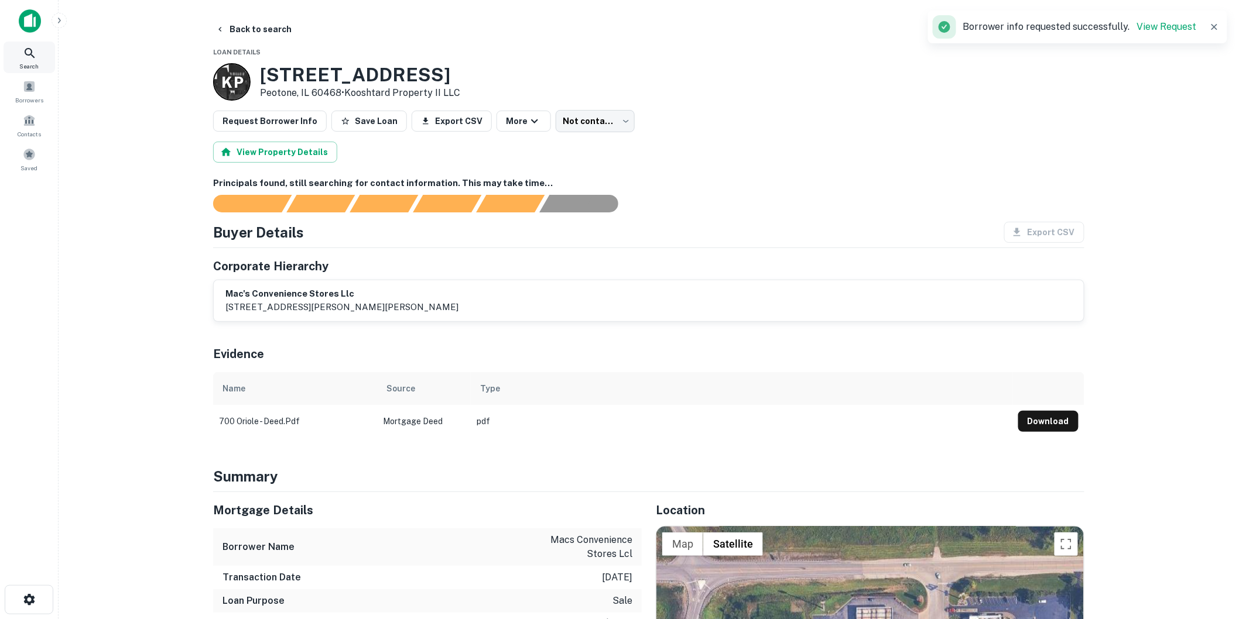
click at [18, 51] on div "Search" at bounding box center [30, 58] width 52 height 32
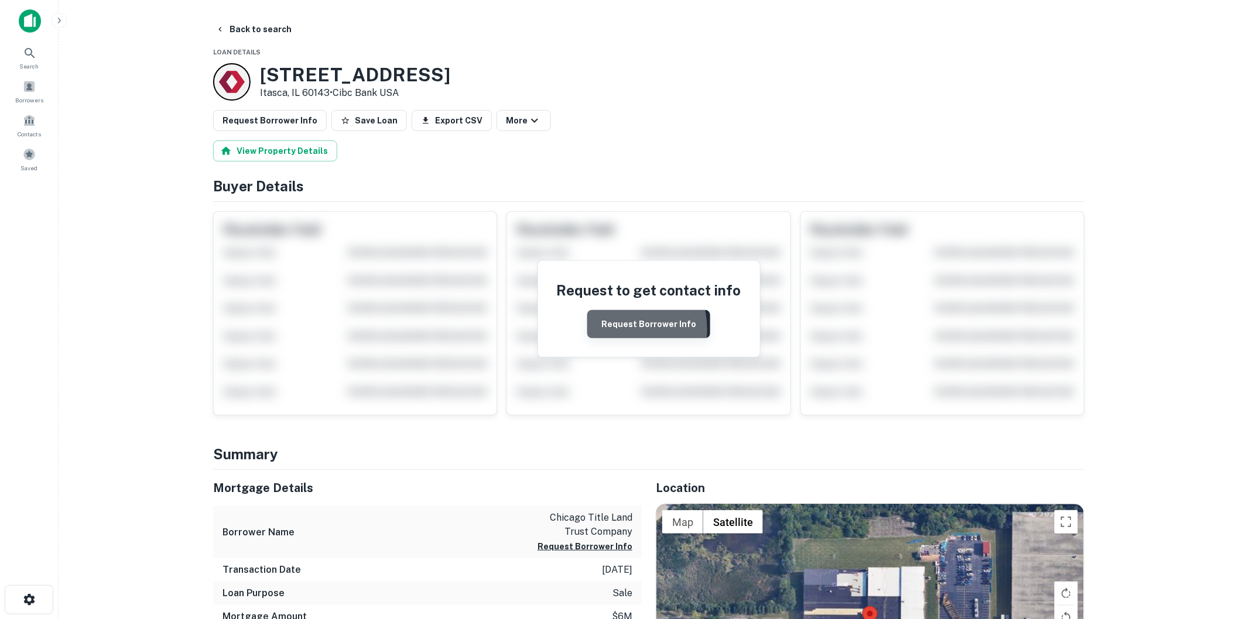
click at [618, 330] on button "Request Borrower Info" at bounding box center [648, 324] width 123 height 28
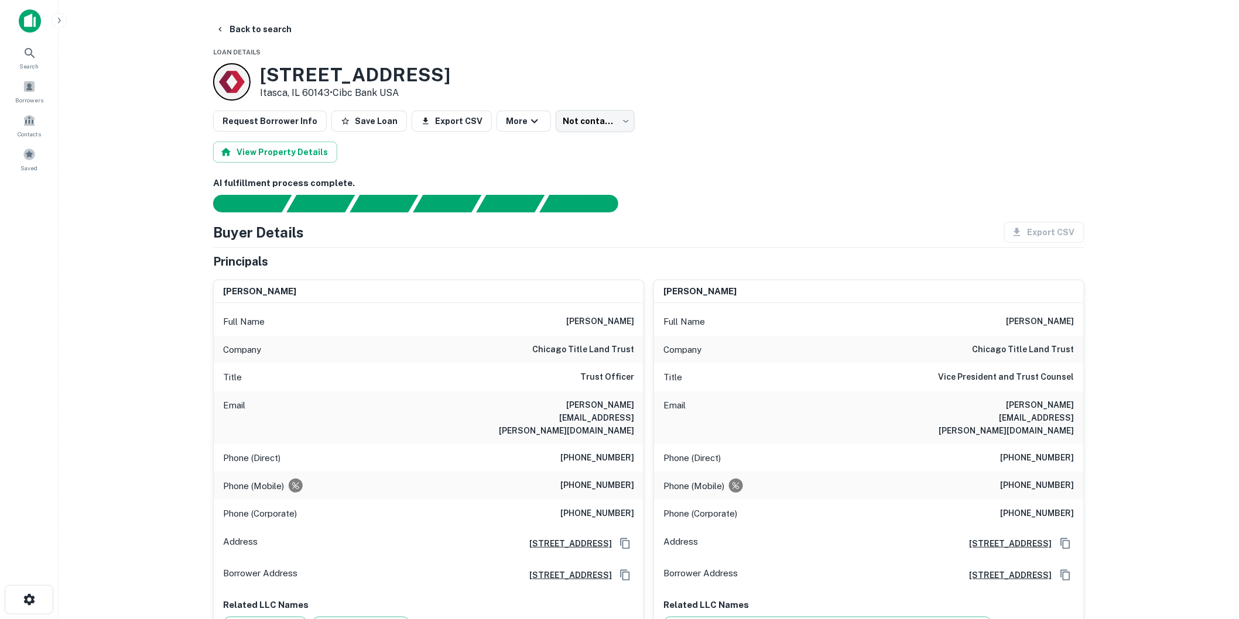
click at [36, 59] on icon at bounding box center [30, 53] width 14 height 14
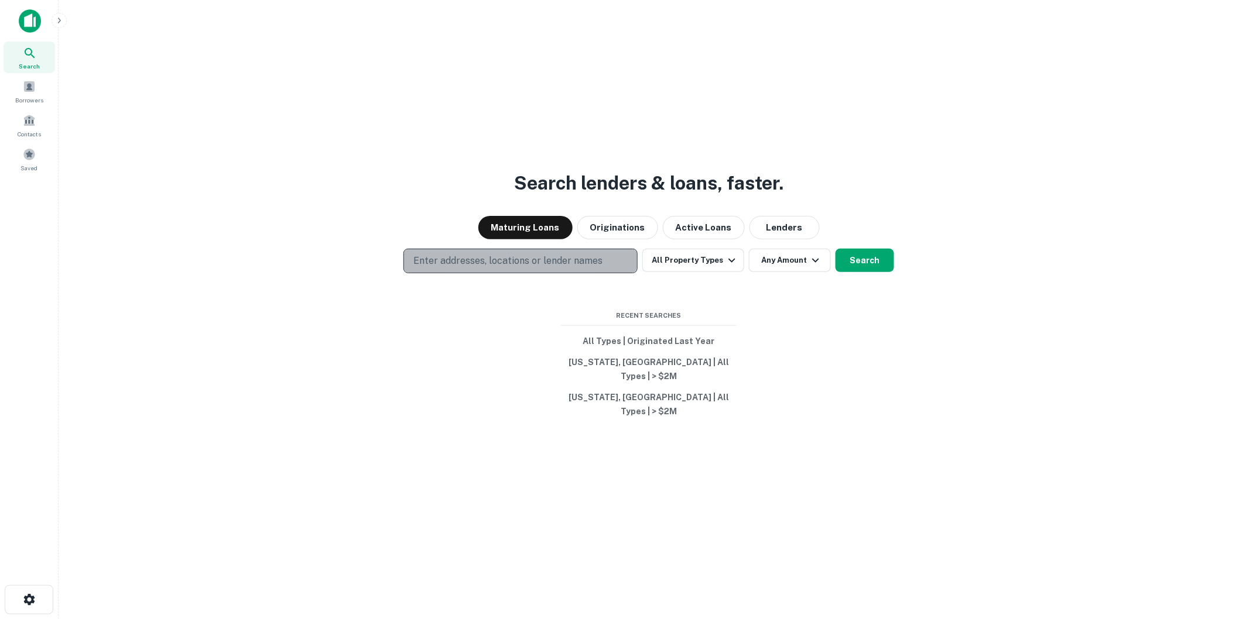
click at [533, 268] on p "Enter addresses, locations or lender names" at bounding box center [507, 261] width 189 height 14
type input "**********"
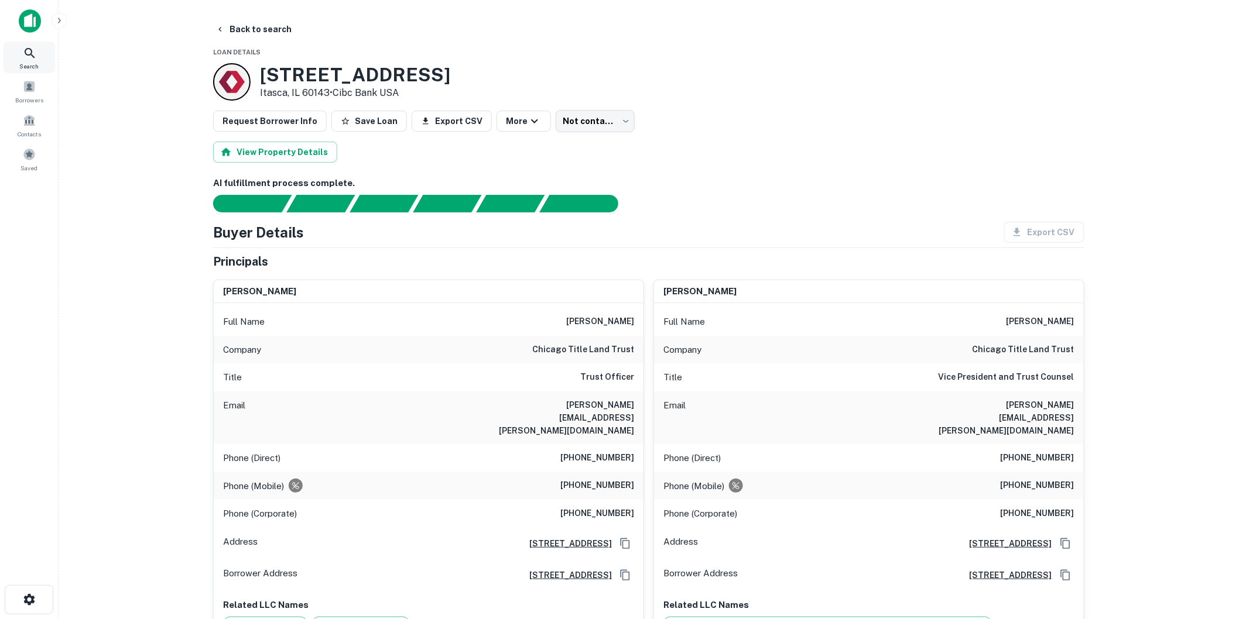
click at [12, 59] on div "Search" at bounding box center [30, 58] width 52 height 32
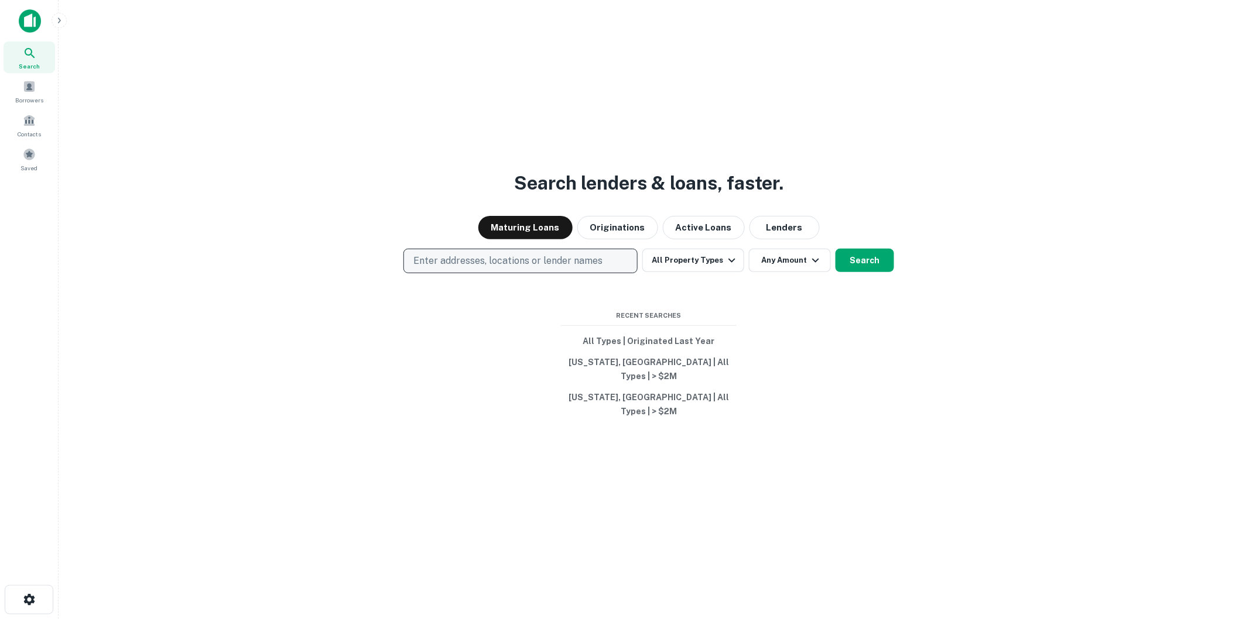
click at [510, 268] on p "Enter addresses, locations or lender names" at bounding box center [507, 261] width 189 height 14
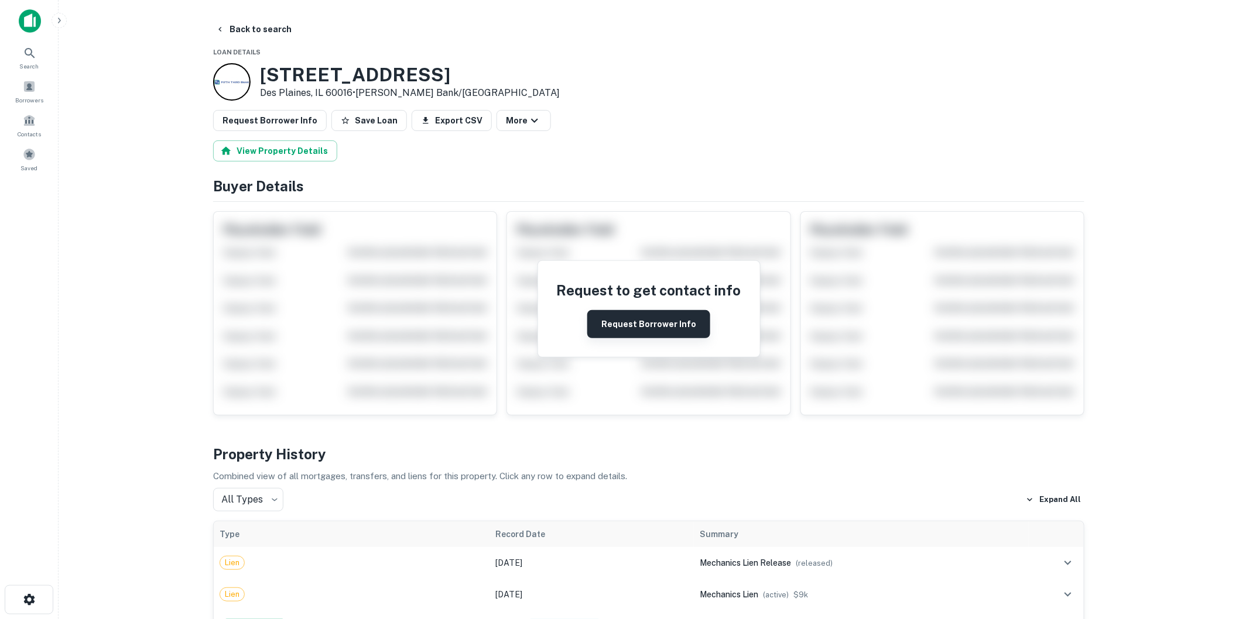
click at [646, 334] on button "Request Borrower Info" at bounding box center [648, 324] width 123 height 28
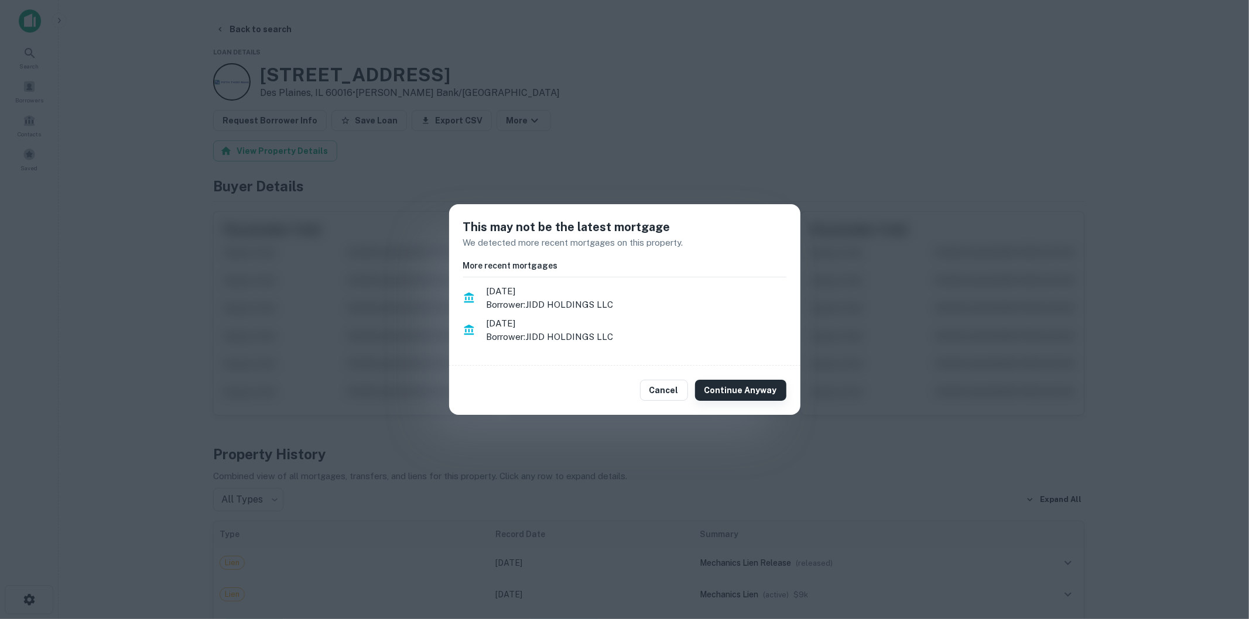
click at [742, 393] on button "Continue Anyway" at bounding box center [740, 390] width 91 height 21
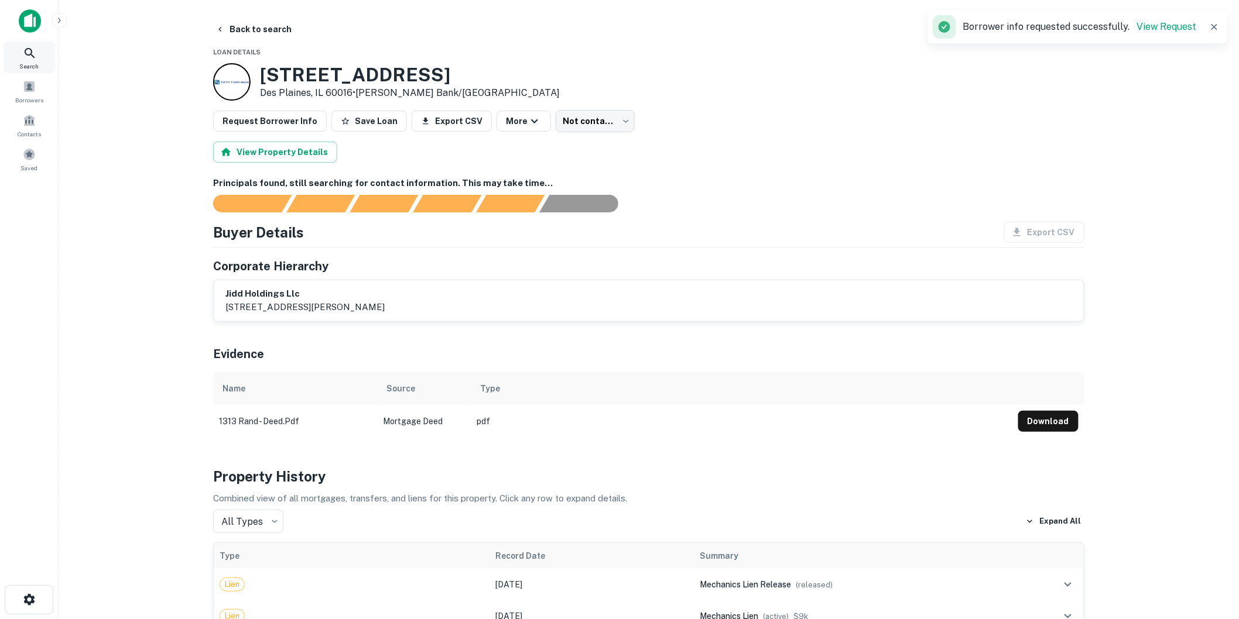
click at [35, 50] on icon at bounding box center [30, 53] width 14 height 14
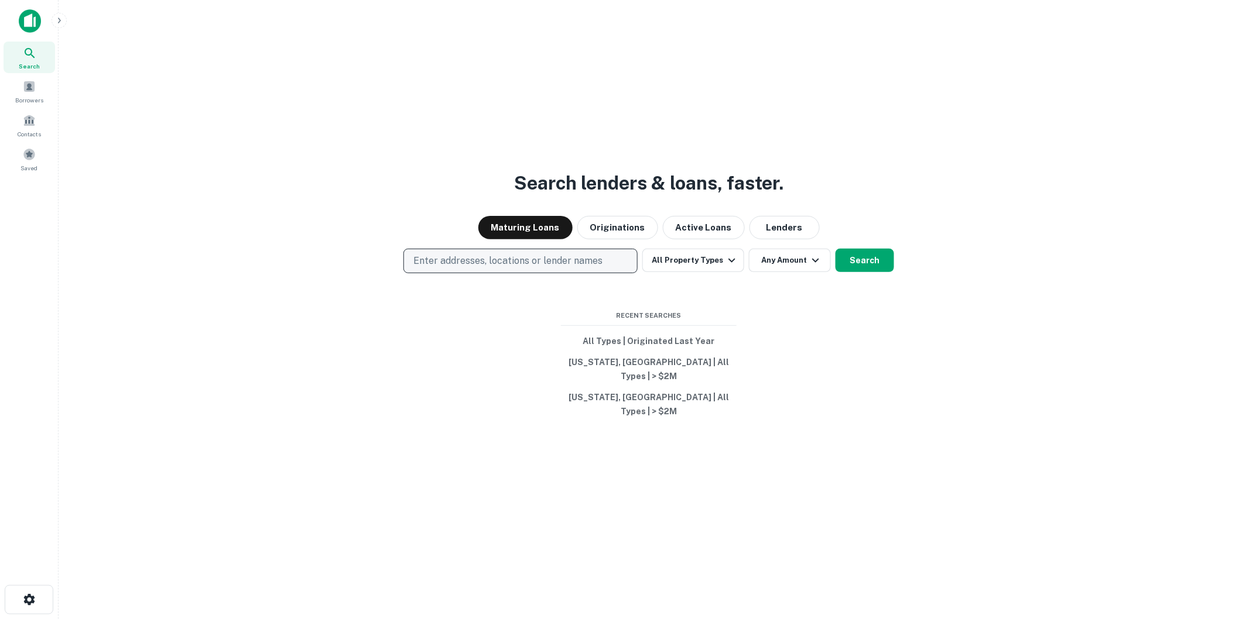
click at [570, 268] on p "Enter addresses, locations or lender names" at bounding box center [507, 261] width 189 height 14
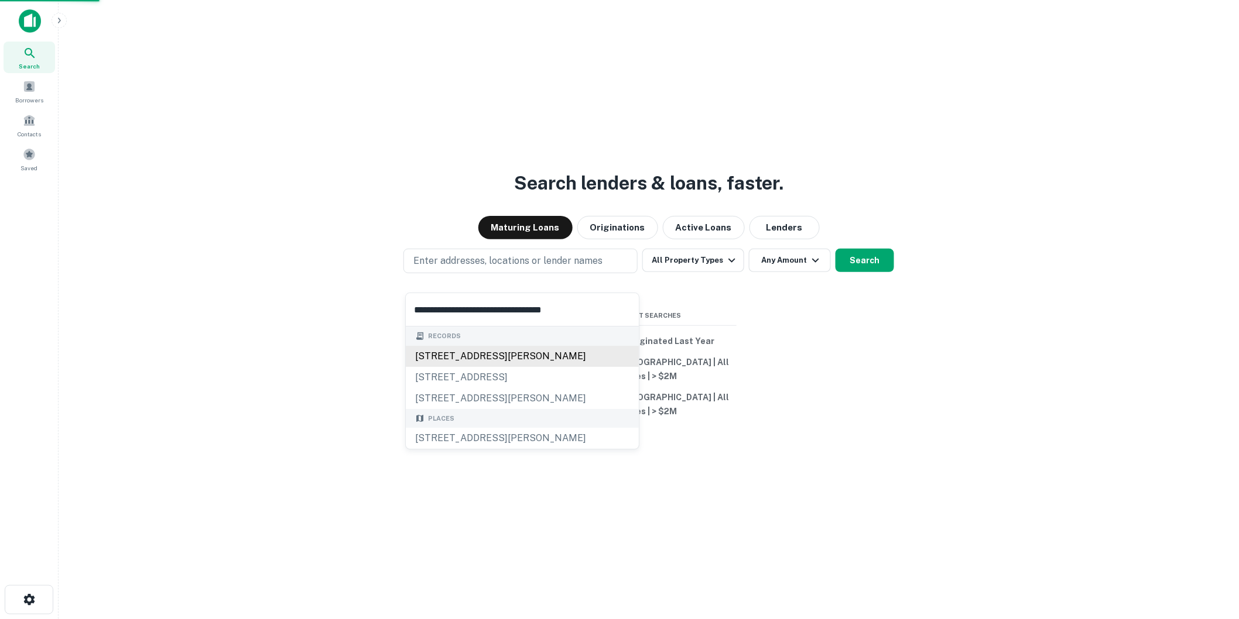
click at [554, 355] on div "[STREET_ADDRESS][PERSON_NAME]" at bounding box center [522, 356] width 233 height 21
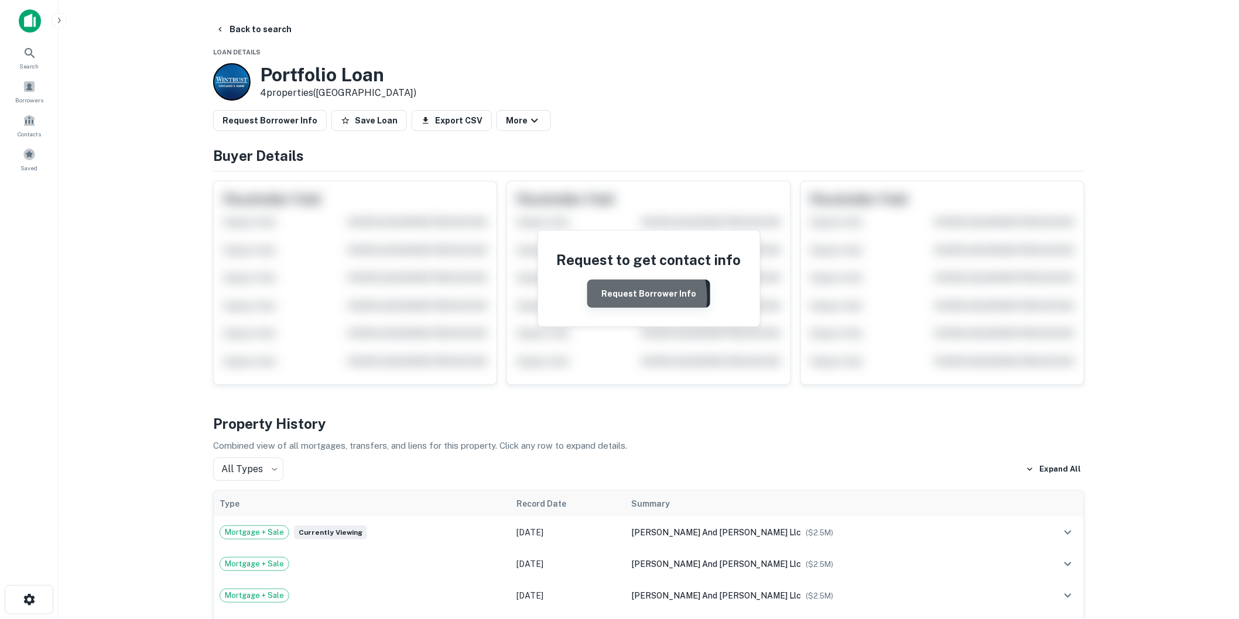
click at [631, 297] on button "Request Borrower Info" at bounding box center [648, 294] width 123 height 28
